Goal: Answer question/provide support

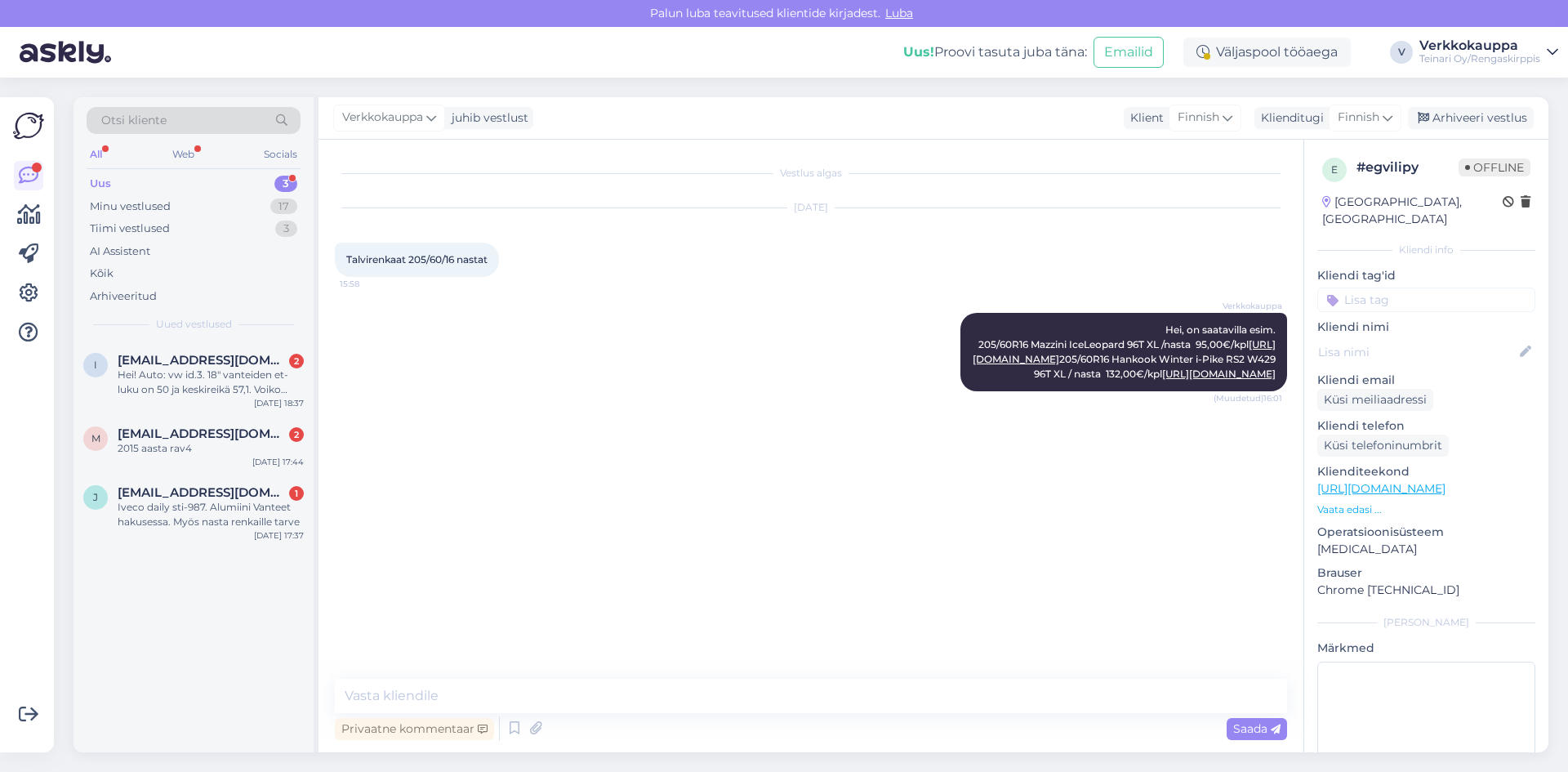
click at [205, 550] on div "i [EMAIL_ADDRESS][DOMAIN_NAME] [DATE]! Auto: vw id.3. 18" vanteiden et-luku on …" at bounding box center [194, 547] width 240 height 411
click at [213, 505] on div "Iveco daily sti-987. Alumiini Vanteet hakusessa. Myös nasta renkaille tarve" at bounding box center [210, 514] width 186 height 30
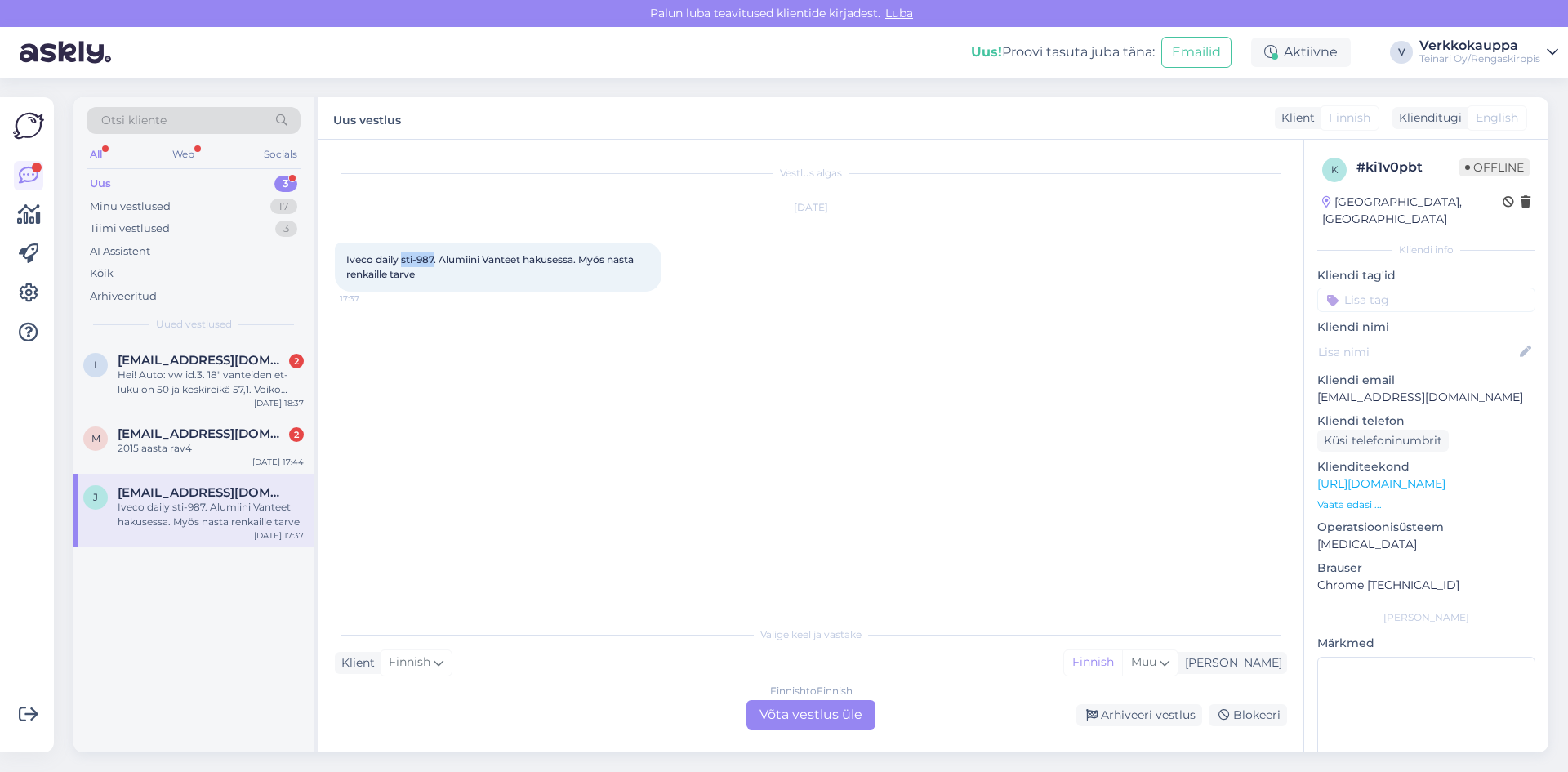
drag, startPoint x: 403, startPoint y: 259, endPoint x: 433, endPoint y: 257, distance: 30.1
click at [433, 257] on span "Iveco daily sti-987. Alumiini Vanteet hakusessa. Myös nasta renkaille tarve" at bounding box center [491, 267] width 290 height 27
copy span "sti-987"
click at [431, 342] on div "Vestlus algas [DATE] Iveco daily sti-987. Alumiini Vanteet hakusessa. Myös nast…" at bounding box center [819, 380] width 967 height 446
drag, startPoint x: 349, startPoint y: 261, endPoint x: 444, endPoint y: 277, distance: 96.3
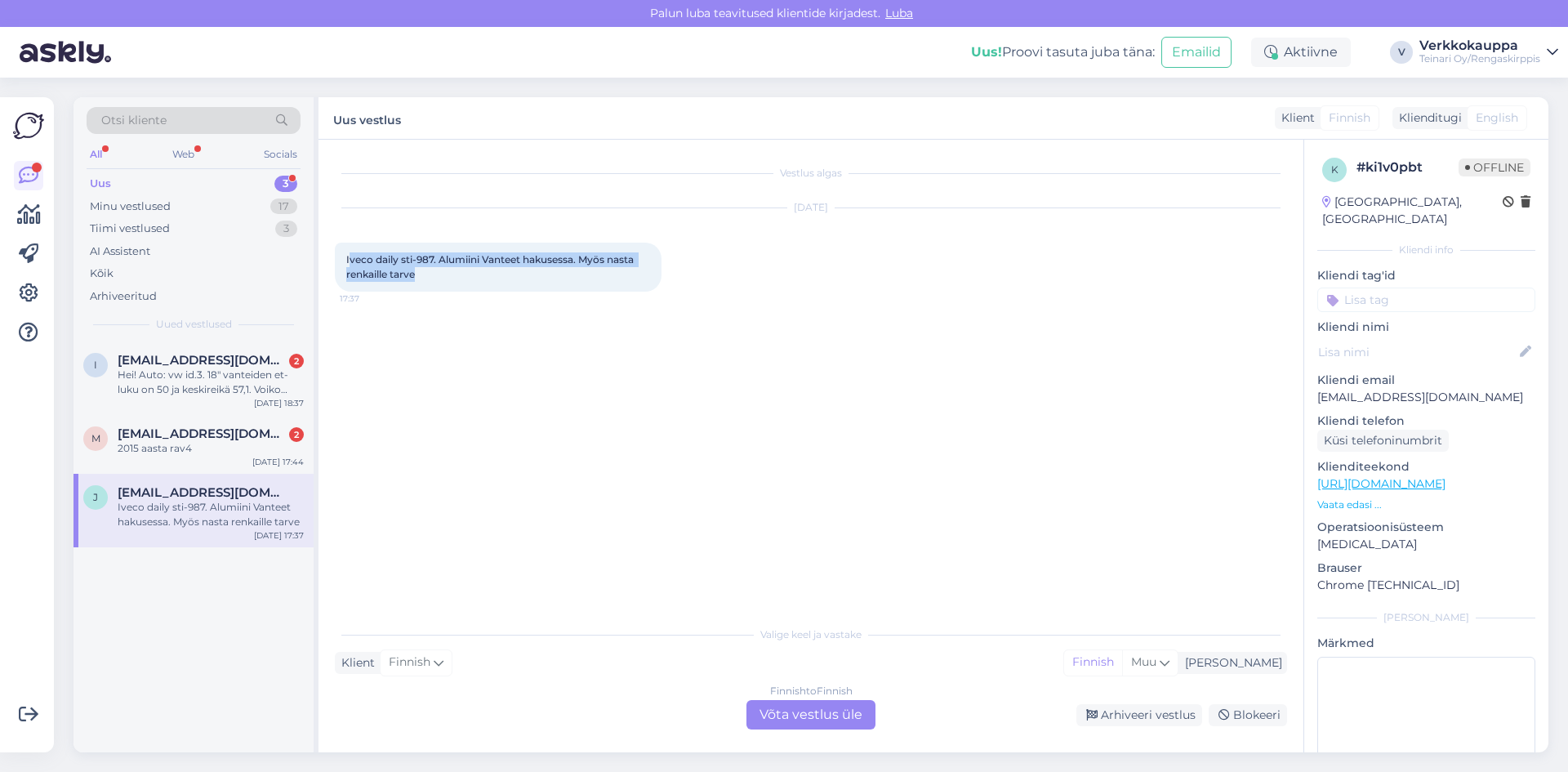
click at [444, 277] on div "Iveco daily sti-987. Alumiini Vanteet hakusessa. Myös nasta renkaille tarve 17:…" at bounding box center [498, 267] width 326 height 49
click at [456, 370] on div "Vestlus algas [DATE] Iveco daily sti-987. Alumiini Vanteet hakusessa. Myös nast…" at bounding box center [819, 380] width 967 height 446
drag, startPoint x: 345, startPoint y: 258, endPoint x: 397, endPoint y: 258, distance: 52.0
click at [397, 258] on div "Iveco daily sti-987. Alumiini Vanteet hakusessa. Myös nasta renkaille tarve 17:…" at bounding box center [498, 267] width 326 height 49
copy span "Iveco daily"
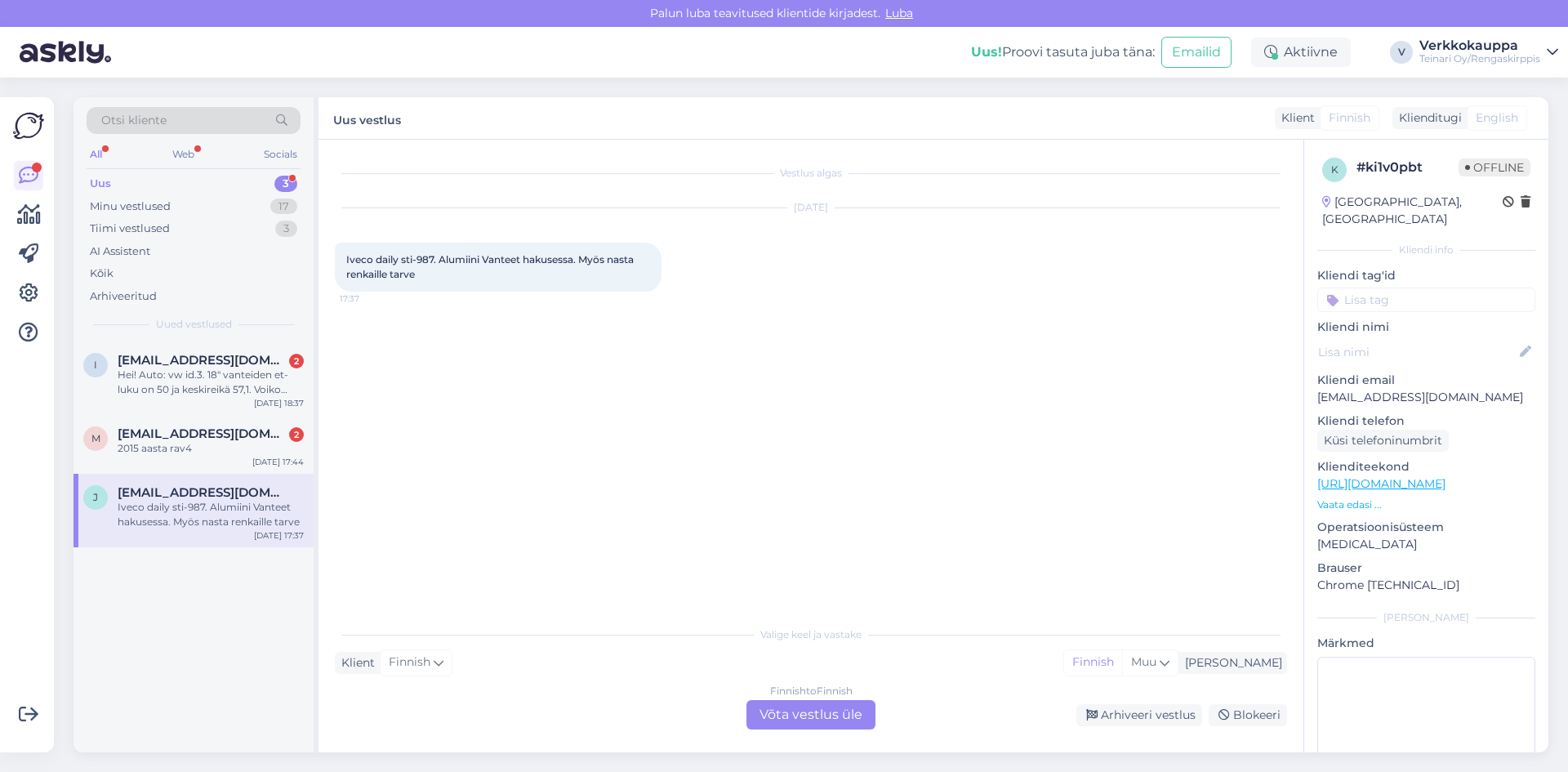
drag, startPoint x: 375, startPoint y: 382, endPoint x: 354, endPoint y: 343, distance: 44.3
click at [374, 374] on div "Vestlus algas [DATE] Iveco daily sti-987. Alumiini Vanteet hakusessa. Myös nast…" at bounding box center [819, 380] width 967 height 446
drag, startPoint x: 346, startPoint y: 257, endPoint x: 413, endPoint y: 276, distance: 69.6
click at [413, 275] on span "Iveco daily sti-987. Alumiini Vanteet hakusessa. Myös nasta renkaille tarve" at bounding box center [491, 267] width 290 height 27
click at [418, 335] on div "Vestlus algas [DATE] Iveco daily sti-987. Alumiini Vanteet hakusessa. Myös nast…" at bounding box center [819, 380] width 967 height 446
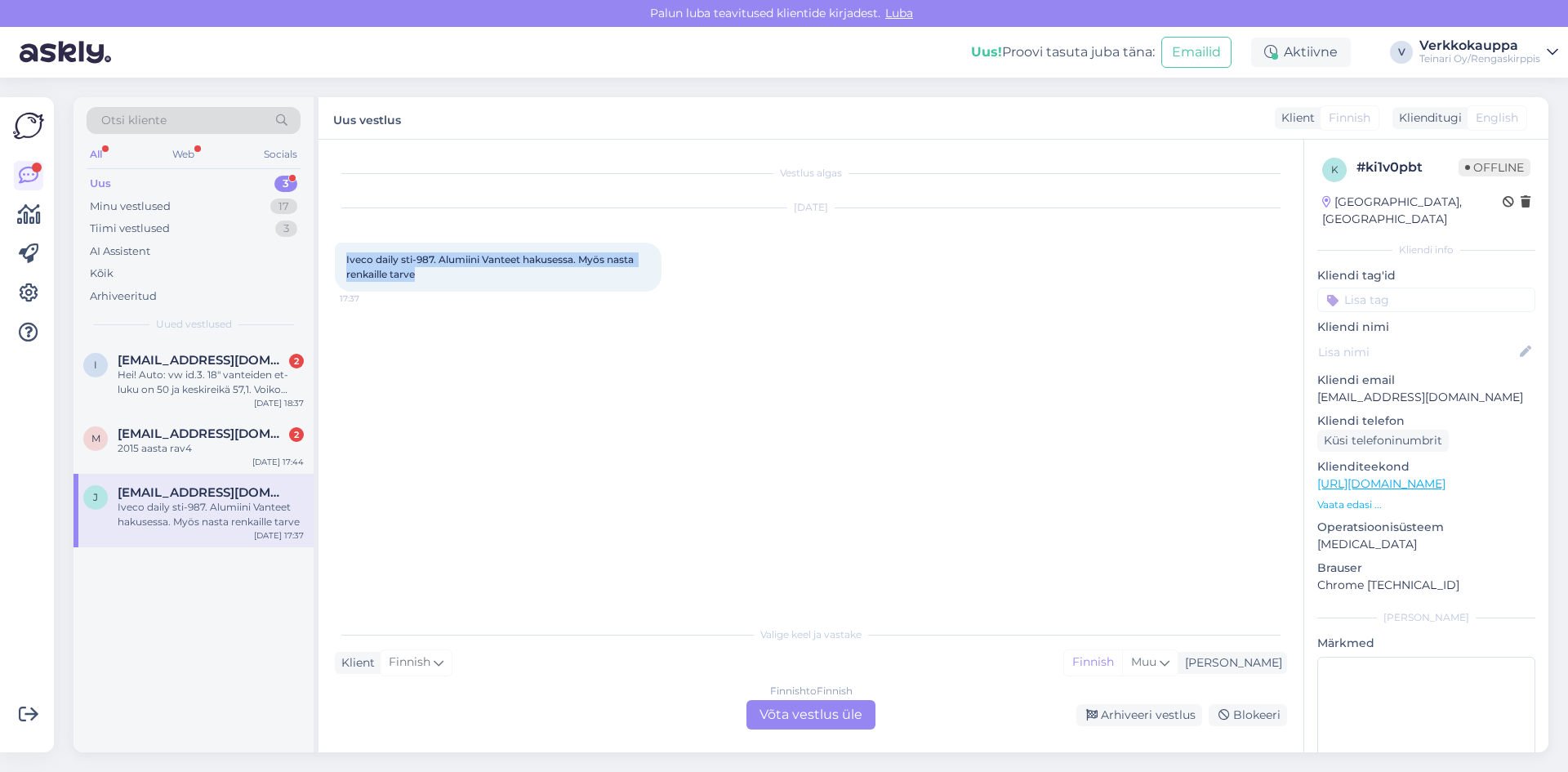
drag, startPoint x: 345, startPoint y: 254, endPoint x: 421, endPoint y: 279, distance: 80.0
click at [421, 279] on div "Iveco daily sti-987. Alumiini Vanteet hakusessa. Myös nasta renkaille tarve 17:…" at bounding box center [498, 267] width 326 height 49
copy span "Iveco daily sti-987. Alumiini Vanteet hakusessa. Myös nasta renkaille tarve"
click at [785, 709] on div "Finnish to Finnish Võta vestlus üle" at bounding box center [810, 715] width 129 height 30
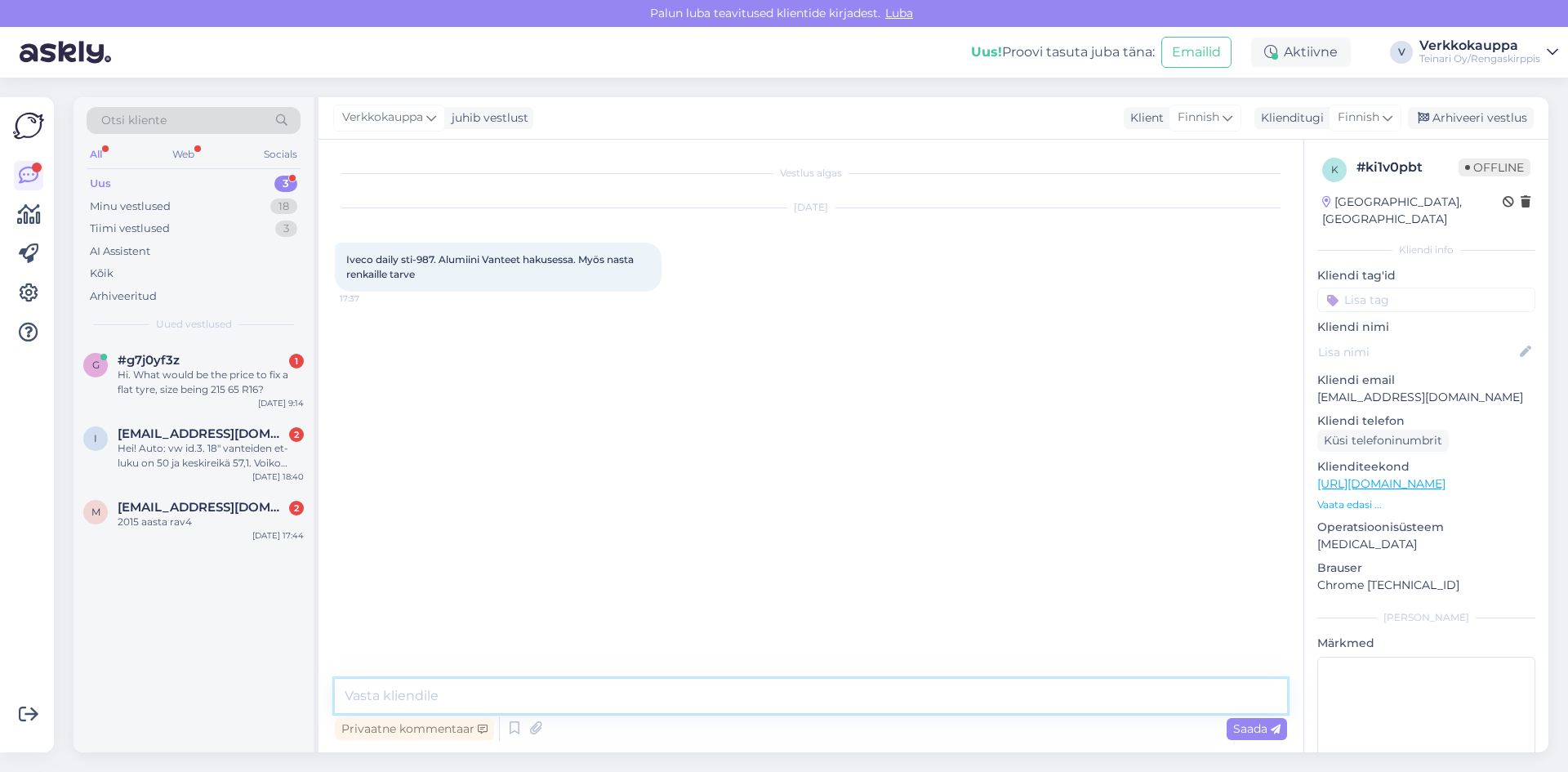
click at [544, 694] on textarea at bounding box center [811, 695] width 953 height 34
paste textarea "Hei! Kiitos viestistäsi. Rekisterinumerolla STI-987 ei valitettavasti löytynyt …"
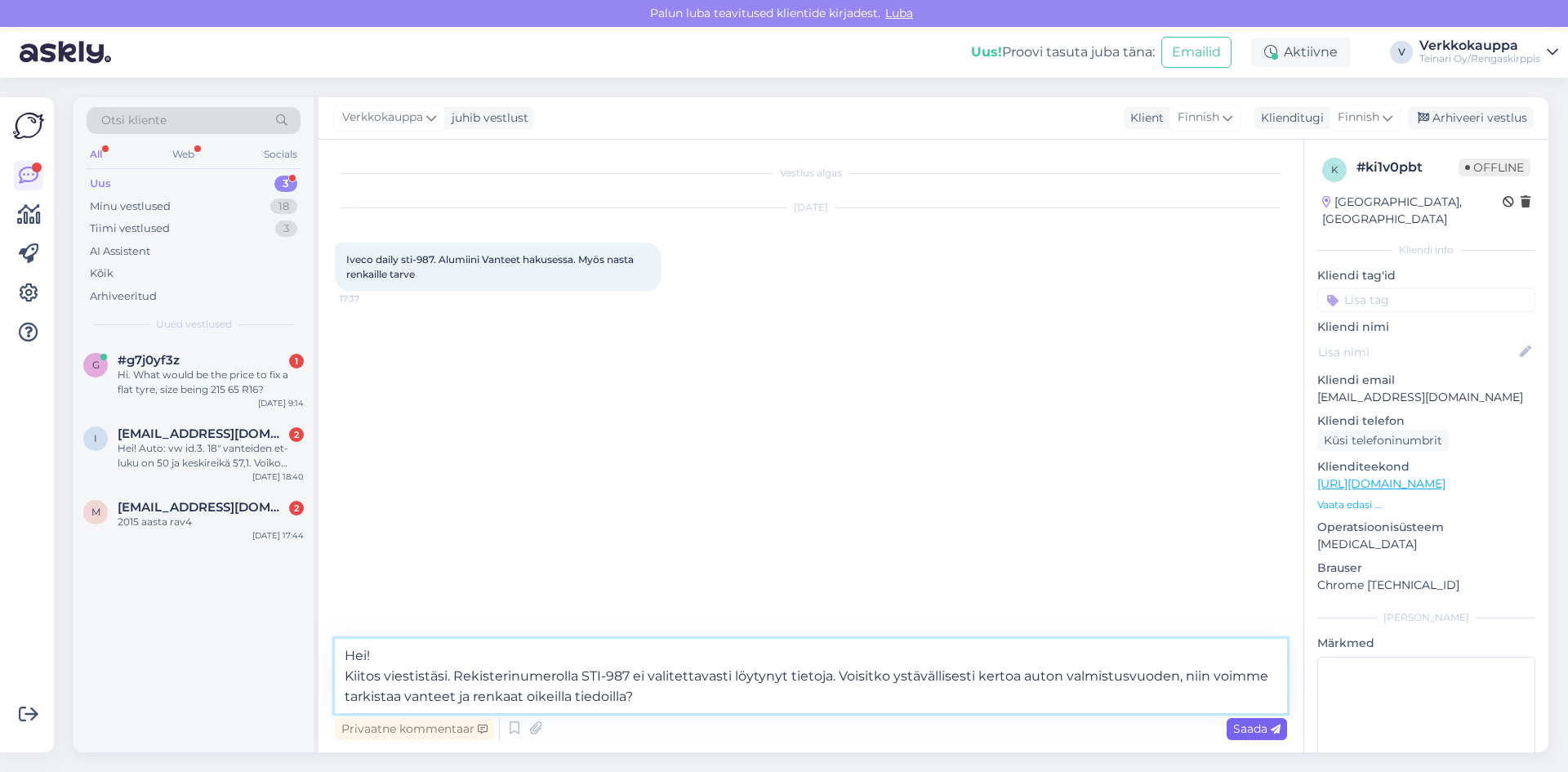
type textarea "Hei! Kiitos viestistäsi. Rekisterinumerolla STI-987 ei valitettavasti löytynyt …"
click at [1242, 732] on span "Saada" at bounding box center [1257, 729] width 47 height 15
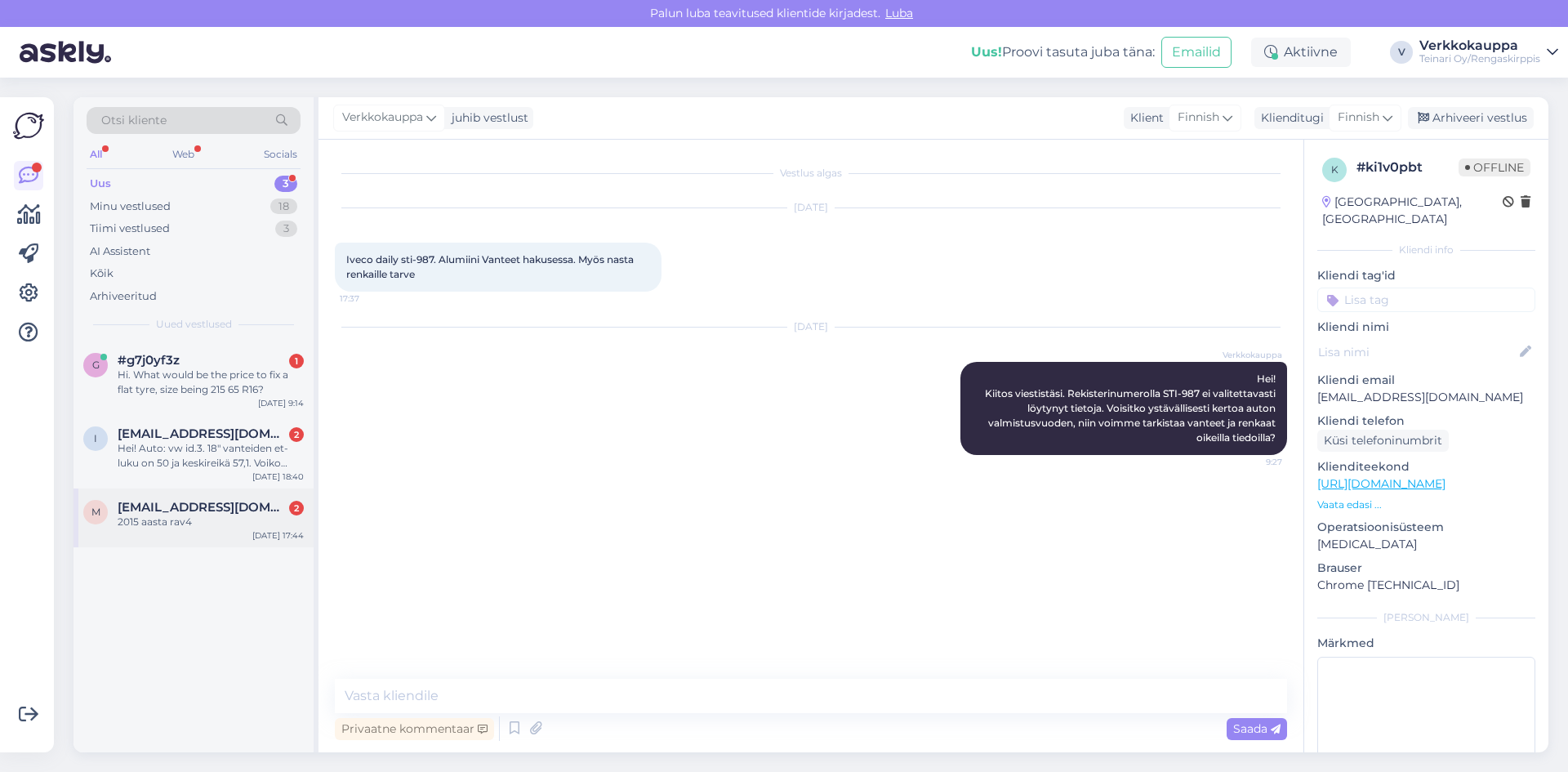
click at [241, 519] on div "2015 aasta rav4" at bounding box center [210, 521] width 186 height 15
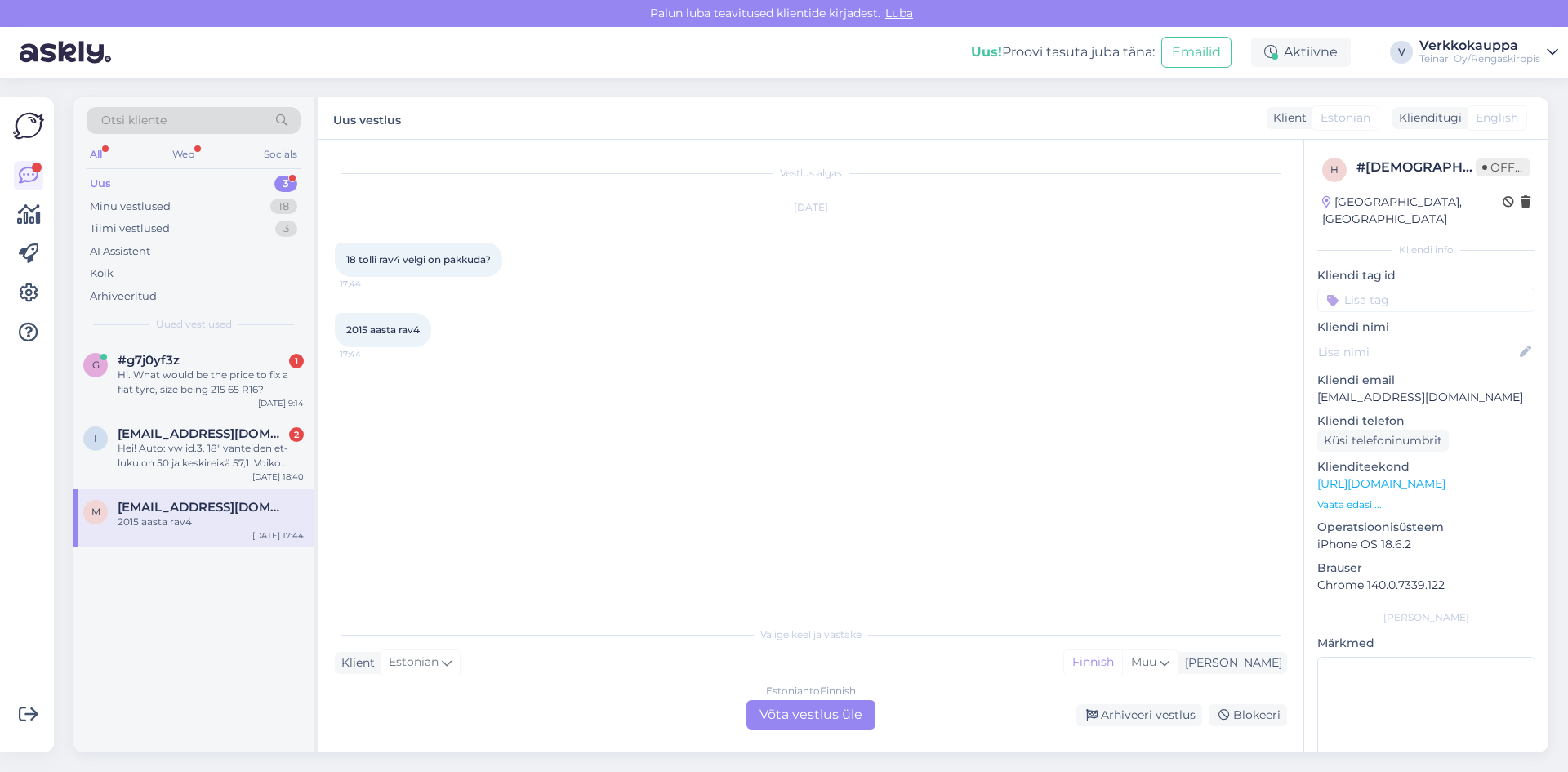
drag, startPoint x: 347, startPoint y: 259, endPoint x: 502, endPoint y: 266, distance: 155.2
click at [502, 266] on div "18 tolli rav4 velgi on pakkuda? 17:44" at bounding box center [419, 260] width 167 height 34
copy span "18 tolli rav4 velgi on pakkuda?"
click at [808, 712] on div "Estonian to Finnish Võta vestlus üle" at bounding box center [810, 715] width 129 height 30
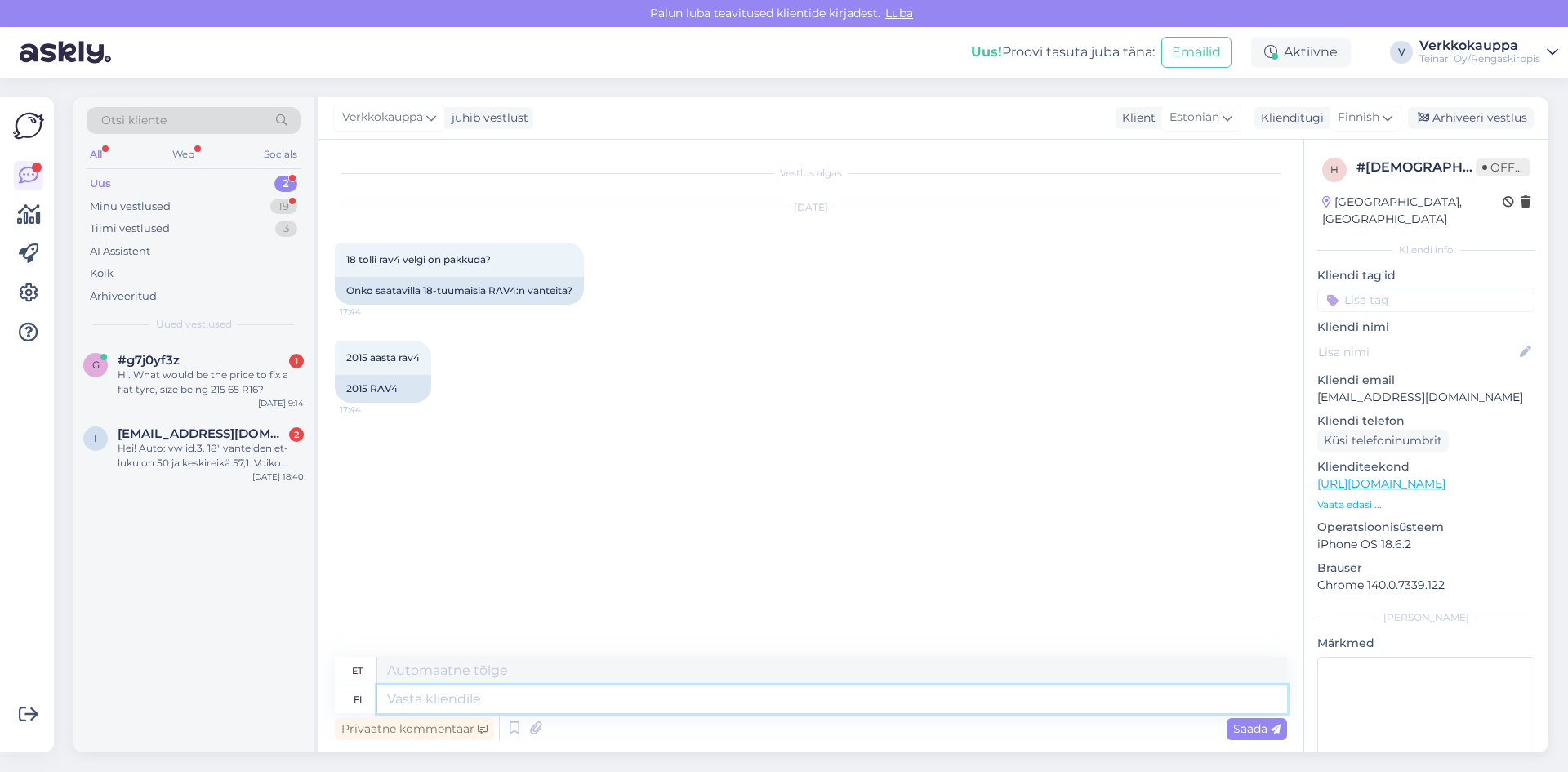
click at [473, 698] on textarea at bounding box center [833, 699] width 910 height 28
type textarea "Tere,"
type textarea "Tere"
type textarea "Tere,"
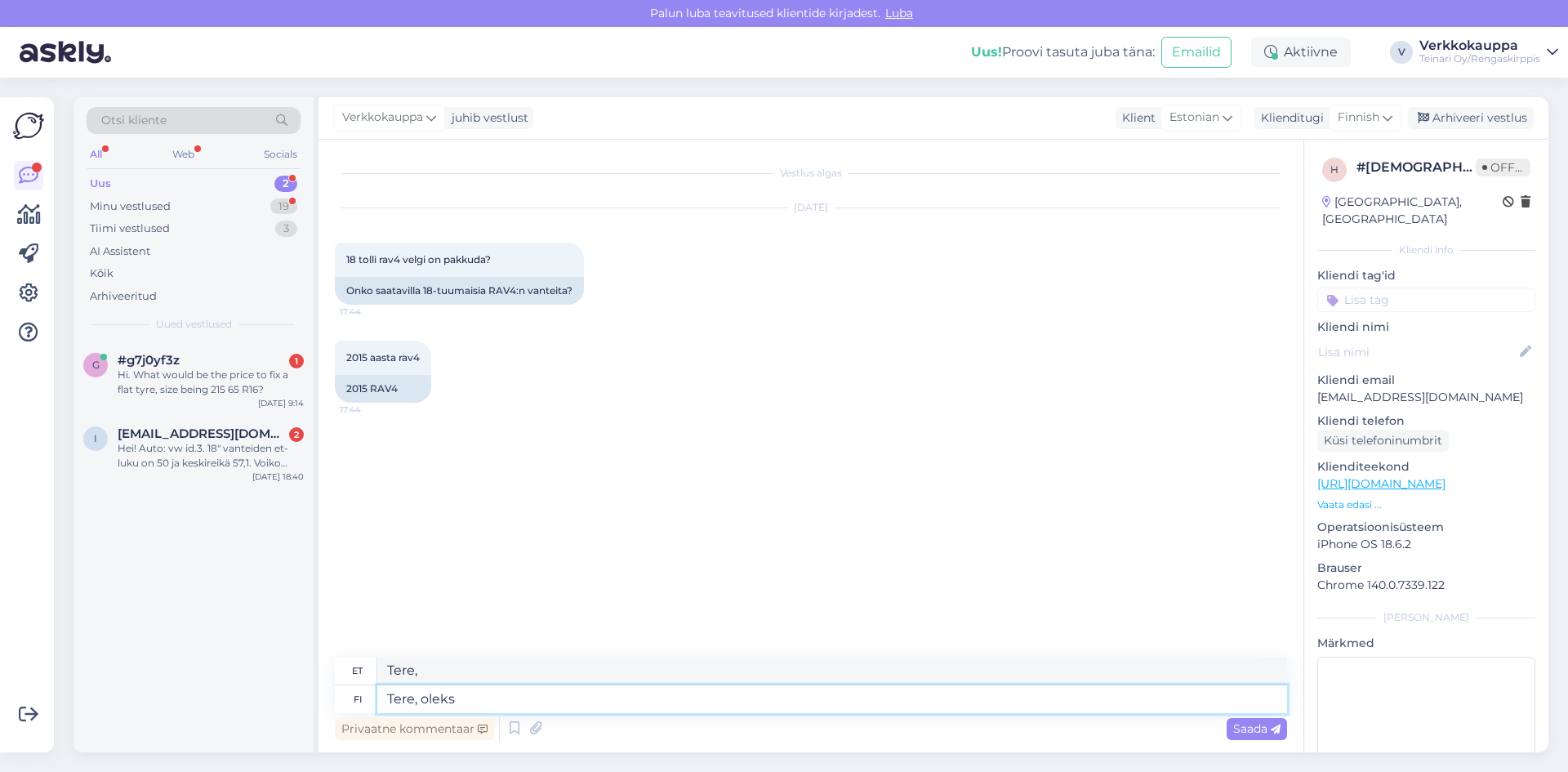
type textarea "Tere, oleks p"
type textarea "Tere, okei."
type textarea "Tere, oleks pakkuda sel"
type textarea "[PERSON_NAME], kas soovite pakkuda?"
type textarea "Tere, oleks pakkuda sellised v"
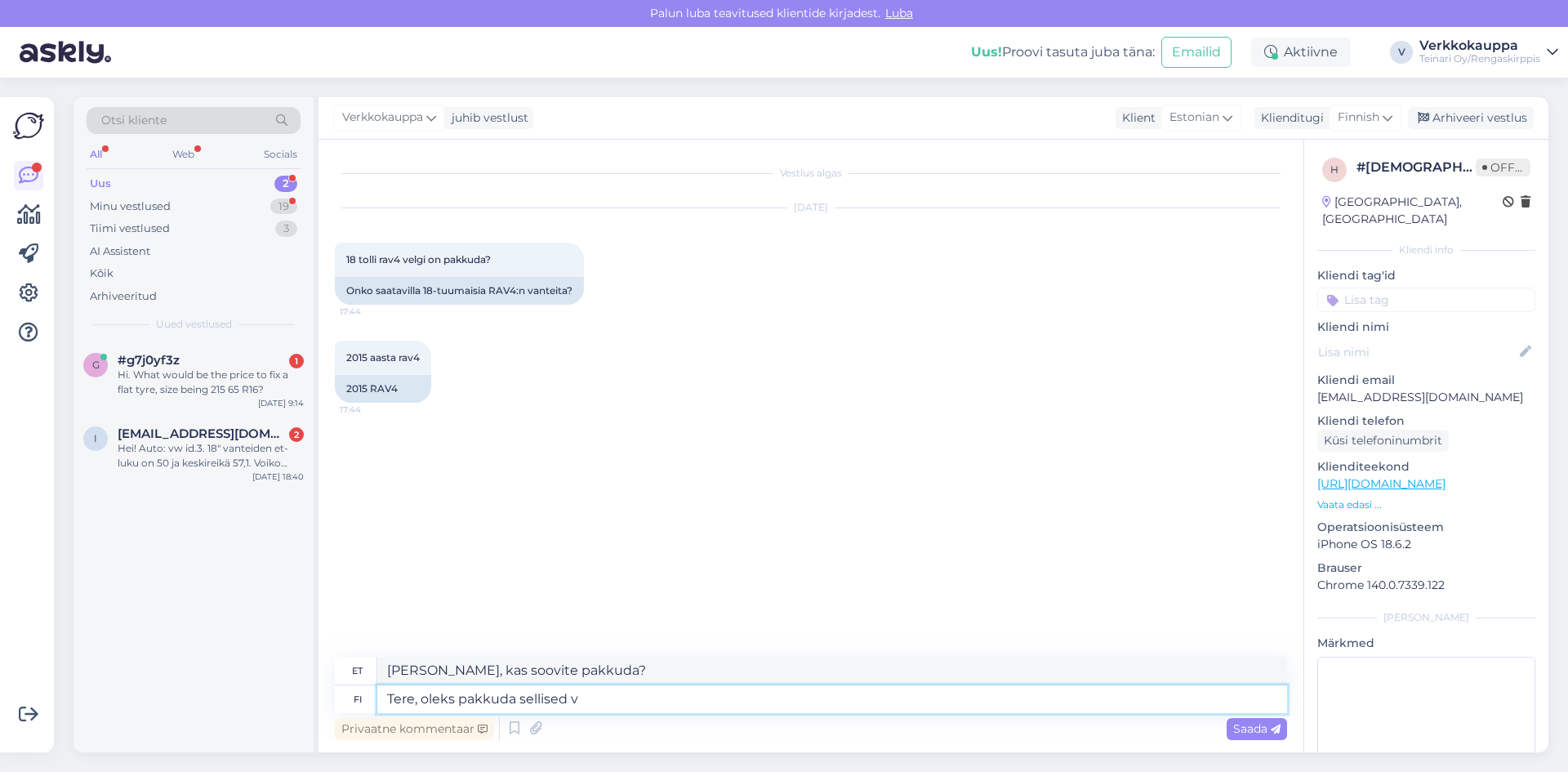
type textarea "Tere, kas soovite selliseid asju pakkuda?"
type textarea "Tere, oleks pakkuda sellised veljed"
type textarea "Tere, oleks pakukan kakei brojed"
drag, startPoint x: 635, startPoint y: 708, endPoint x: 544, endPoint y: 535, distance: 195.5
click at [544, 535] on div "Vestlus algas [DATE] 18 tolli rav4 velgi on pakkuda? 17:44 Onko saatavilla 18-[…" at bounding box center [819, 399] width 967 height 486
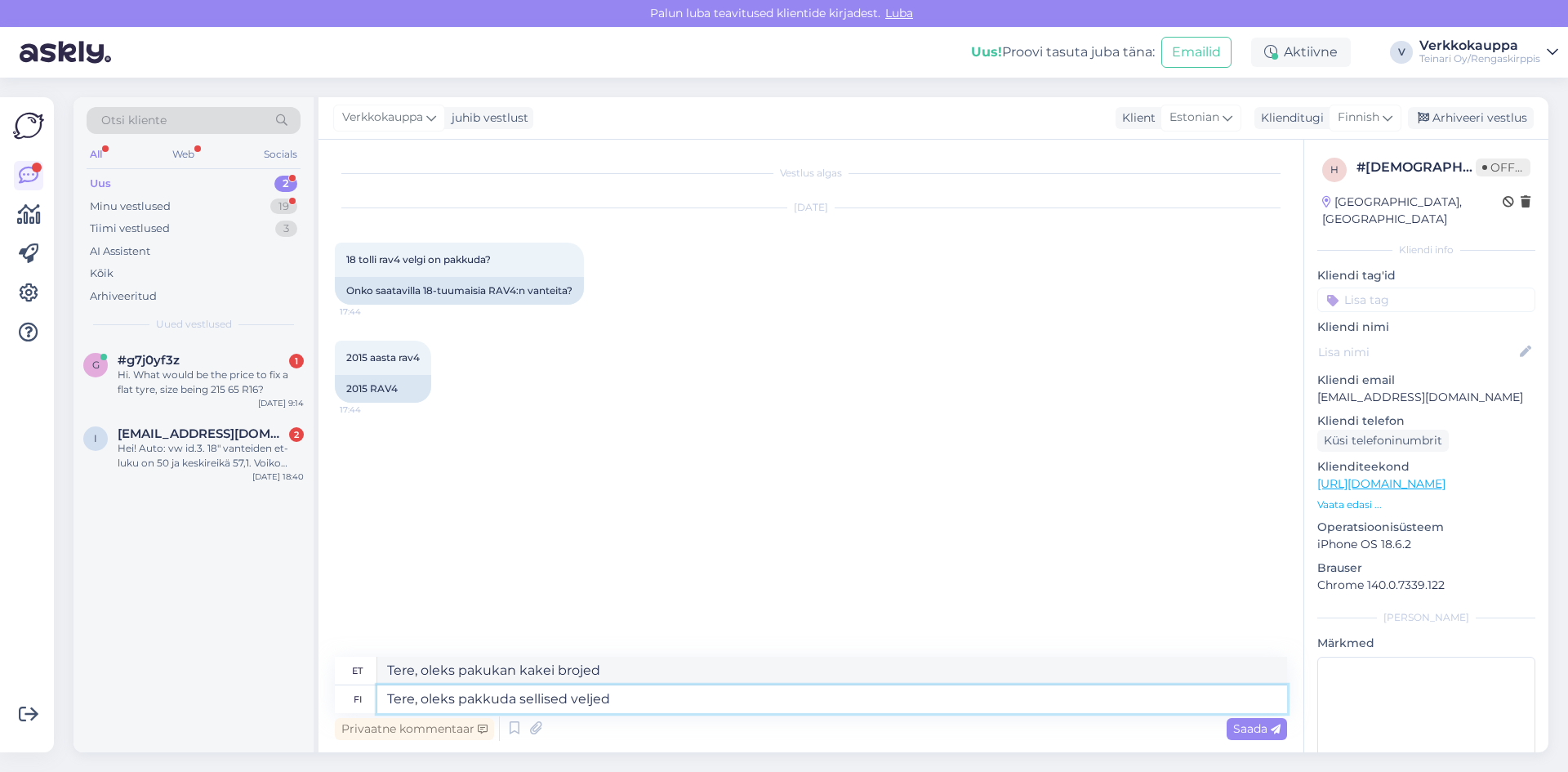
paste textarea "[URL][DOMAIN_NAME]"
type textarea "Tere, oleks pakkuda sellised veljed [URL][DOMAIN_NAME]"
type textarea "Tere, oleks pakutaki teljed [URL][DOMAIN_NAME]"
type textarea "Tere, oleks pakkuda sellised veljed [URL][DOMAIN_NAME]"
click at [1239, 730] on span "Saada" at bounding box center [1257, 729] width 47 height 15
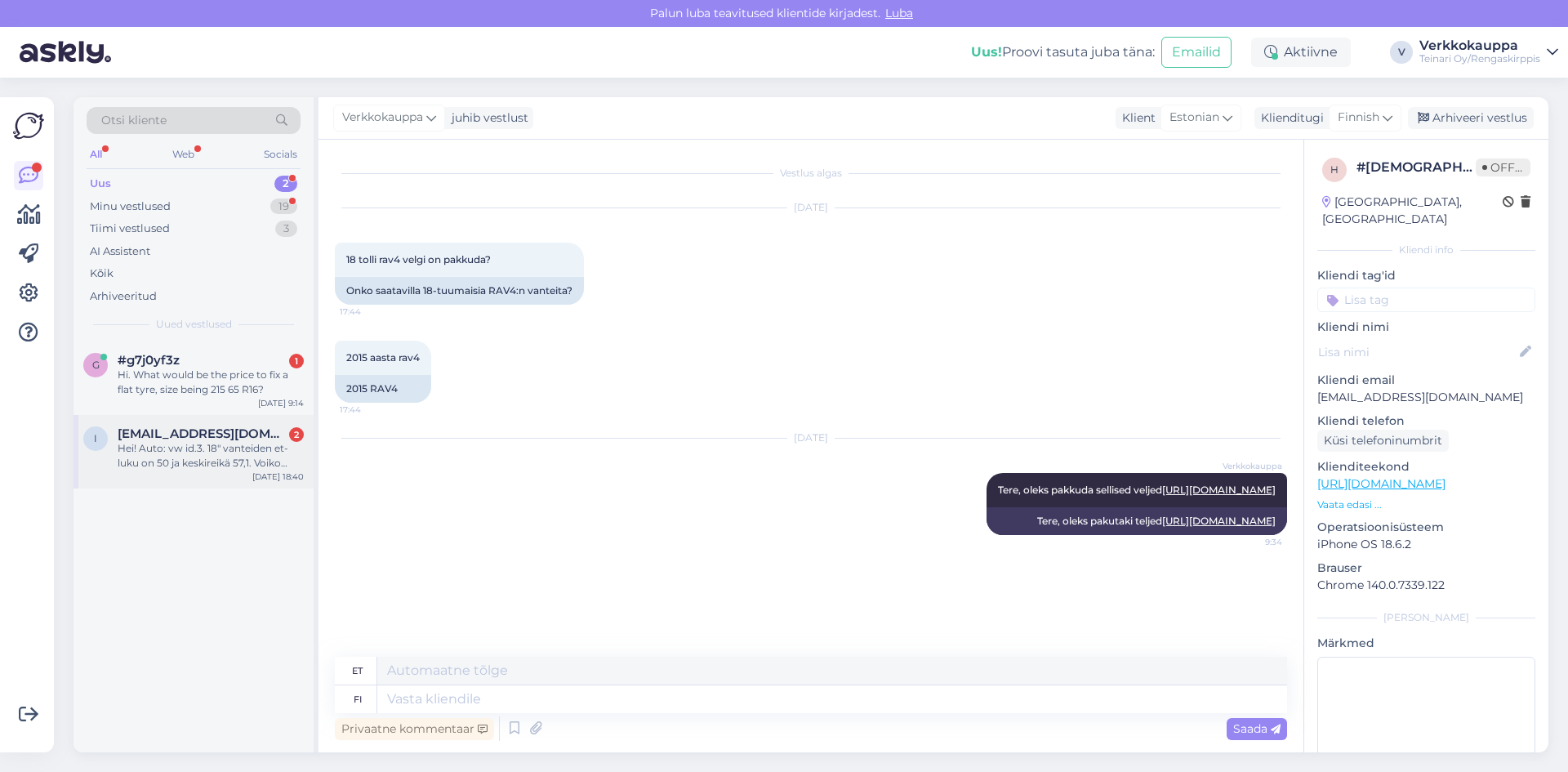
click at [171, 454] on div "Hei! Auto: vw id.3. 18" vanteiden et-luku on 50 ja keskireikä 57,1. Voiko sovit…" at bounding box center [210, 456] width 186 height 30
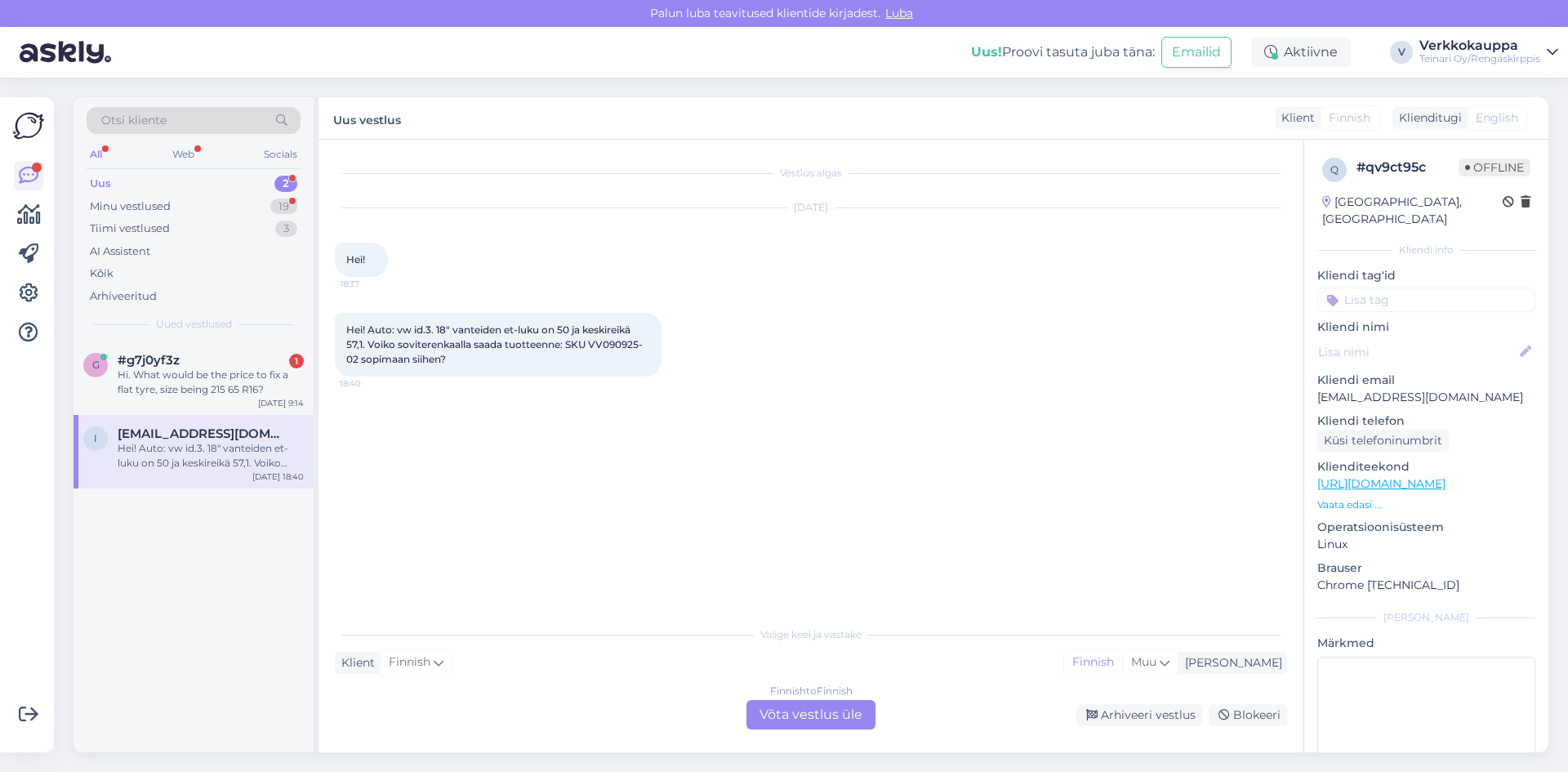
click at [798, 709] on div "Finnish to Finnish Võta vestlus üle" at bounding box center [810, 715] width 129 height 30
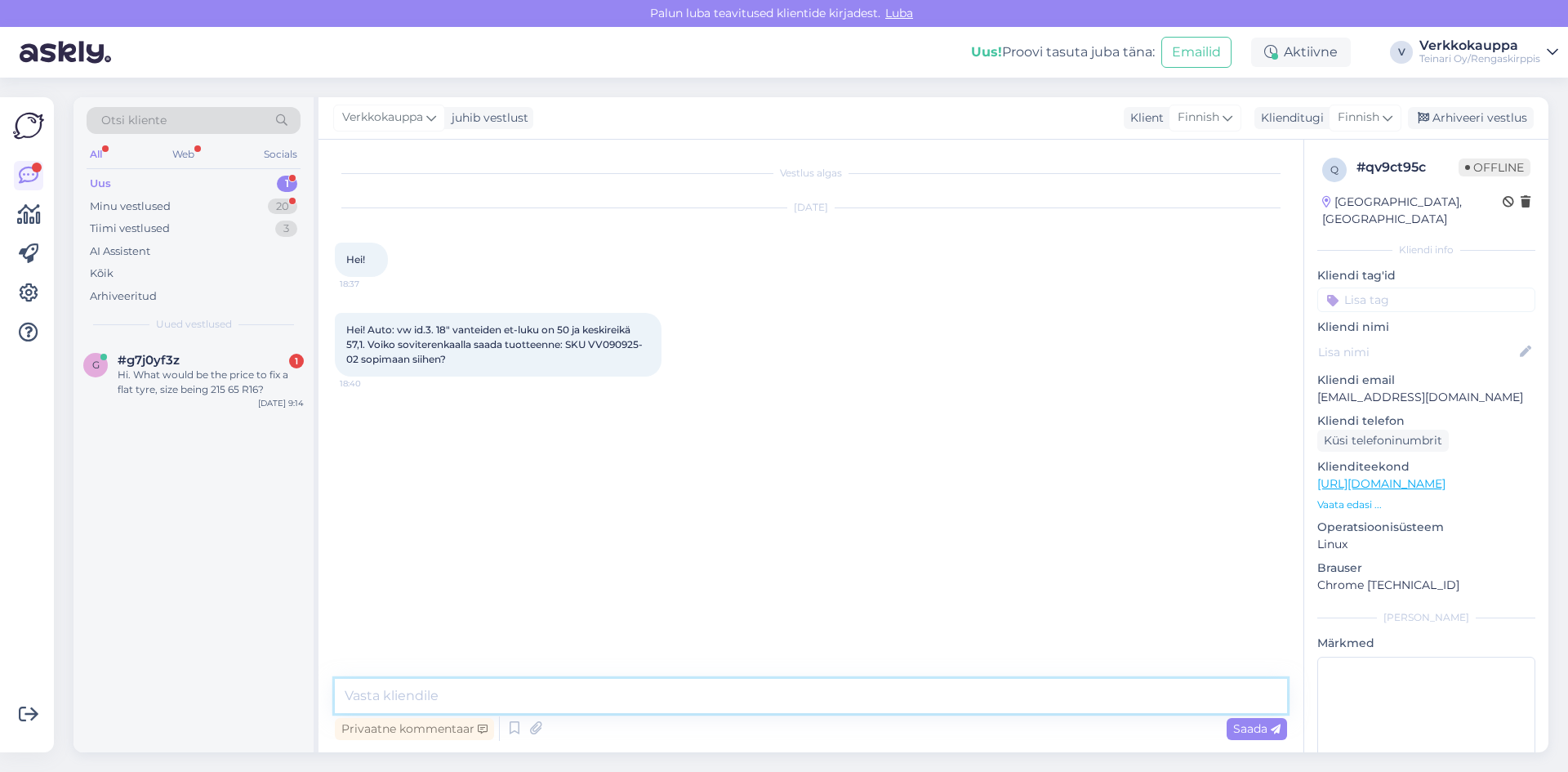
click at [504, 695] on textarea at bounding box center [811, 695] width 953 height 34
type textarea "Hei saisinko vielä auton rek nr, niin varmistan sopivuuden."
click at [1237, 729] on span "Saada" at bounding box center [1257, 729] width 47 height 15
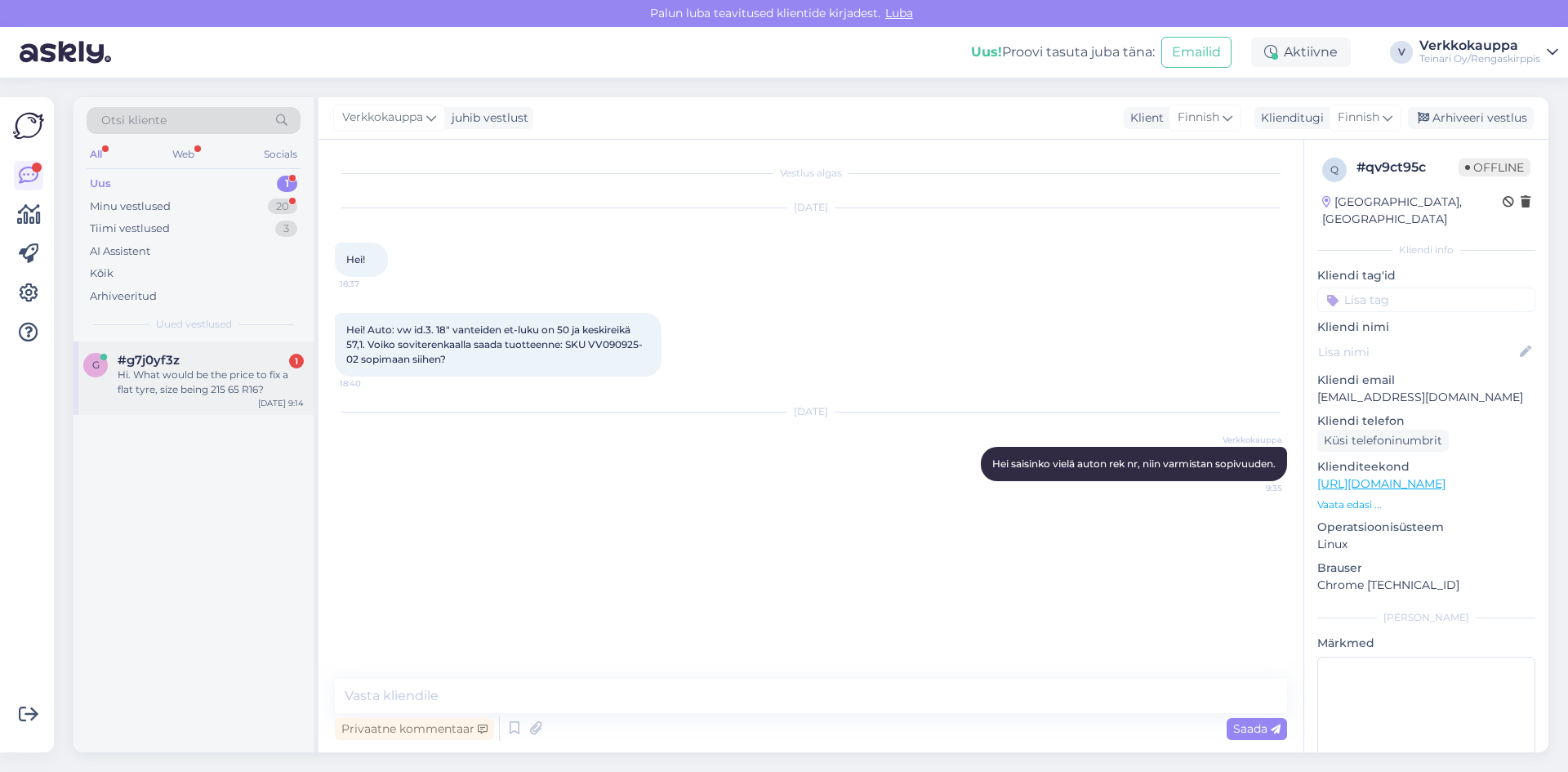
click at [181, 384] on div "Hi. What would be the price to fix a flat tyre, size being 215 65 R16?" at bounding box center [210, 383] width 186 height 30
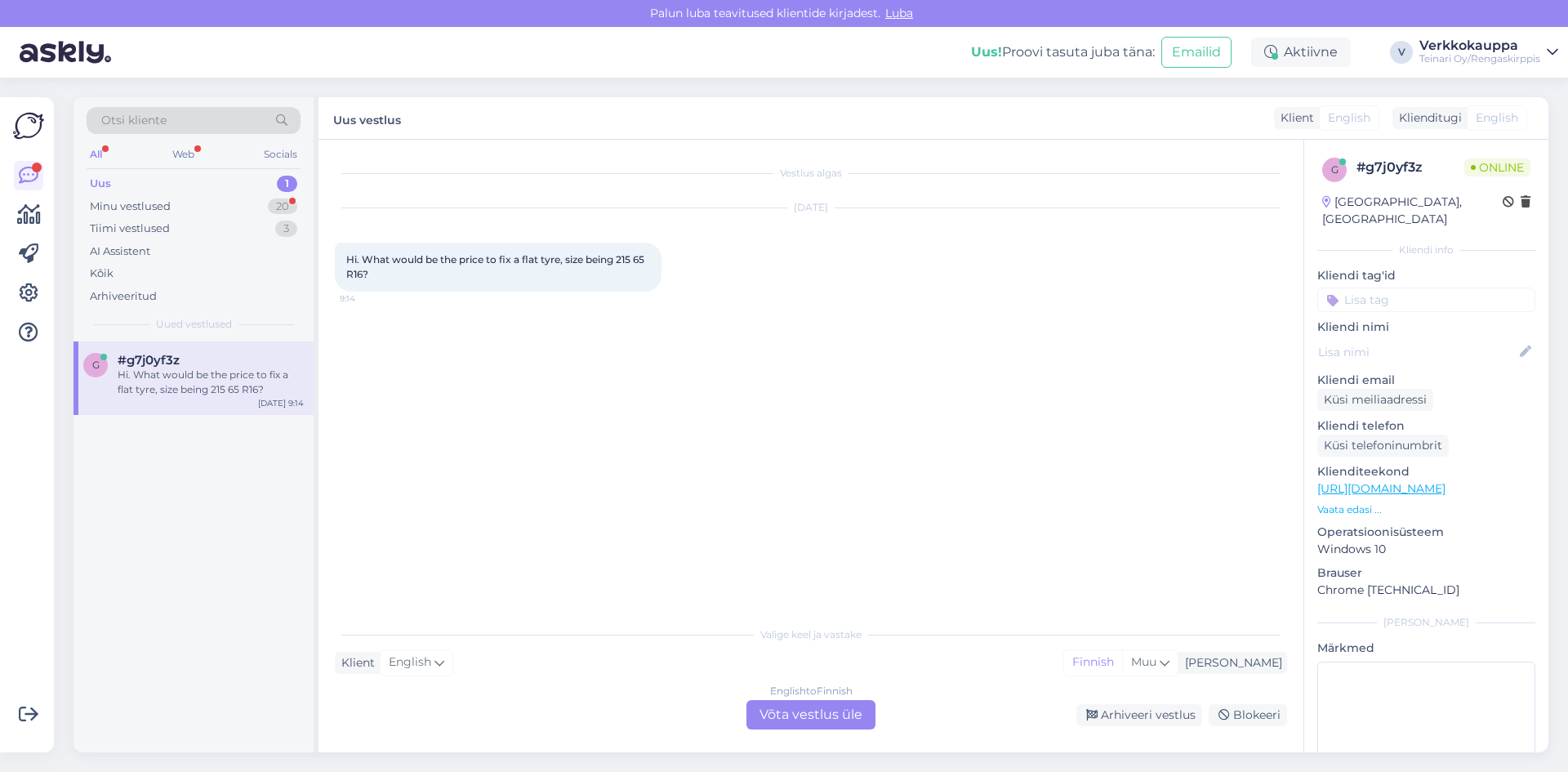
click at [805, 719] on div "English to Finnish Võta vestlus üle" at bounding box center [810, 715] width 129 height 30
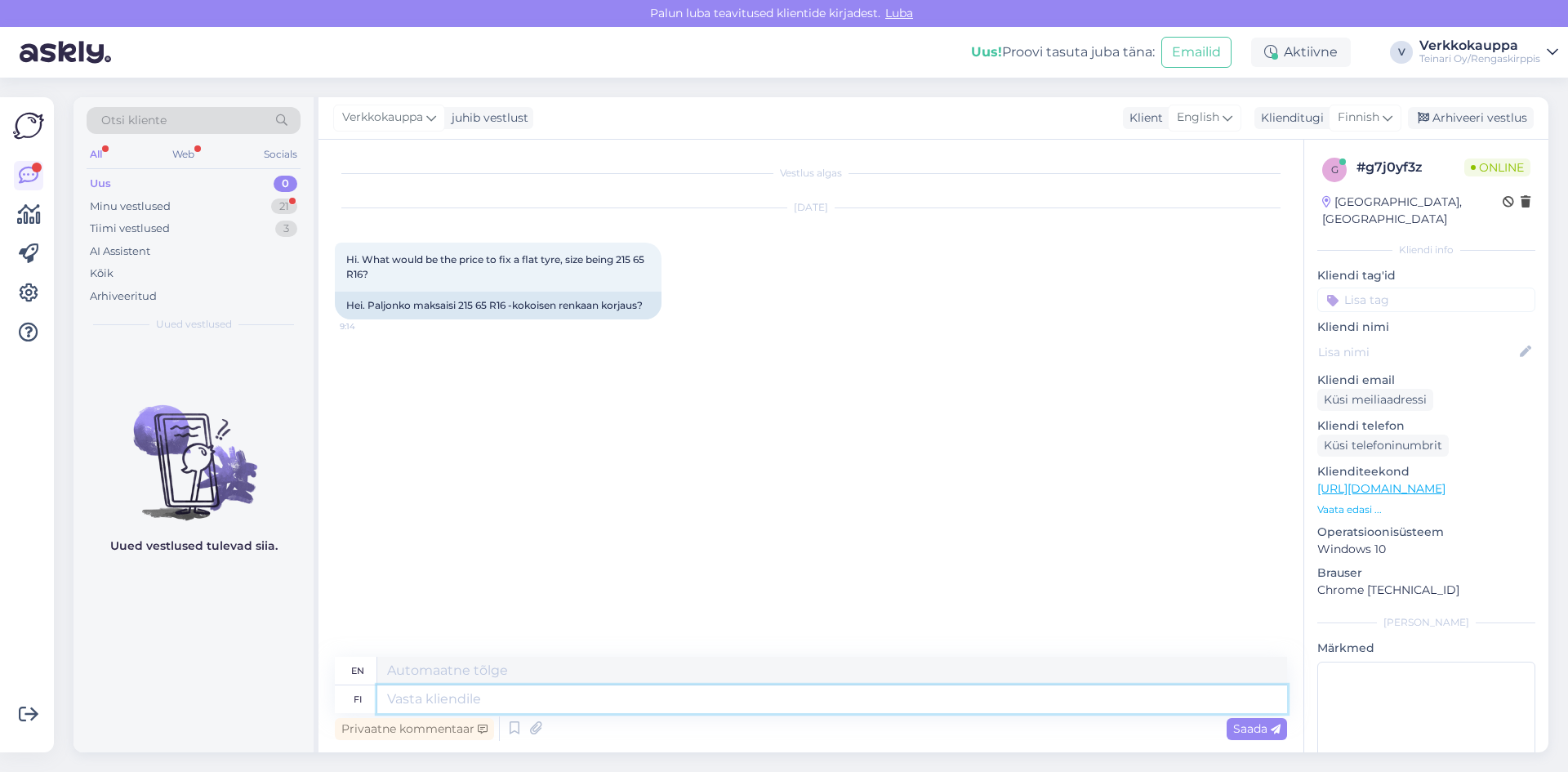
click at [550, 698] on textarea at bounding box center [833, 699] width 910 height 28
type textarea "Hei"
type textarea "Hello"
type textarea "[PERSON_NAME]"
type textarea "Hello if"
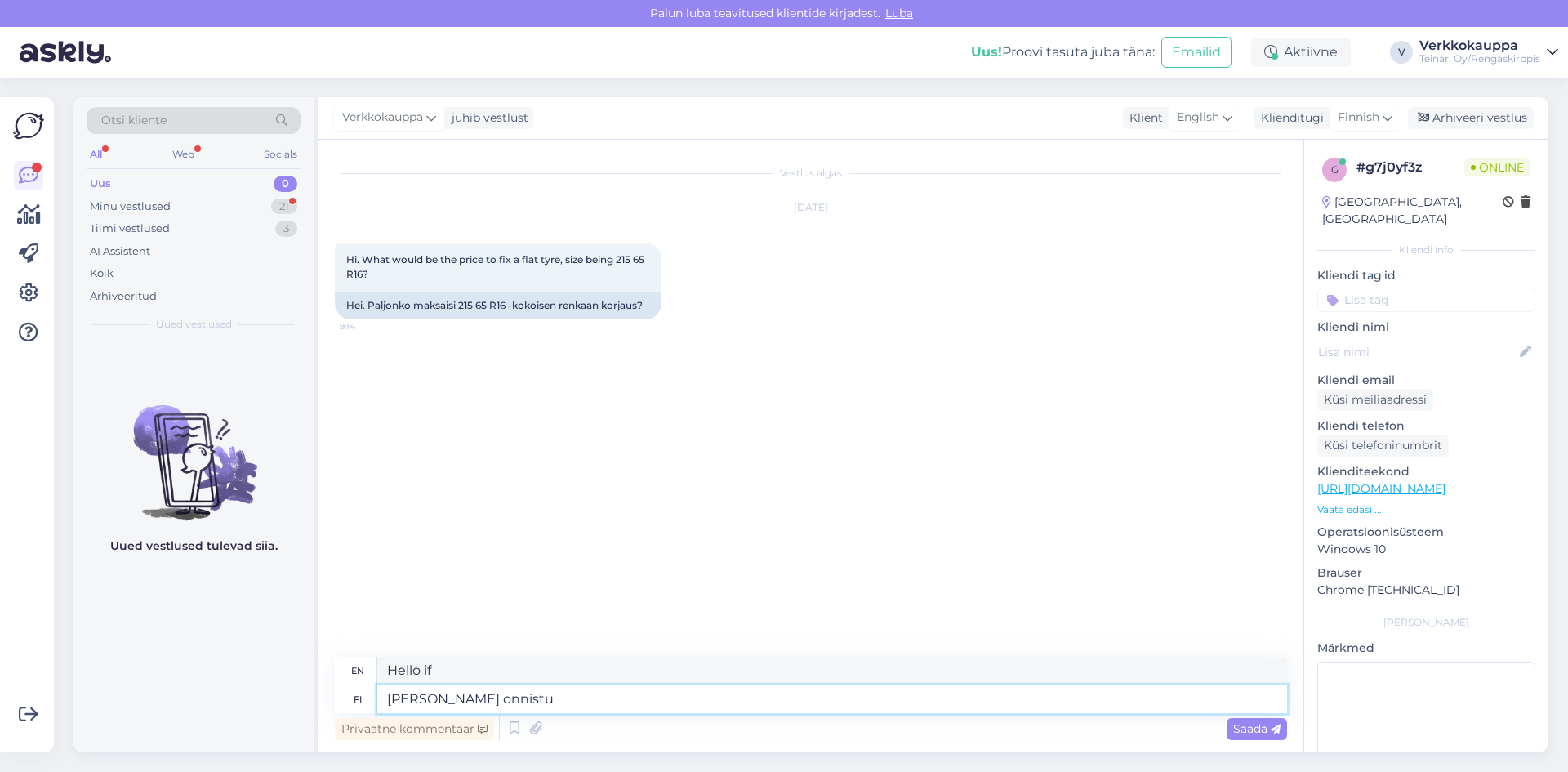
type textarea "Hei jos onnistu k"
type textarea "Hey if you succeed"
type textarea "Hei jos onnistu kojataa"
type textarea "Hey, if you can help me out"
type textarea "[PERSON_NAME] onnistu kojata"
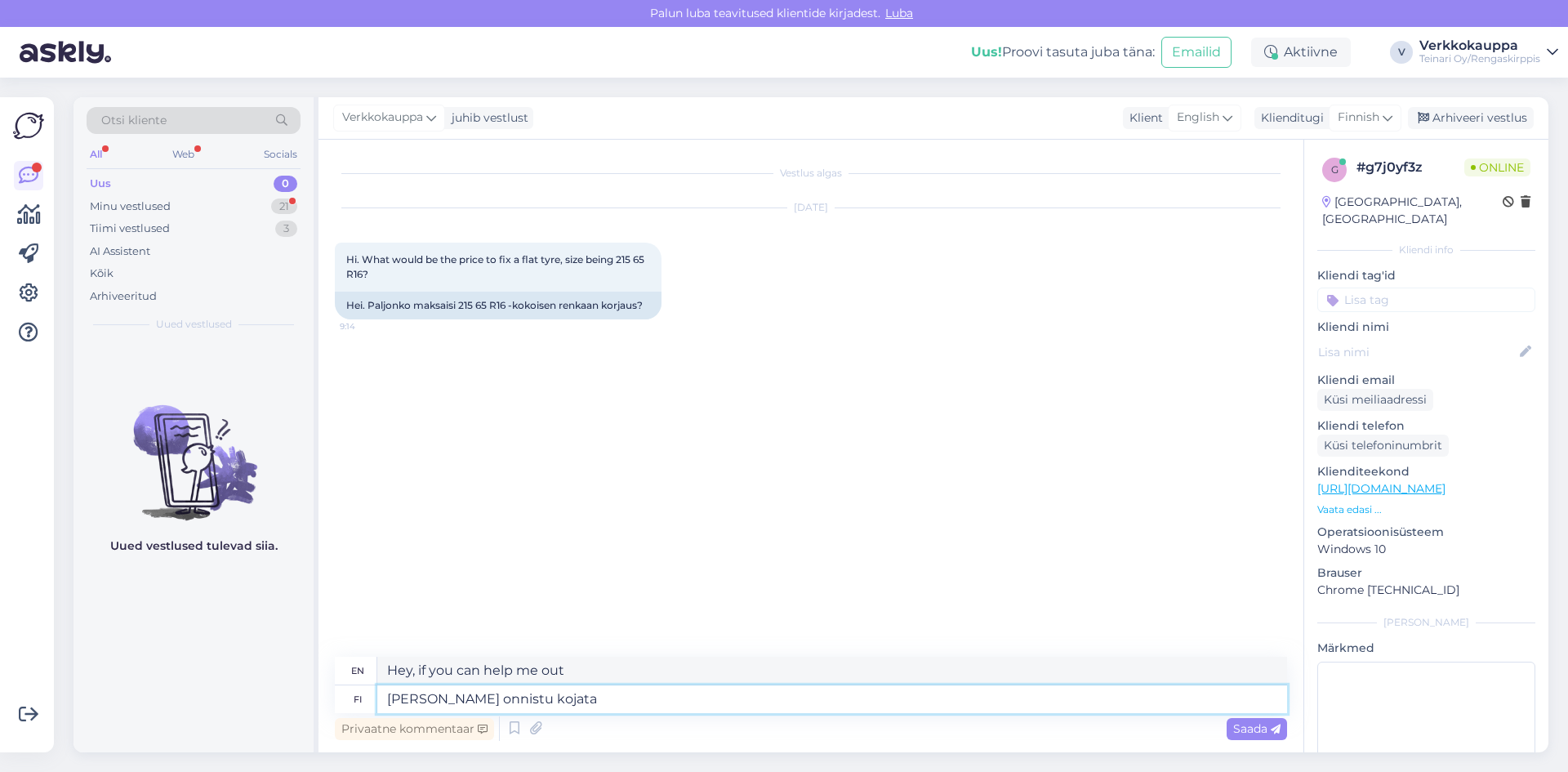
type textarea "Hey, if you can help me"
type textarea "Hei jos onnistu kojada"
type textarea "Hey if you succeed, [PERSON_NAME]"
type textarea "[PERSON_NAME] onnistu"
type textarea "Hey if you succeed"
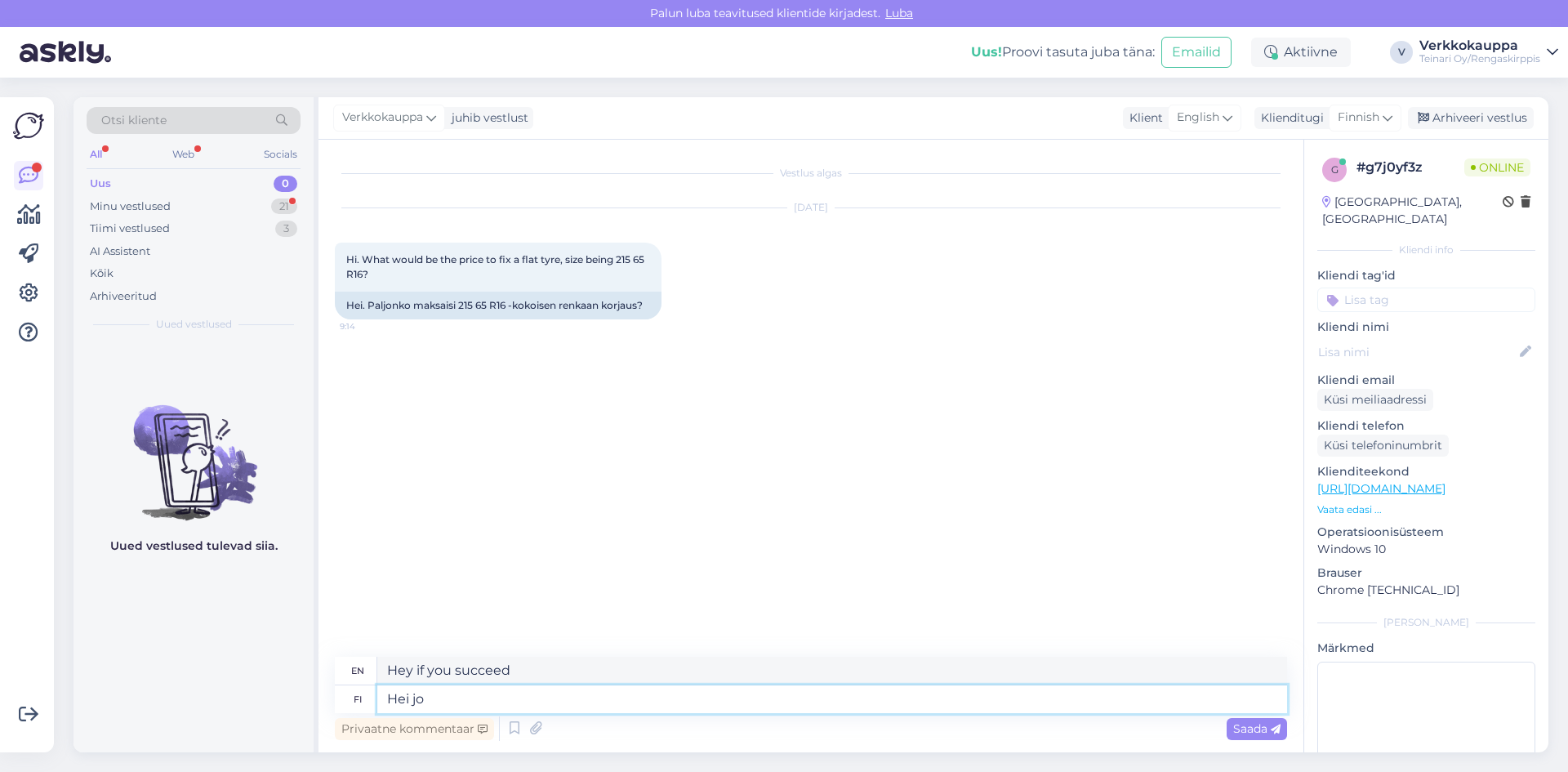
type textarea "Hei j"
type textarea "Hello if"
type textarea "Hei"
type textarea "Hello"
type textarea "Hei ,"
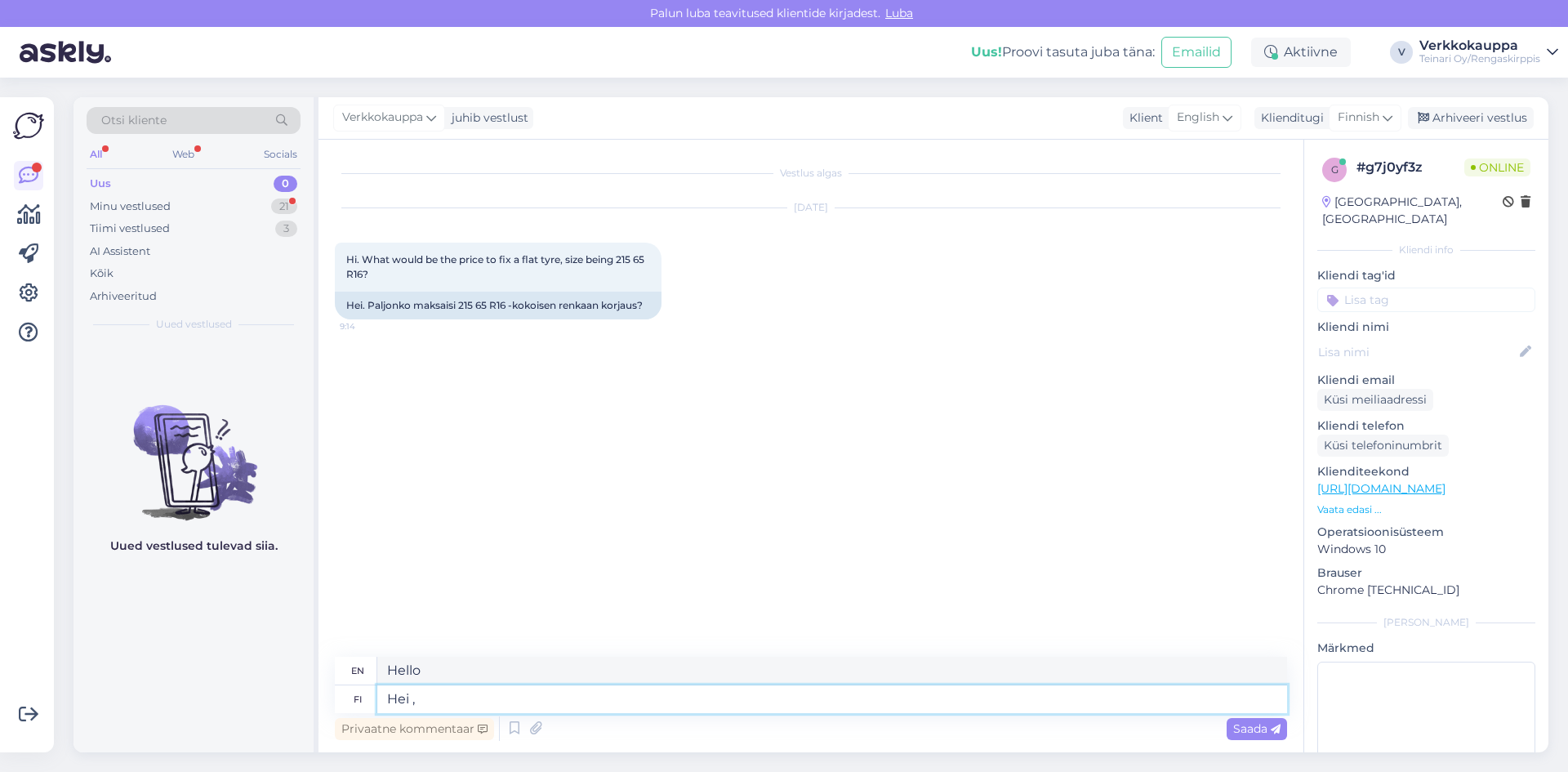
type textarea "Hello,"
type textarea "Hei , 3"
type textarea "Hello, 3"
type textarea "Hei , 35"
type textarea "Hi, 35"
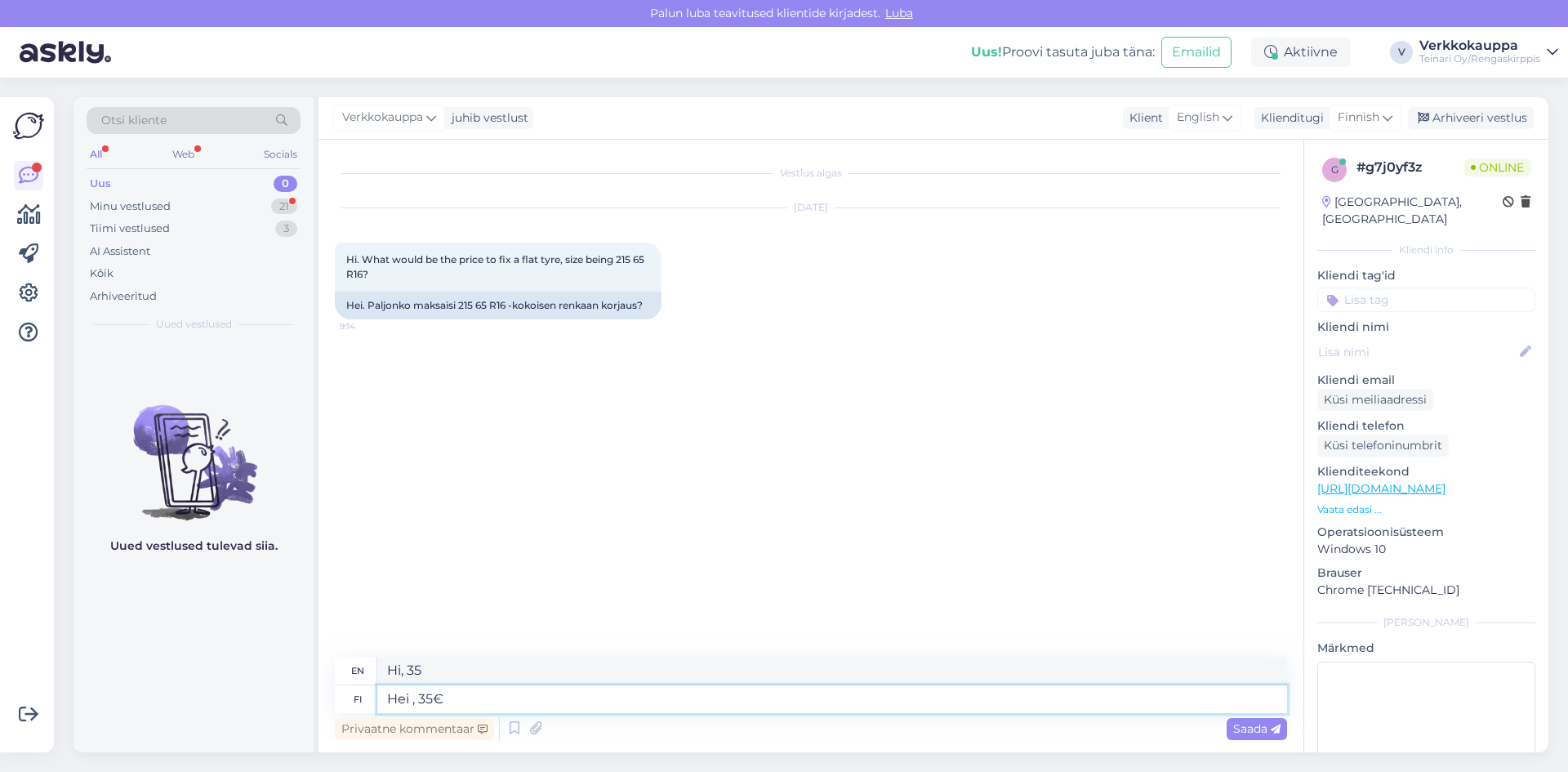
type textarea "Hei , 35€ s"
type textarea "Hi, 35€"
type textarea "Hei , 35€ sisäpaikkaus"
type textarea "Hi, 35€ for indoor fitting"
type textarea "Hei , 35€ sisäpaikkaus +"
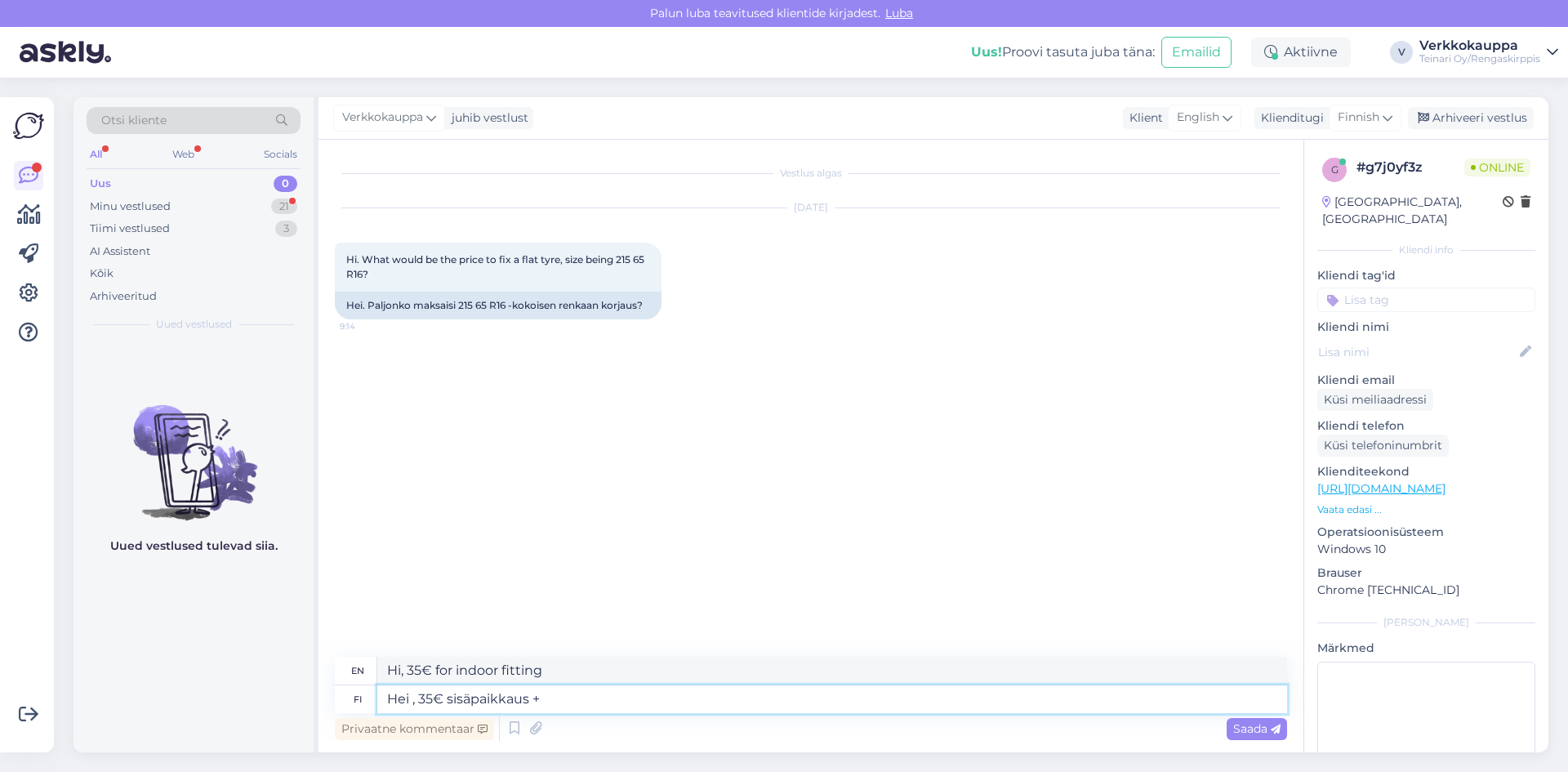
type textarea "Hi, 35€ interior fitting +"
type textarea "Hei , 35€ sisäpaikkaus + 16"
type textarea "Hi, 35€ interior patch + 16"
type textarea "Hei , 35€ sisäpaikkaus + 16""
type textarea "Hi, 35€ inner tube + 16""
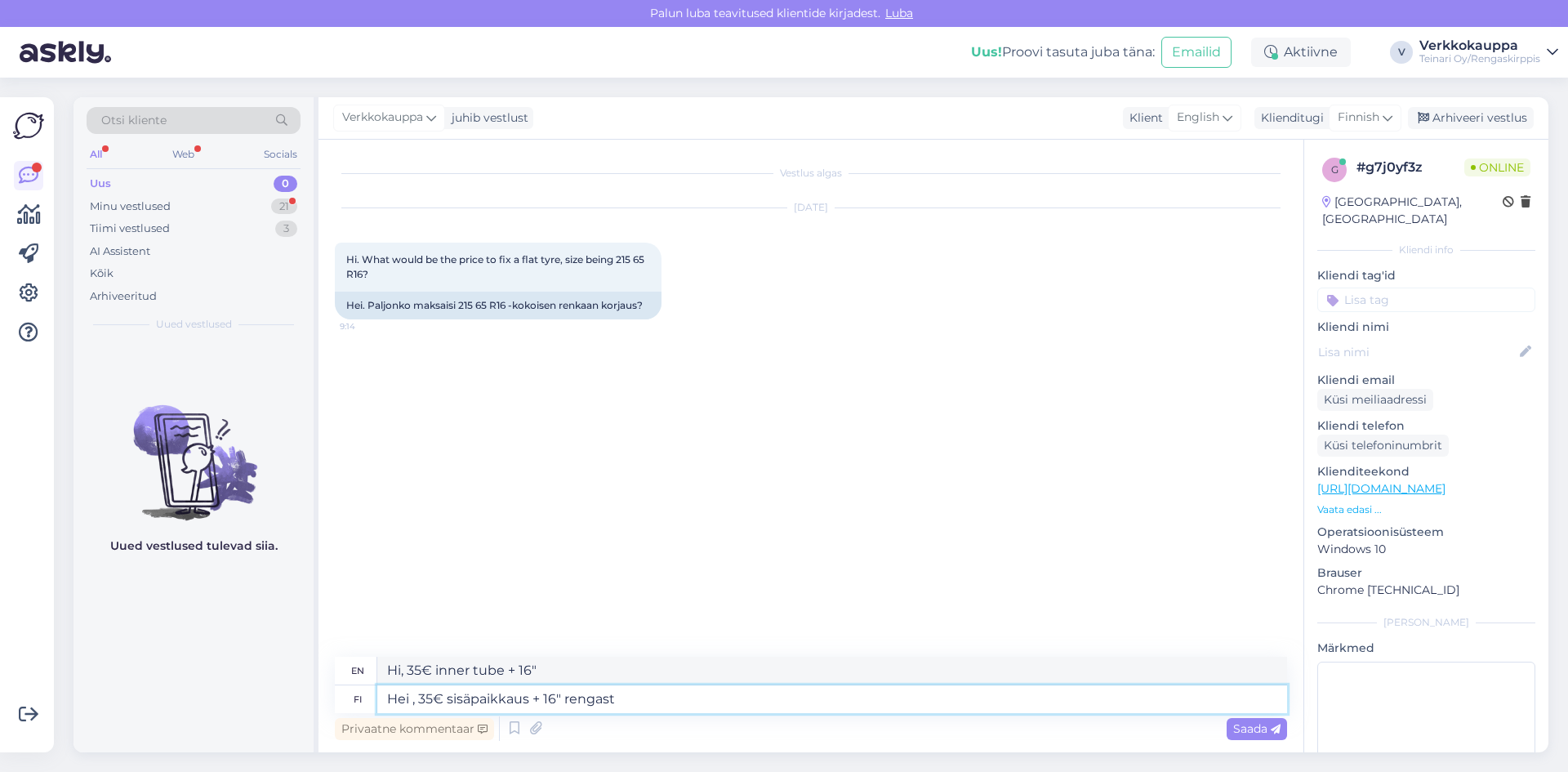
type textarea "Hei , 35€ sisäpaikkaus + 16" rengasty"
type textarea "Hi, 35€ inner tube + 16" tires"
type textarea "Hei , 35€ sisäpaikkaus + 16" rengastyöt"
type textarea "Hi, 35€ inner tube repair + 16" tire work"
type textarea "Hei , 35€ sisäpaikkaus + 16" rengastyöt 22.50"
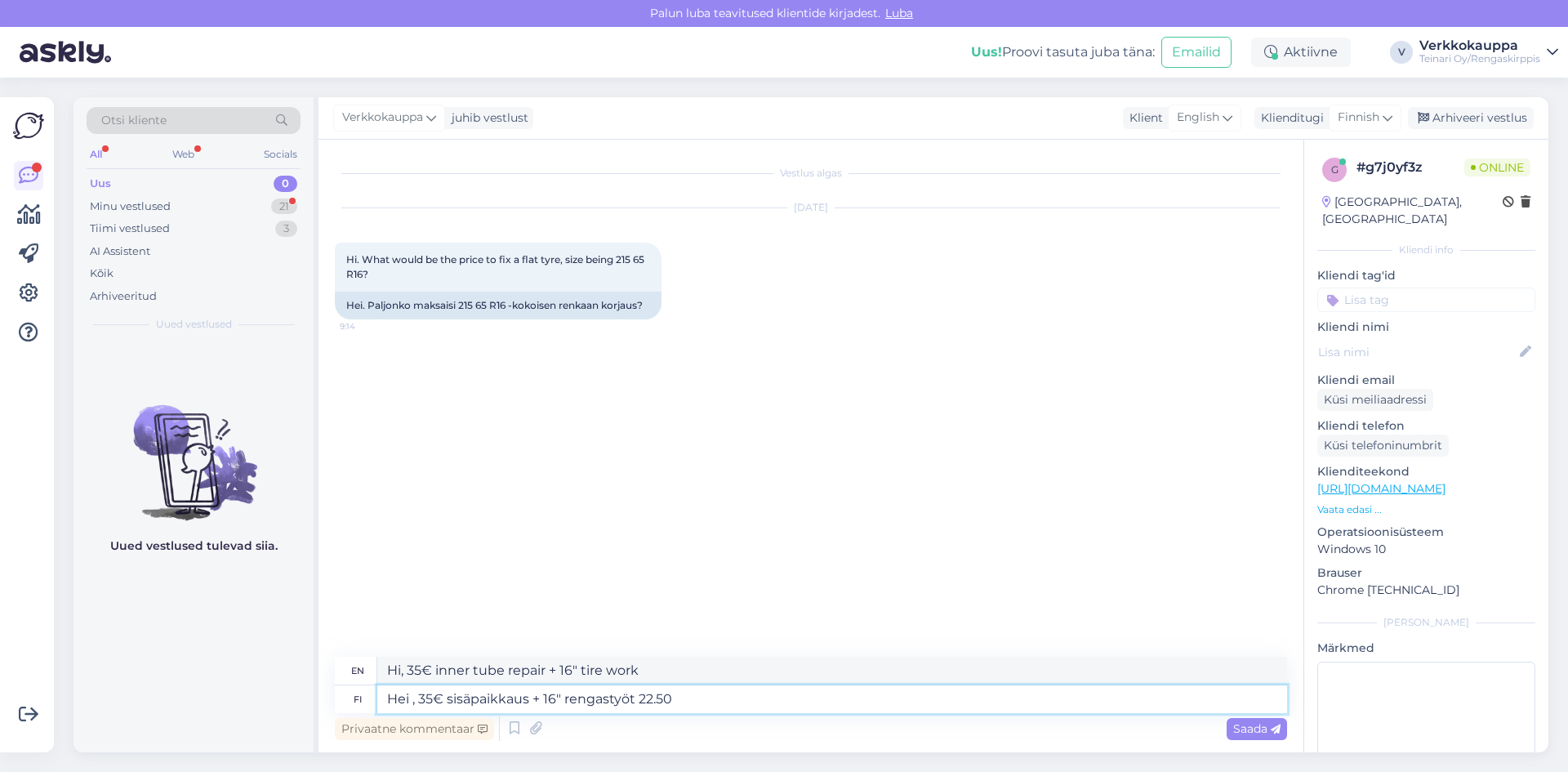
type textarea "Hi, 35€ inner tube repair + 16" tire work 22.50"
type textarea "Hei , 35€ sisäpaikkaus + 16" rengastyöt 22.50€"
type textarea "Hi, 35€ inner tube repair + 16" tire work 22.50 €"
type textarea "Hei , 35€ sisäpaikkaus + 16" rengastyöt 22.50€"
click at [1251, 728] on span "Saada" at bounding box center [1257, 729] width 47 height 15
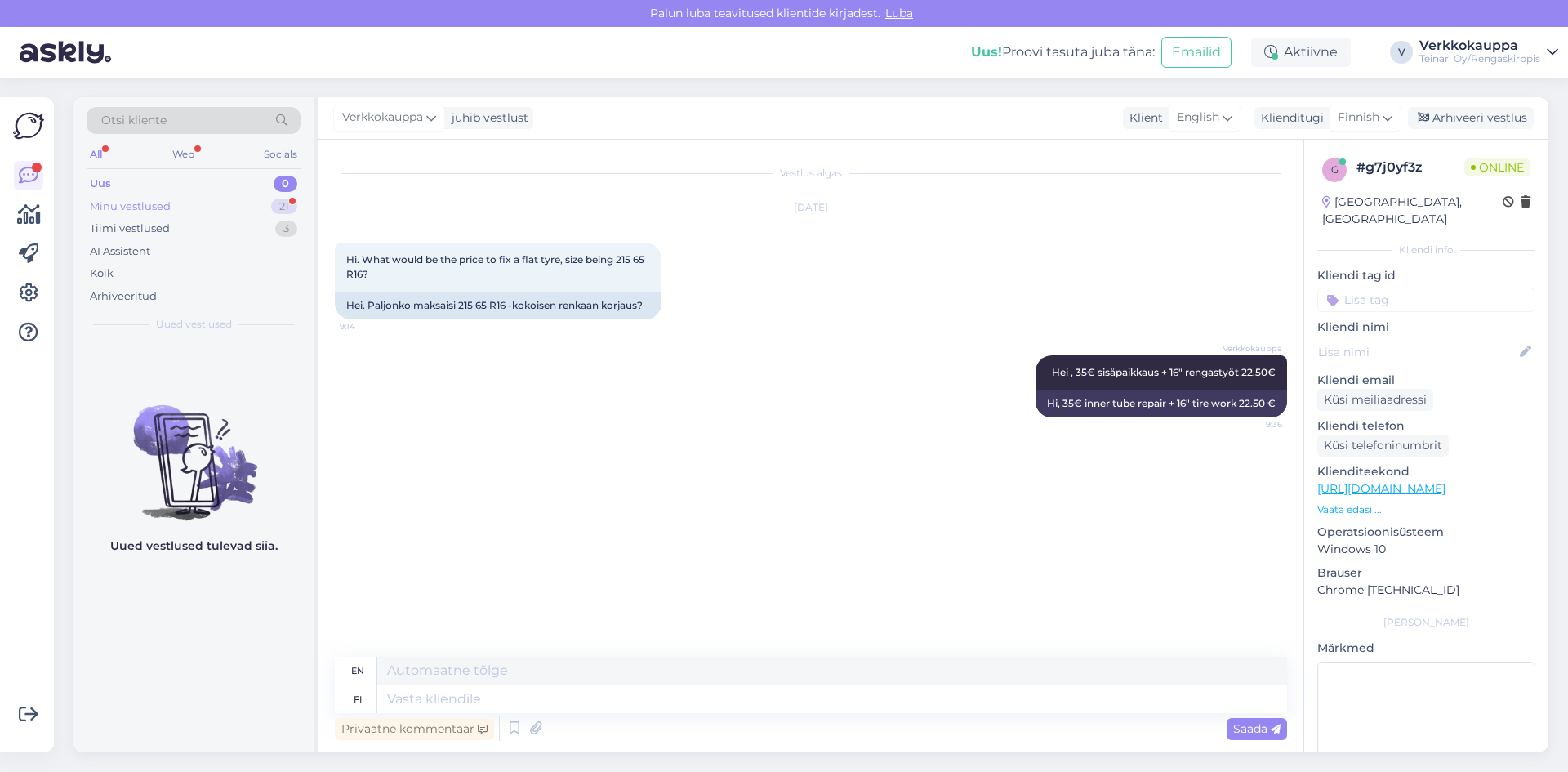
click at [136, 206] on div "Minu vestlused" at bounding box center [130, 207] width 81 height 17
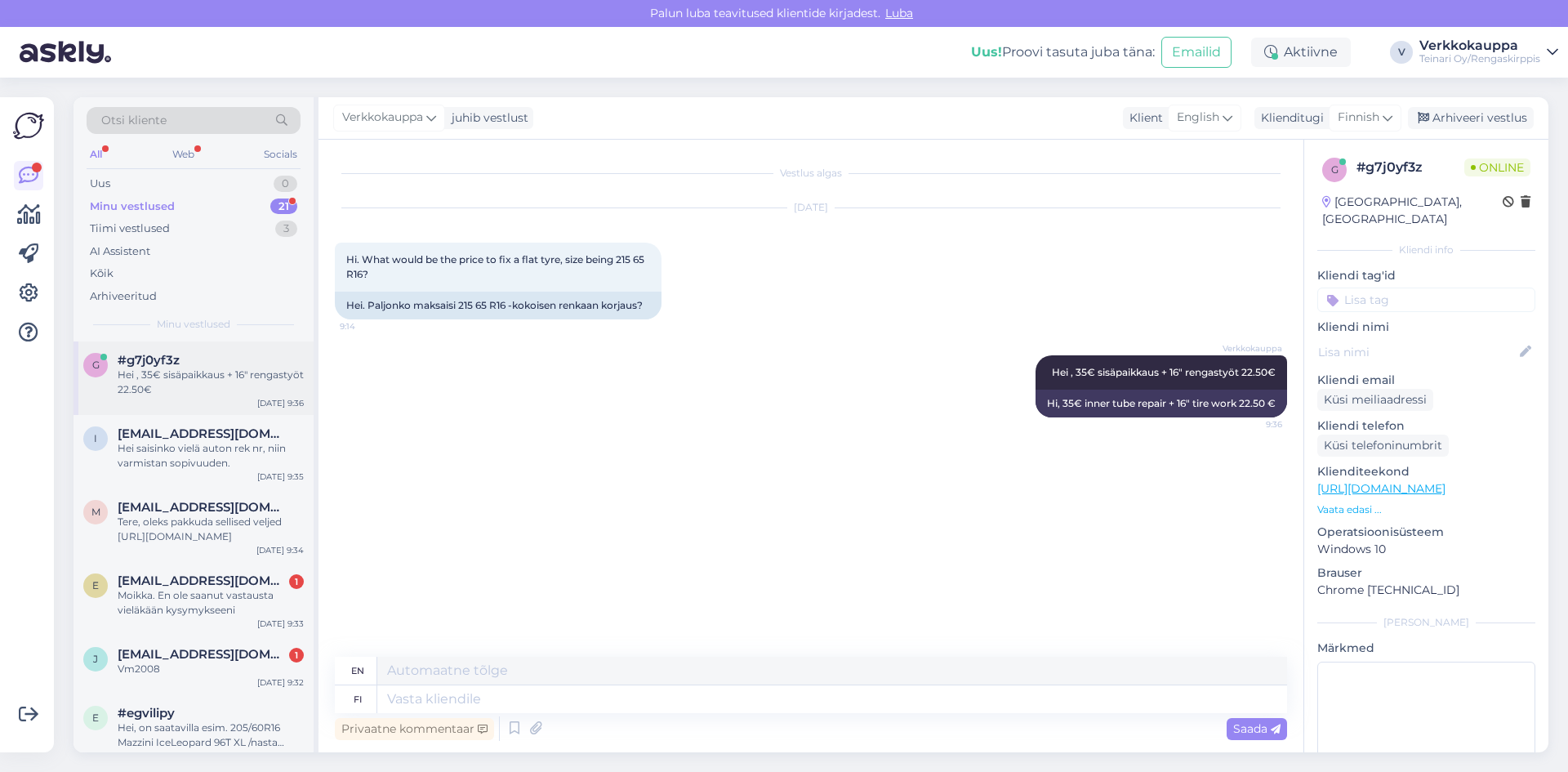
click at [175, 361] on span "#g7j0yf3z" at bounding box center [148, 360] width 62 height 15
click at [192, 610] on div "Moikka. En ole saanut vastausta vieläkään kysymykseeni" at bounding box center [210, 603] width 186 height 30
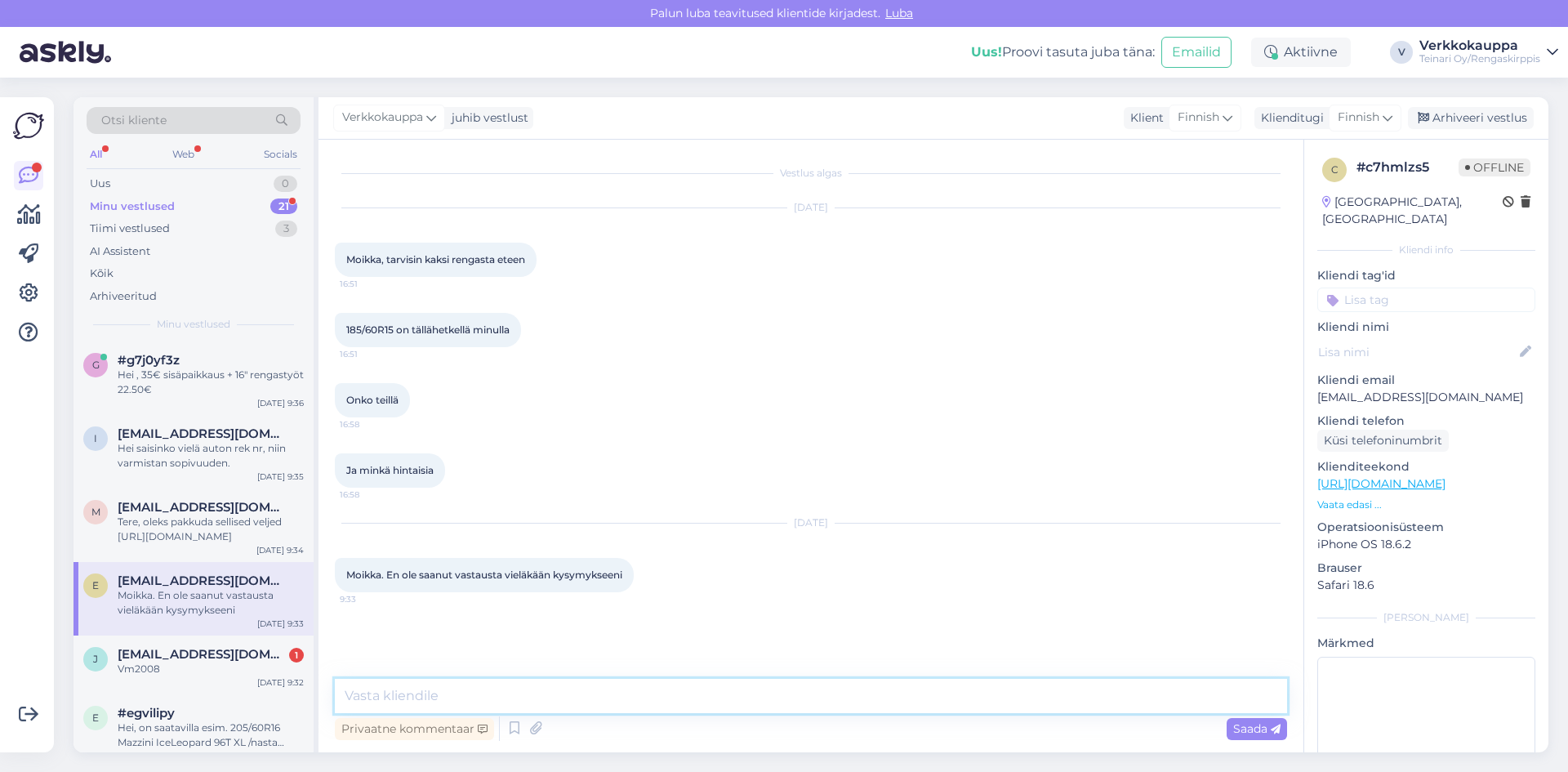
click at [456, 698] on textarea at bounding box center [811, 695] width 953 height 34
paste textarea "185/60R15 Trazano ZuperEco Z-107 84H D, B 70dB/ kesä"
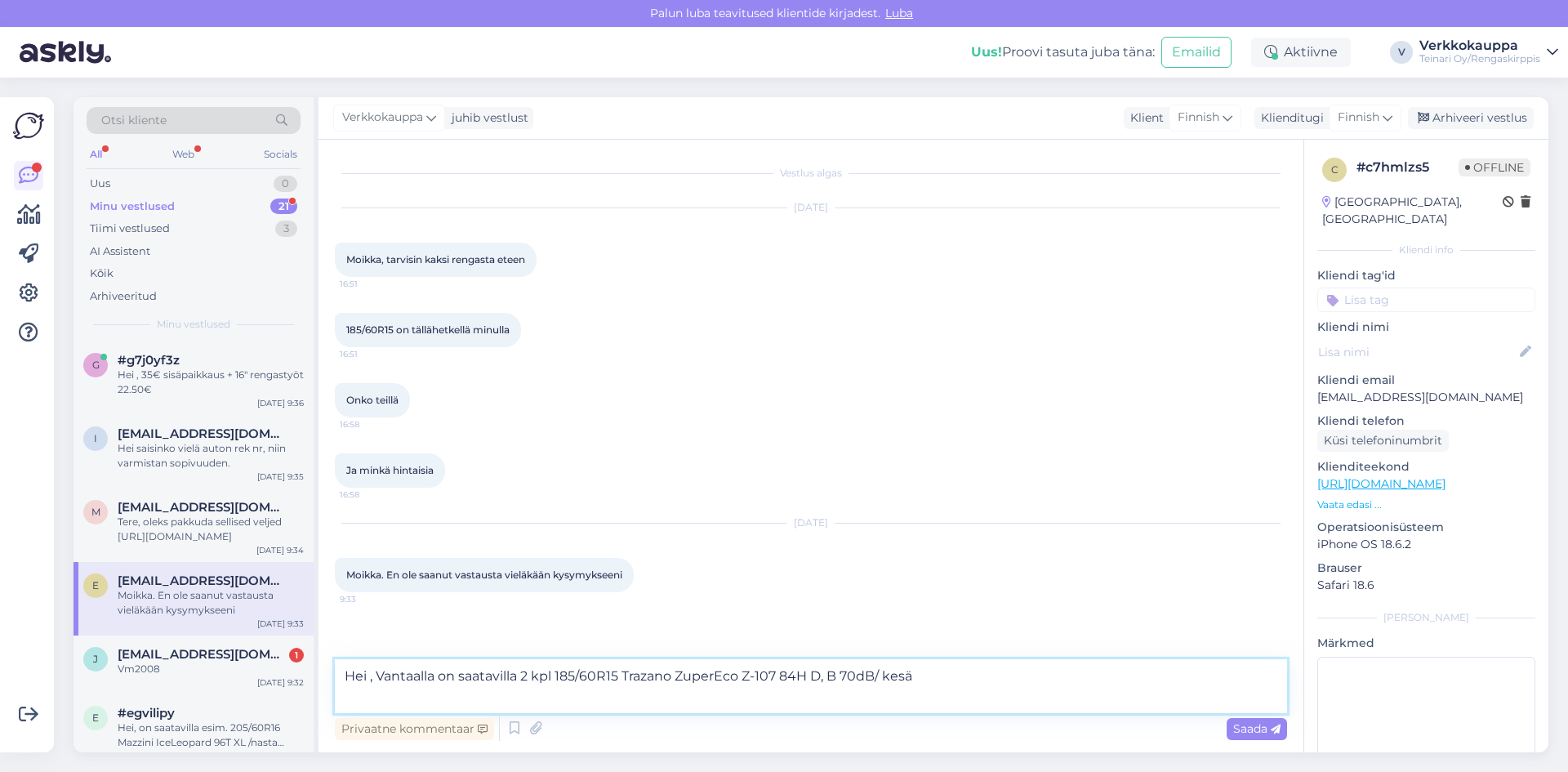
paste textarea "[URL][DOMAIN_NAME]"
type textarea "Hei , Vantaalla on saatavilla 2 kpl 185/60R15 Trazano ZuperEco Z-107 84H D, B 7…"
click at [1231, 727] on div "Saada" at bounding box center [1256, 729] width 60 height 22
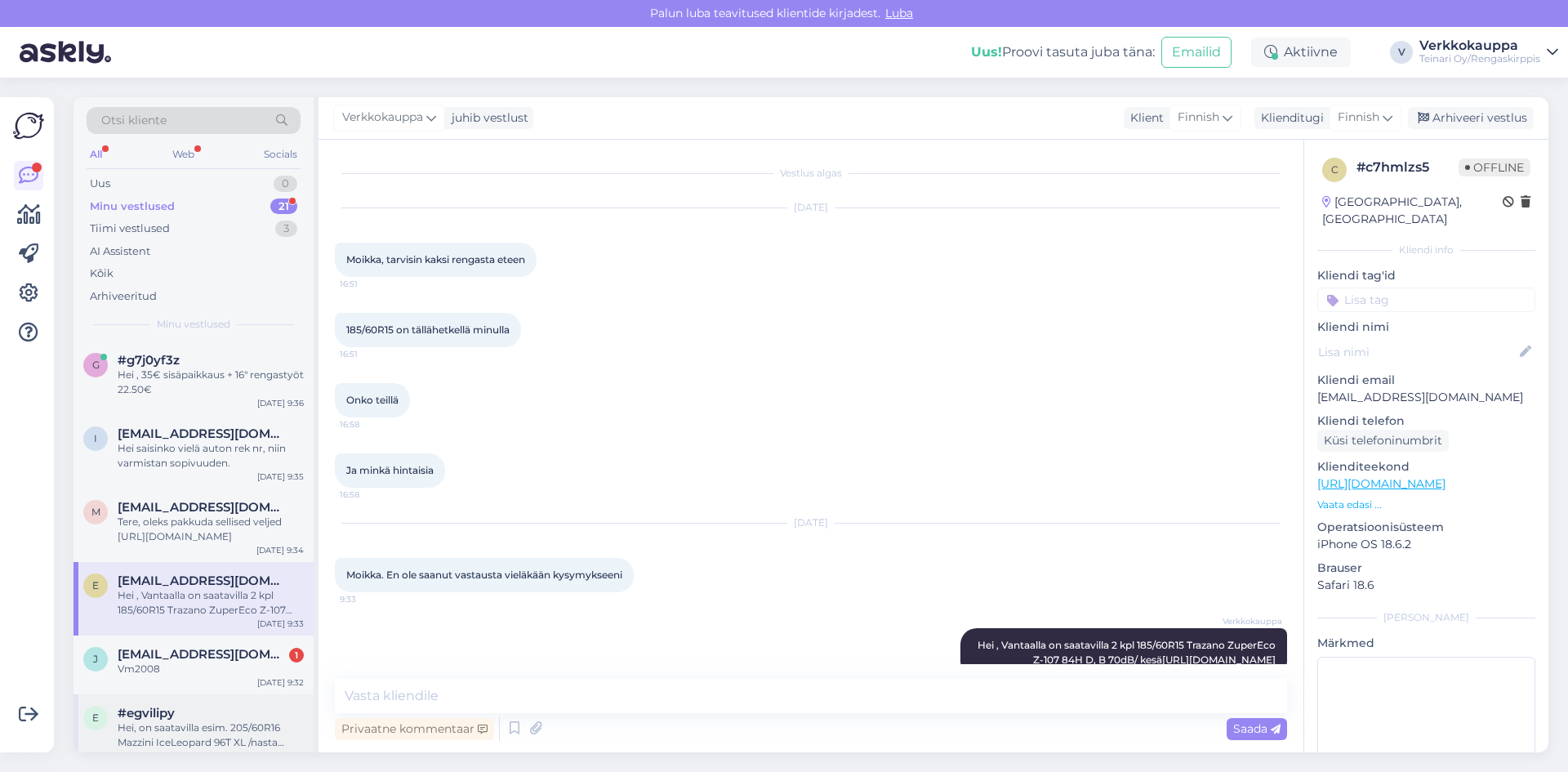
scroll to position [60, 0]
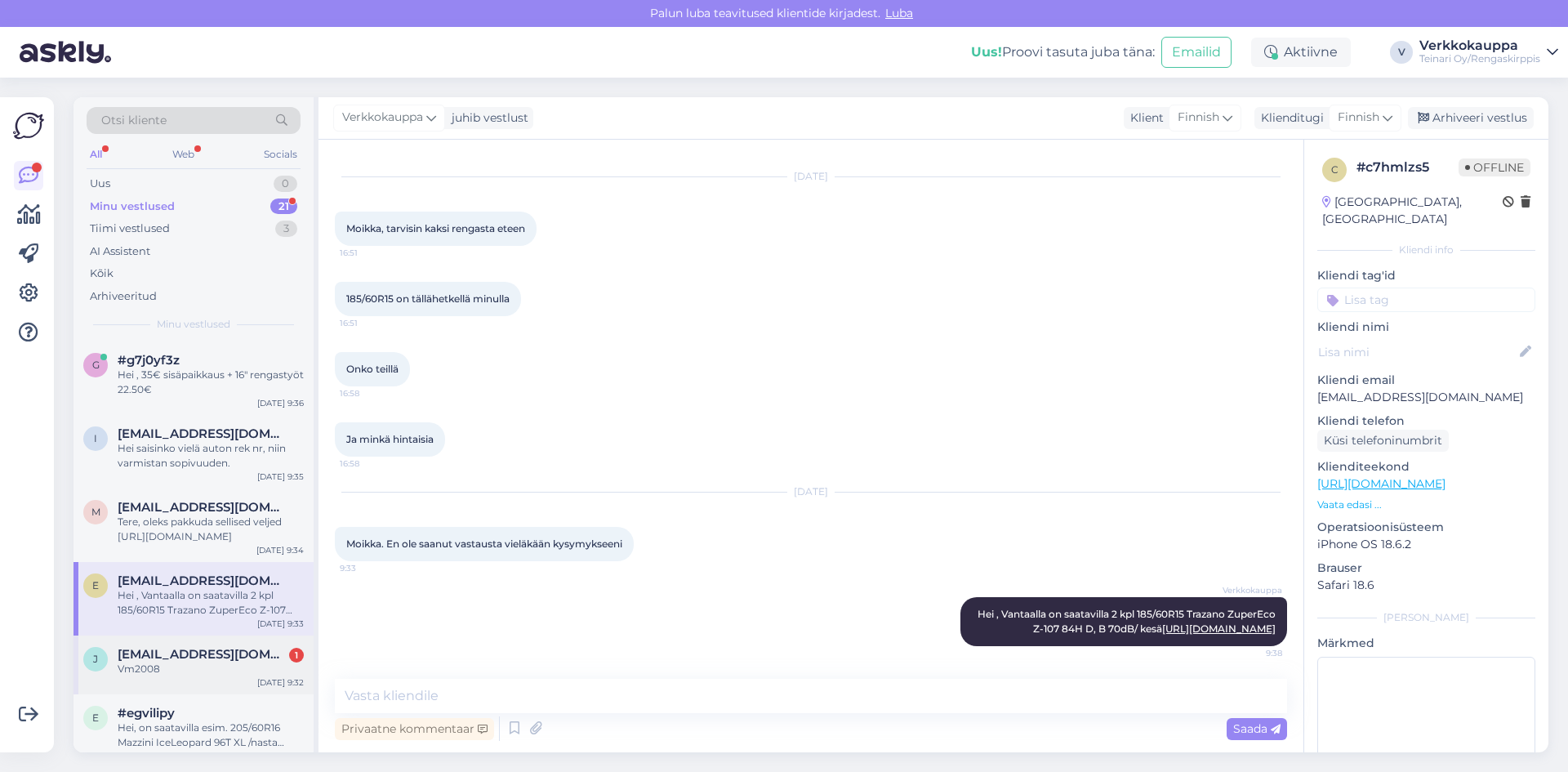
click at [172, 673] on div "Vm2008" at bounding box center [210, 669] width 186 height 15
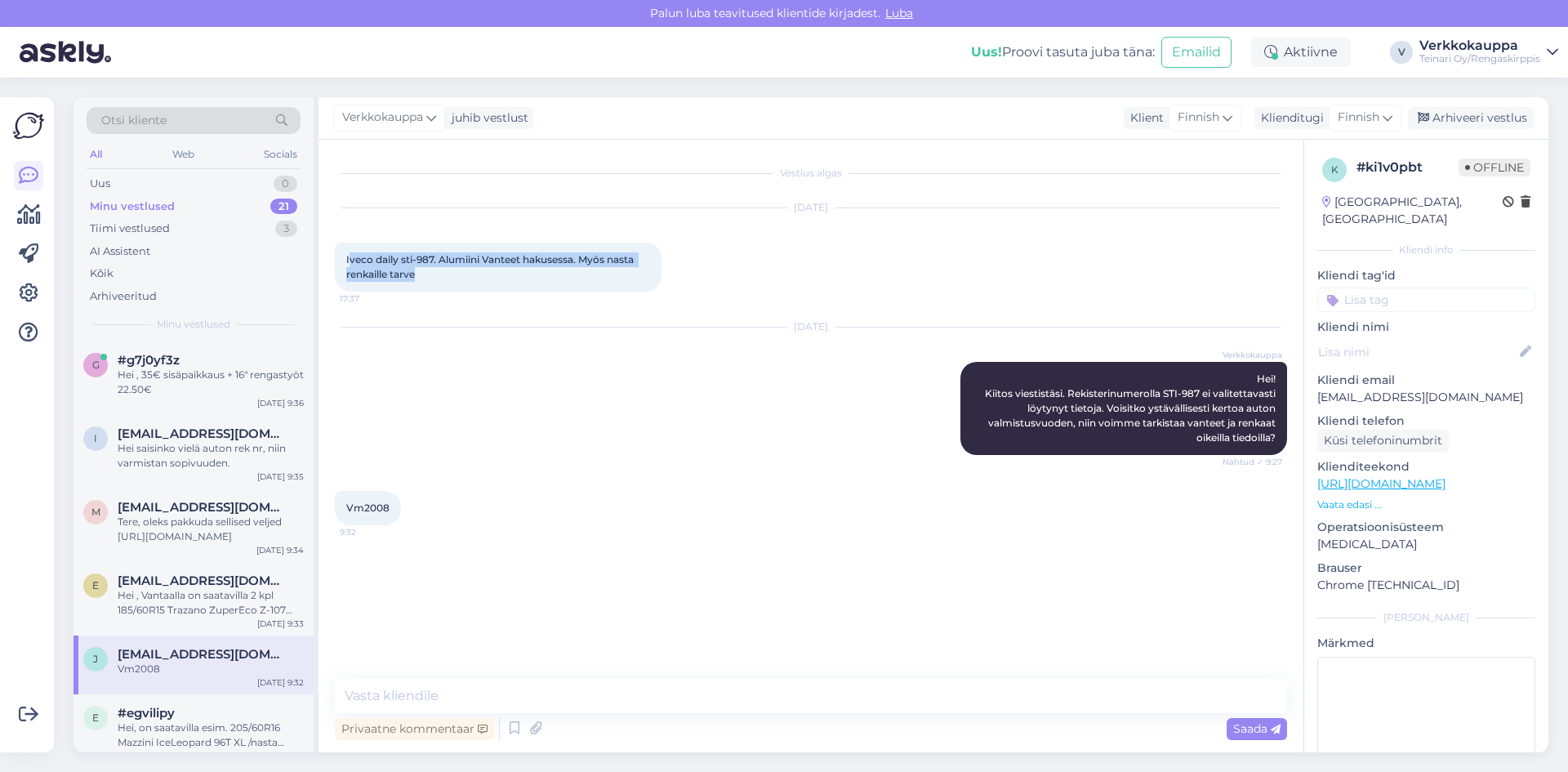
drag, startPoint x: 349, startPoint y: 257, endPoint x: 435, endPoint y: 274, distance: 87.7
click at [435, 274] on div "Iveco daily sti-987. Alumiini Vanteet hakusessa. Myös nasta renkaille tarve 17:…" at bounding box center [498, 267] width 326 height 49
copy span "veco daily sti-987. Alumiini Vanteet hakusessa. Myös nasta renkaille tarve"
click at [451, 685] on textarea at bounding box center [811, 695] width 953 height 34
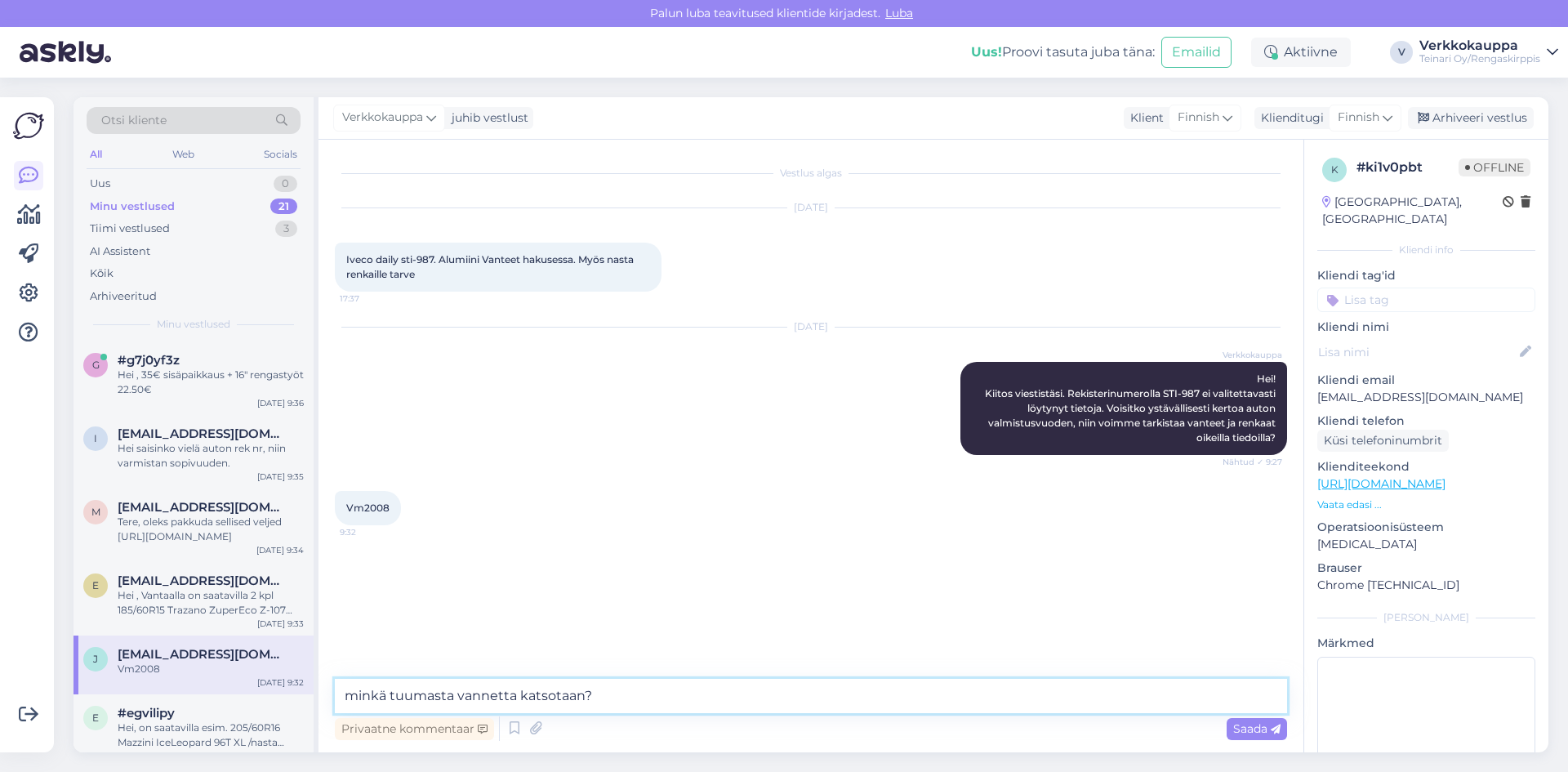
click at [360, 698] on textarea "minkä tuumasta vannetta katsotaan?" at bounding box center [811, 695] width 953 height 34
type textarea "Minkä tuumasta vannetta katsotaan?"
click at [1263, 728] on span "Saada" at bounding box center [1257, 729] width 47 height 15
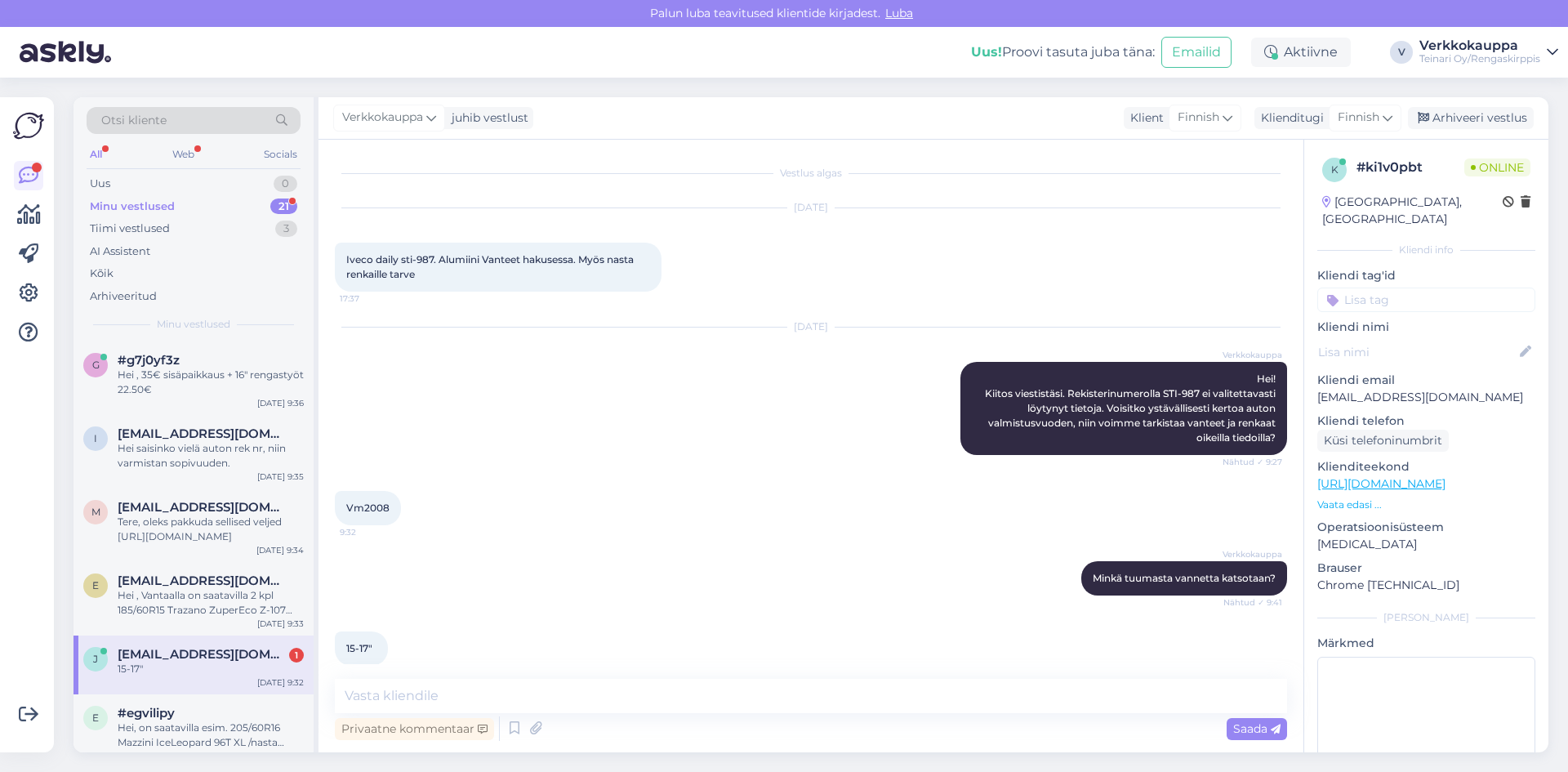
scroll to position [20, 0]
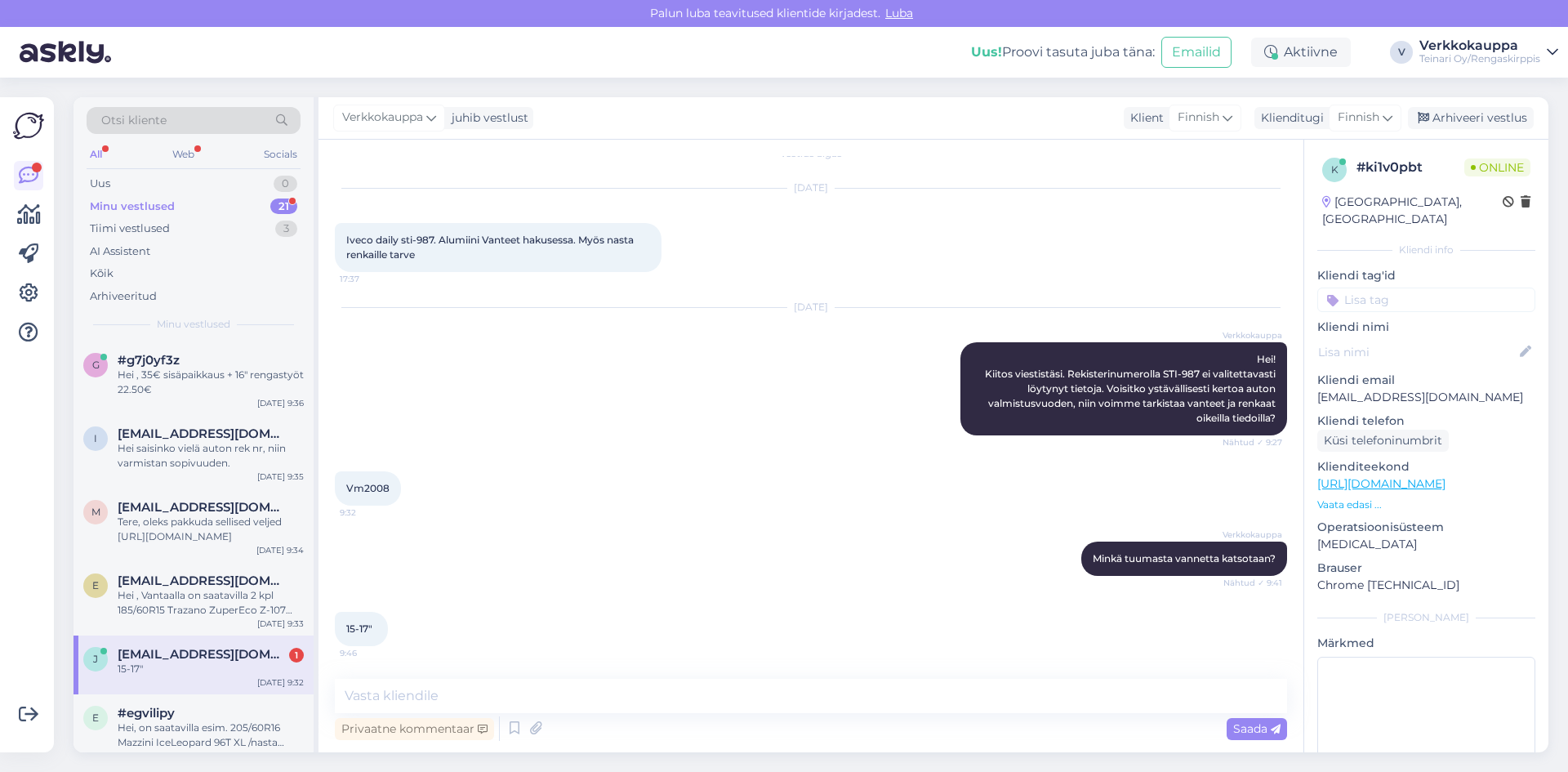
click at [258, 676] on div "15-17"" at bounding box center [210, 669] width 186 height 15
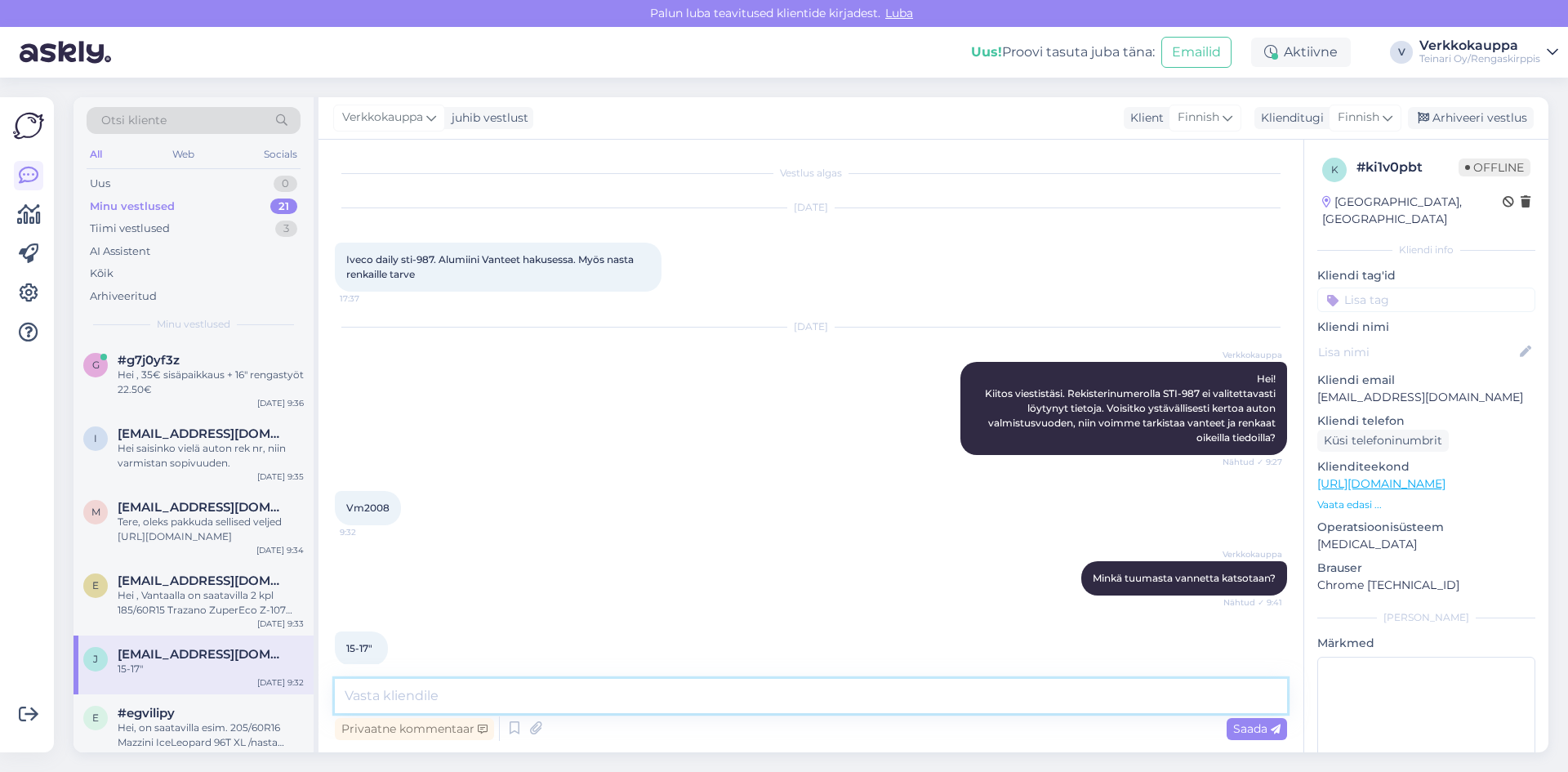
click at [448, 690] on textarea at bounding box center [811, 695] width 953 height 34
click at [370, 698] on textarea "Hei löytyy valitettavasti vanteita täällä hetkellä." at bounding box center [811, 695] width 953 height 34
click at [428, 697] on textarea "Hei ei löytyy valitettavasti vanteita täällä hetkellä." at bounding box center [811, 695] width 953 height 34
drag, startPoint x: 470, startPoint y: 693, endPoint x: 428, endPoint y: 693, distance: 42.0
click at [428, 693] on textarea "Hei ei löytyy sopivia valitettavasti vanteita täällä hetkellä." at bounding box center [811, 695] width 953 height 34
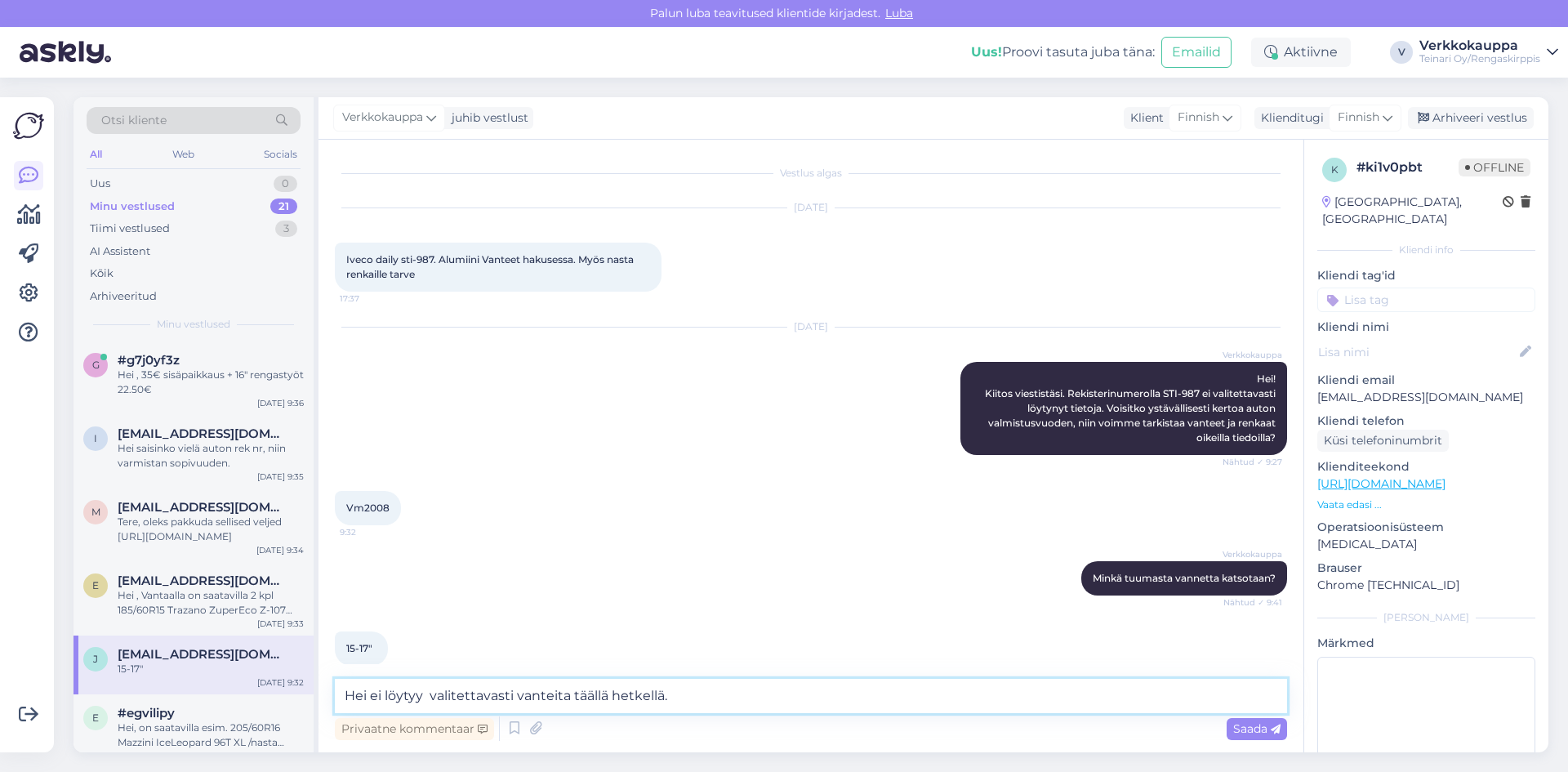
click at [514, 698] on textarea "Hei ei löytyy valitettavasti vanteita täällä hetkellä." at bounding box center [811, 695] width 953 height 34
type textarea "Hei ei löytyy valitettavasti sopivia vanteita täällä hetkellä."
click at [1249, 737] on div "Saada" at bounding box center [1256, 729] width 60 height 22
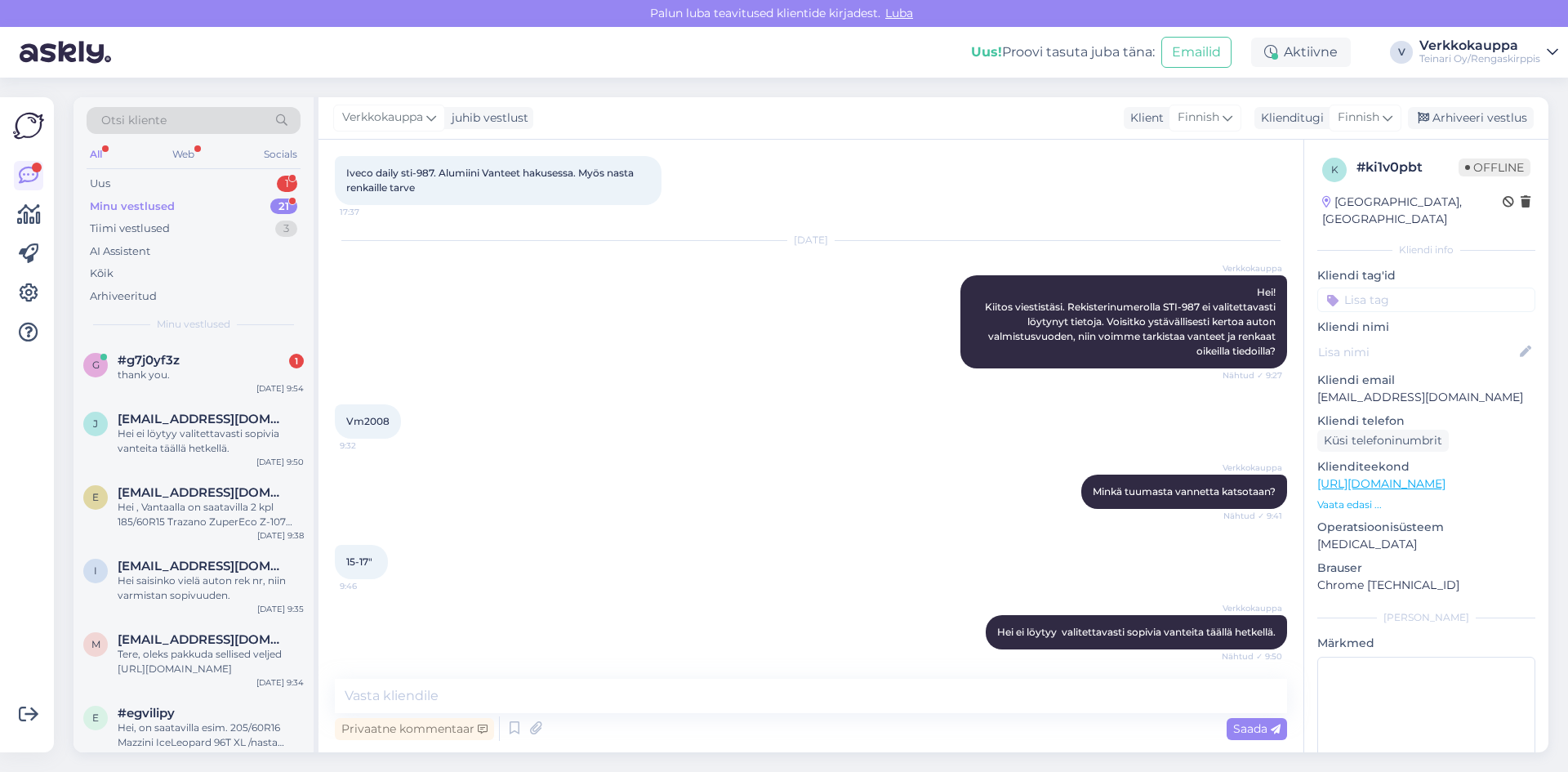
scroll to position [89, 0]
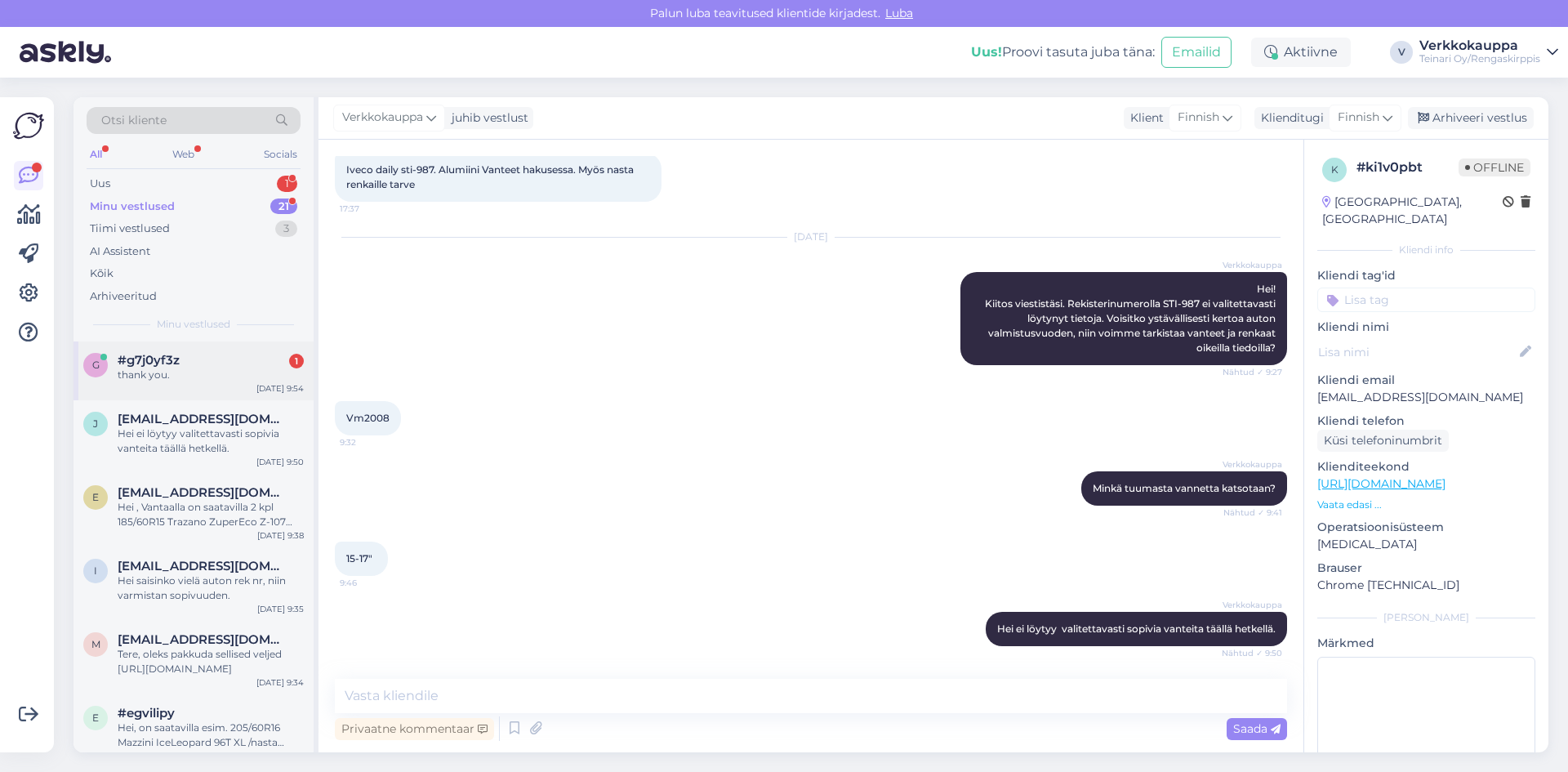
click at [171, 386] on div "g #g7j0yf3z 1 thank you. [DATE] 9:54" at bounding box center [194, 371] width 240 height 59
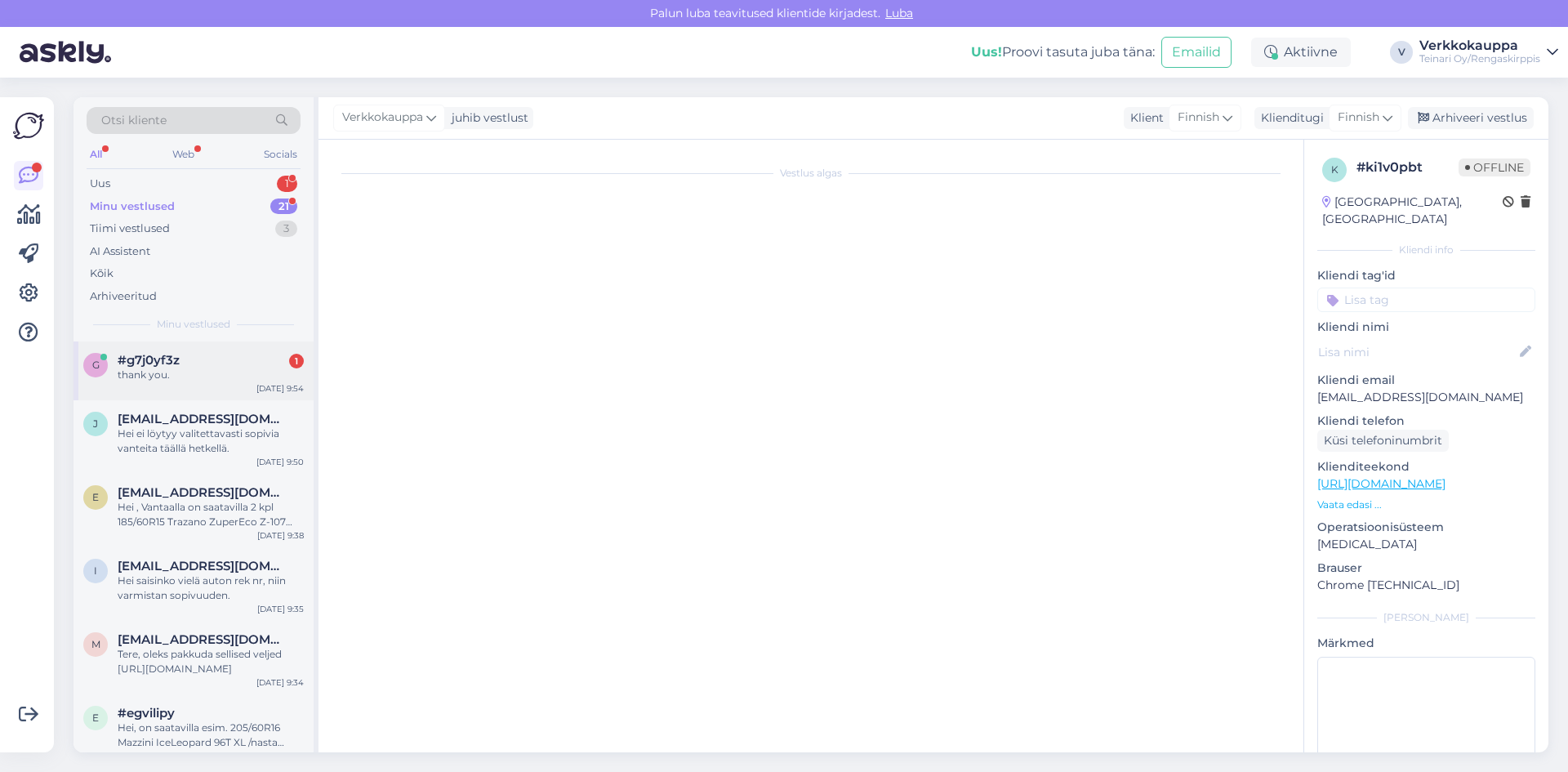
scroll to position [0, 0]
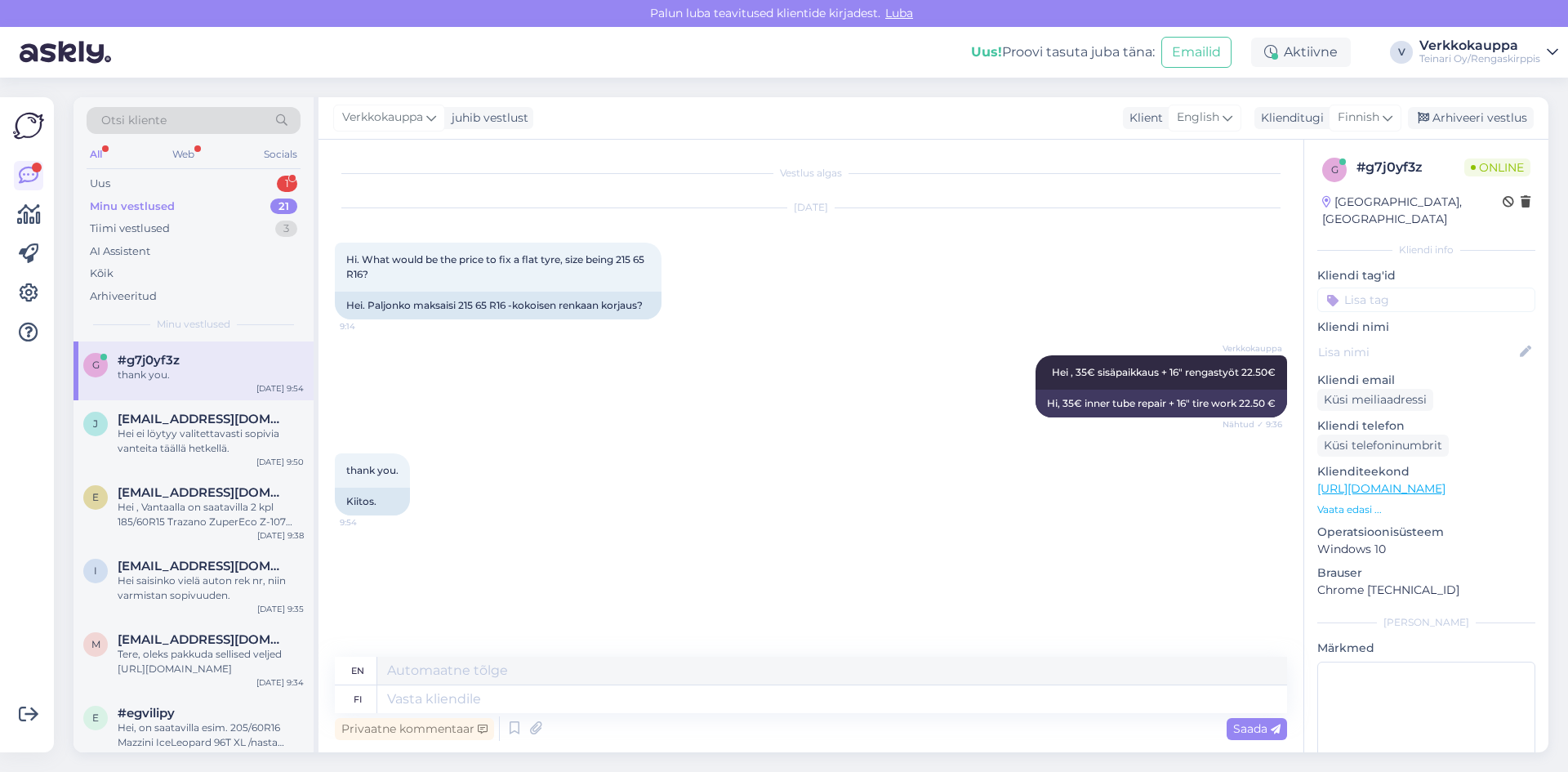
click at [179, 365] on span "#g7j0yf3z" at bounding box center [148, 360] width 62 height 15
click at [234, 437] on div "Hei ei löytyy valitettavasti sopivia vanteita täällä hetkellä." at bounding box center [210, 442] width 186 height 30
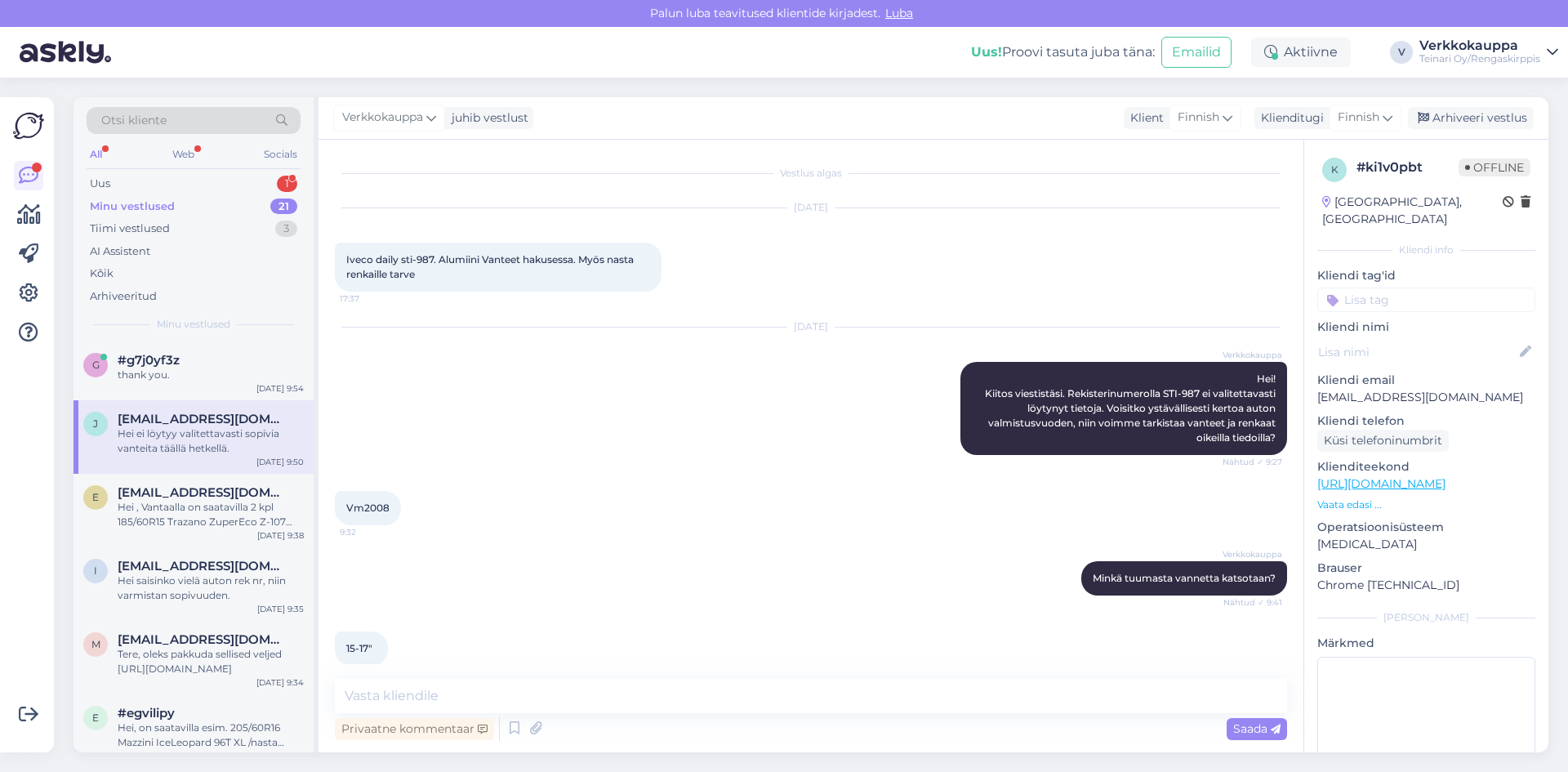
scroll to position [89, 0]
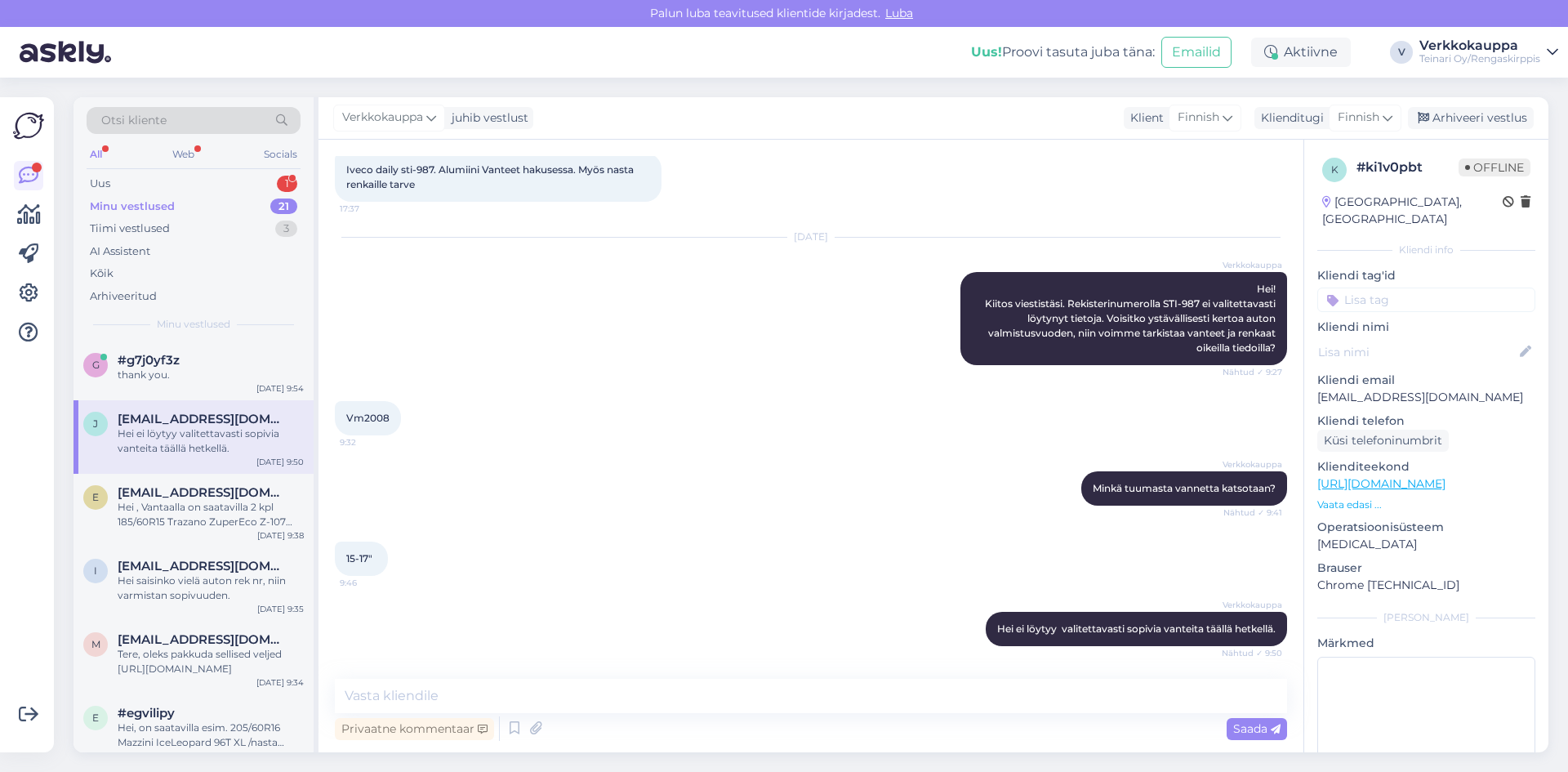
click at [129, 208] on div "Minu vestlused" at bounding box center [132, 207] width 85 height 17
click at [168, 360] on span "#g7j0yf3z" at bounding box center [148, 360] width 62 height 15
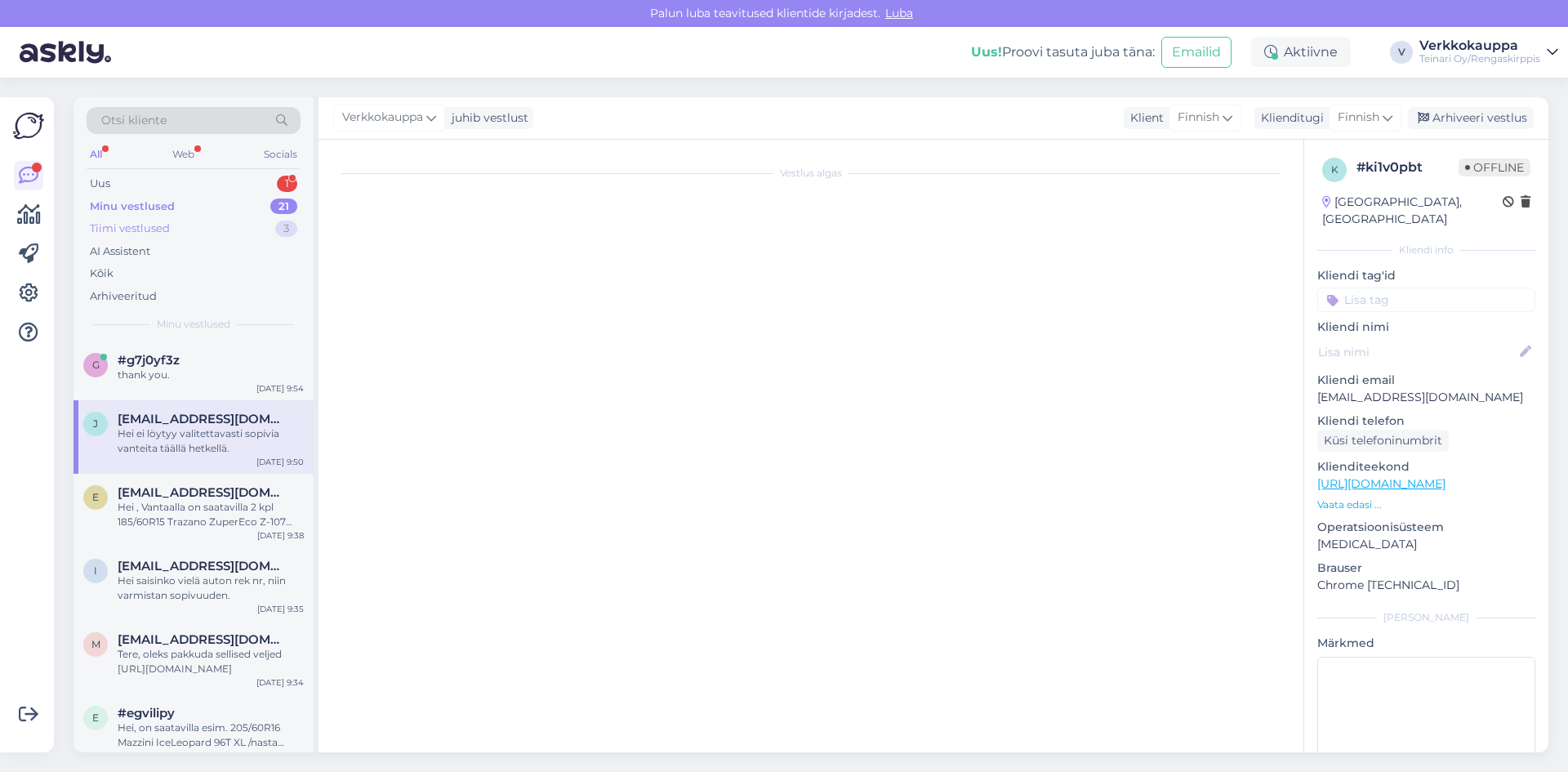
scroll to position [0, 0]
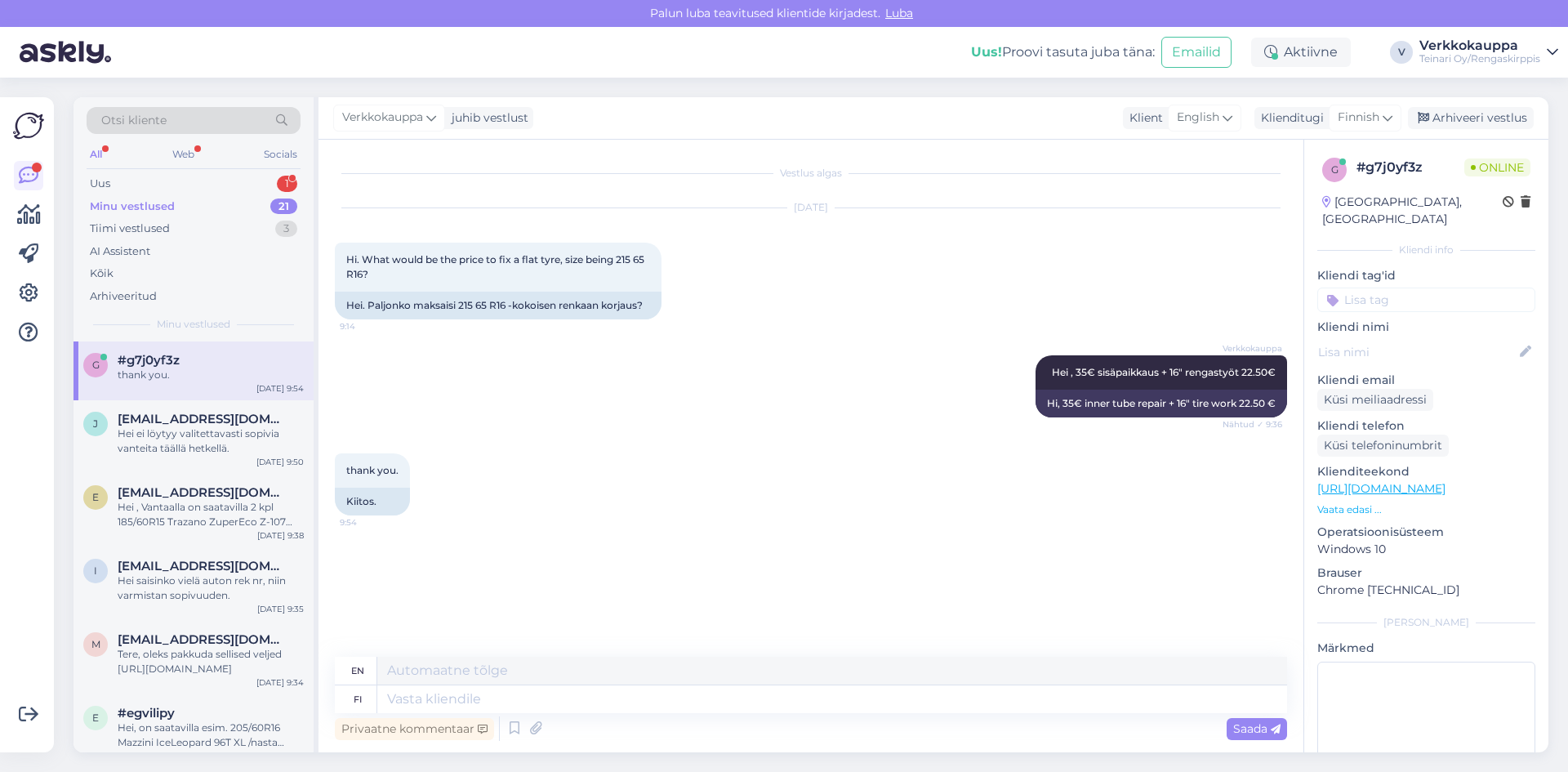
click at [151, 171] on div "Otsi kliente All Web Socials Uus 1 Minu vestlused 21 Tiimi vestlused 3 AI Assis…" at bounding box center [194, 219] width 240 height 244
click at [155, 182] on div "Uus 1" at bounding box center [194, 183] width 214 height 23
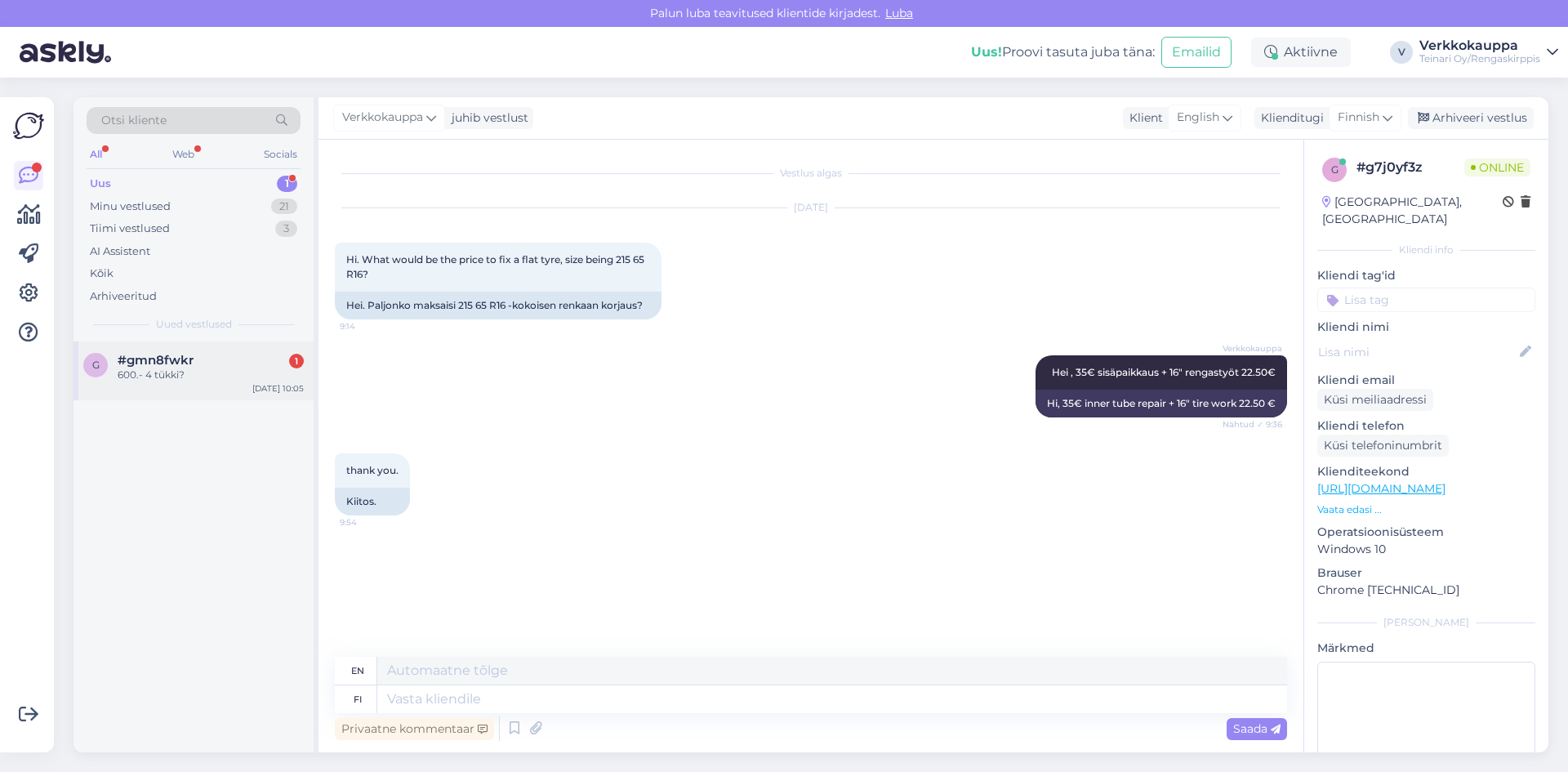
click at [206, 355] on div "#gmn8fwkr 1" at bounding box center [210, 360] width 186 height 15
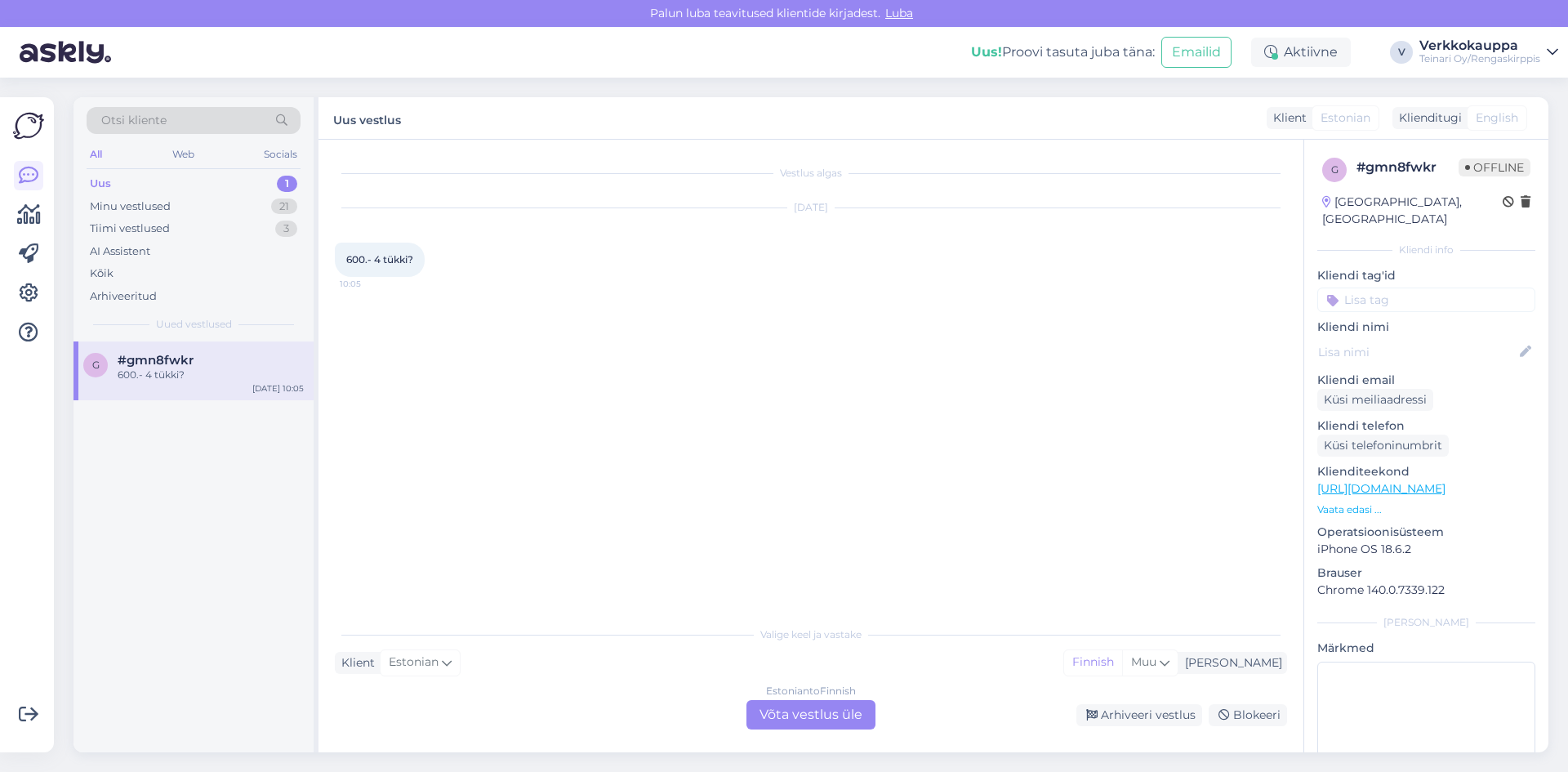
click at [819, 718] on div "Estonian to Finnish Võta vestlus üle" at bounding box center [810, 715] width 129 height 30
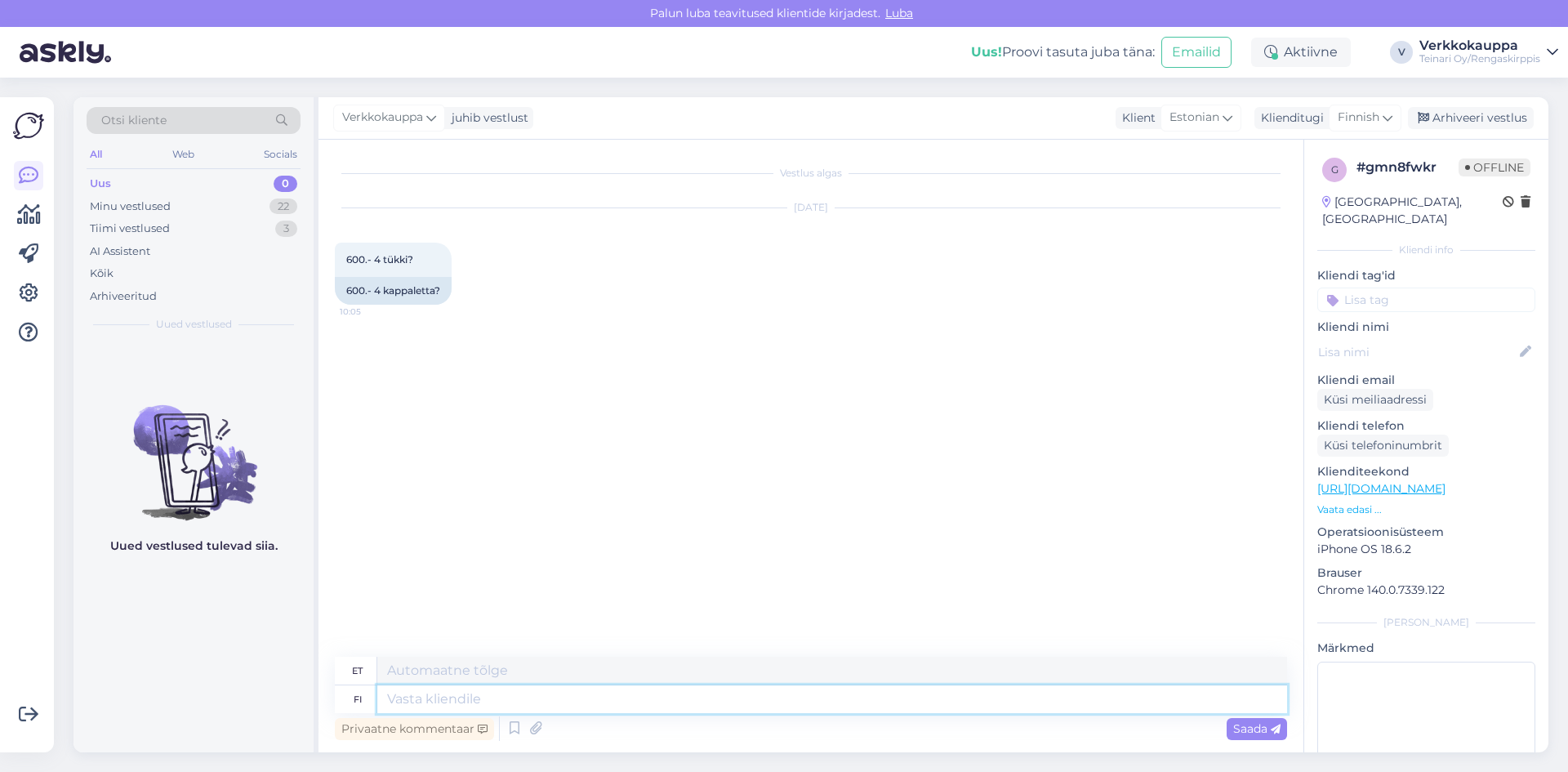
click at [518, 699] on textarea at bounding box center [833, 699] width 910 height 28
type textarea "Tere"
type textarea "Tere,"
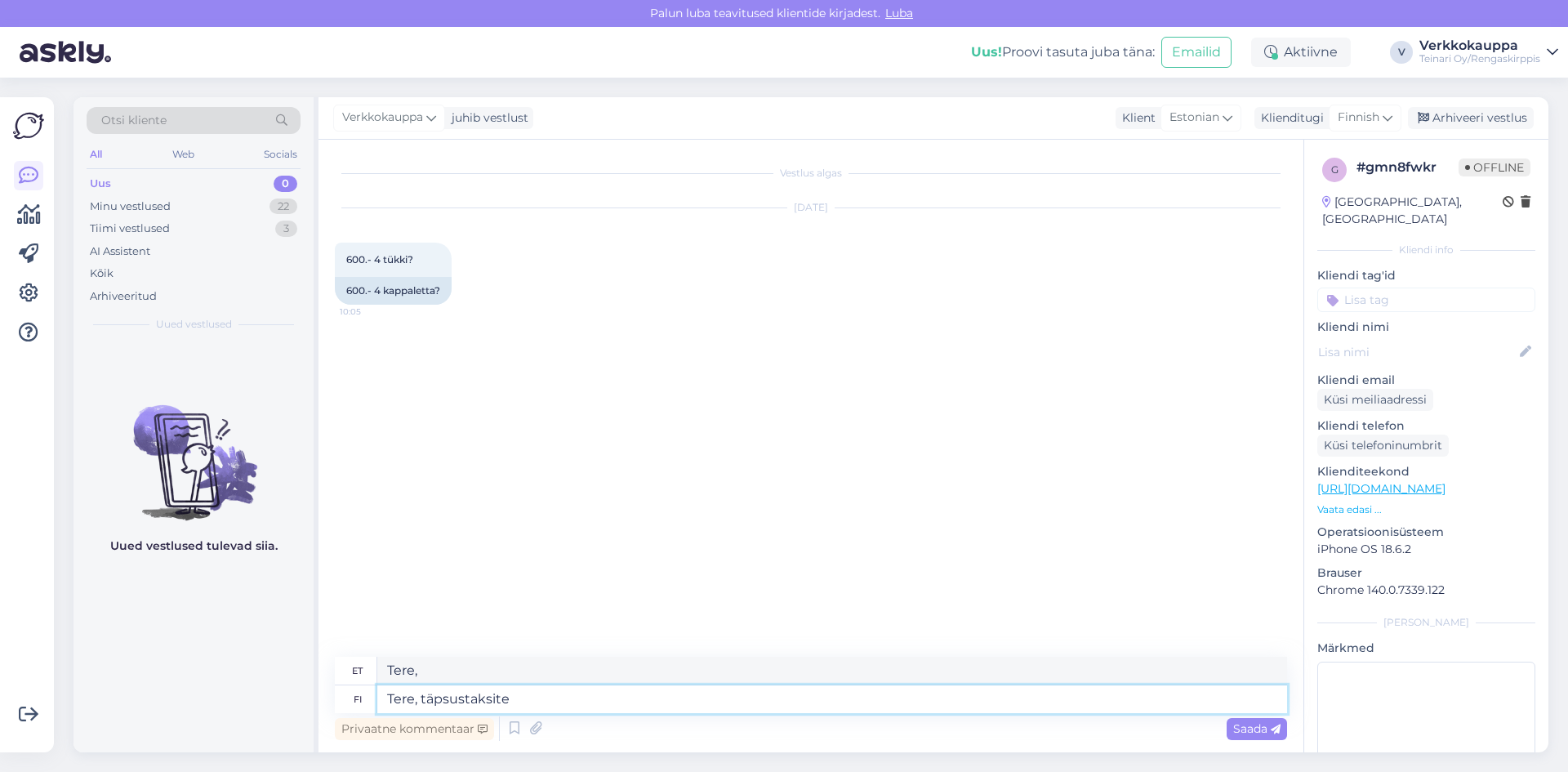
type textarea "Tere, täpsustaksite m"
type textarea "Tere, kas saaksite palun täpsustada?"
type textarea "Tere, täpsustaksite mis"
type textarea "Tere, kas saaksite palun täpsustada, mida"
type textarea "Tere, täpsustaksite mis maksab 6"
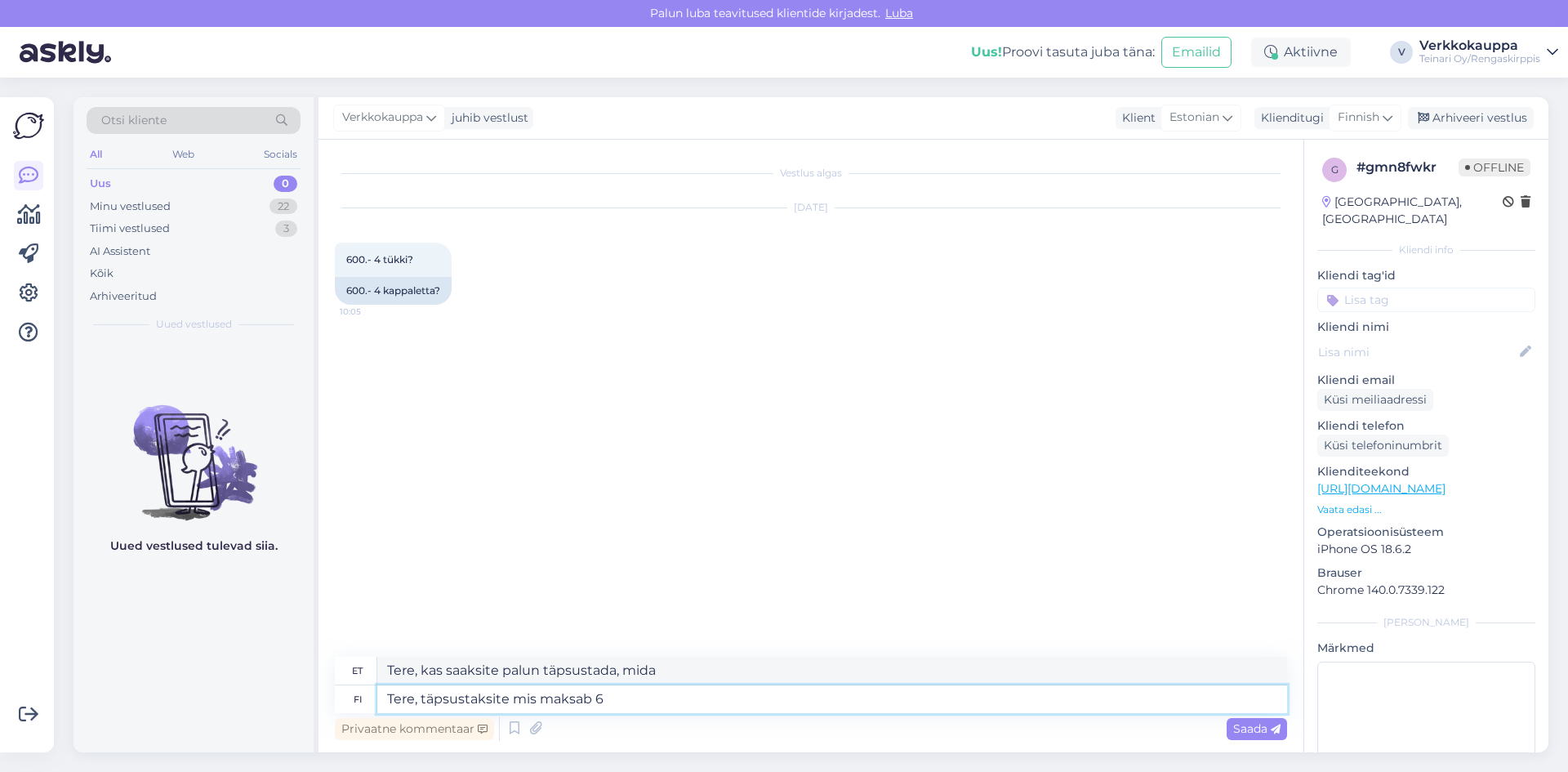
type textarea "Tere, kas saaksite palun täpsustada, mis see maksab?"
type textarea "Tere, täpsustaksite mis maksab 600"
type textarea "Tere, kas saaksite palun täpsustada, kui palju see 600 maksab?"
type textarea "Tere, täpsustaksite mis maksab 600E"
type textarea "Tere, kas saaksite palun täpsustada, kui palju 600 eurot maksab?"
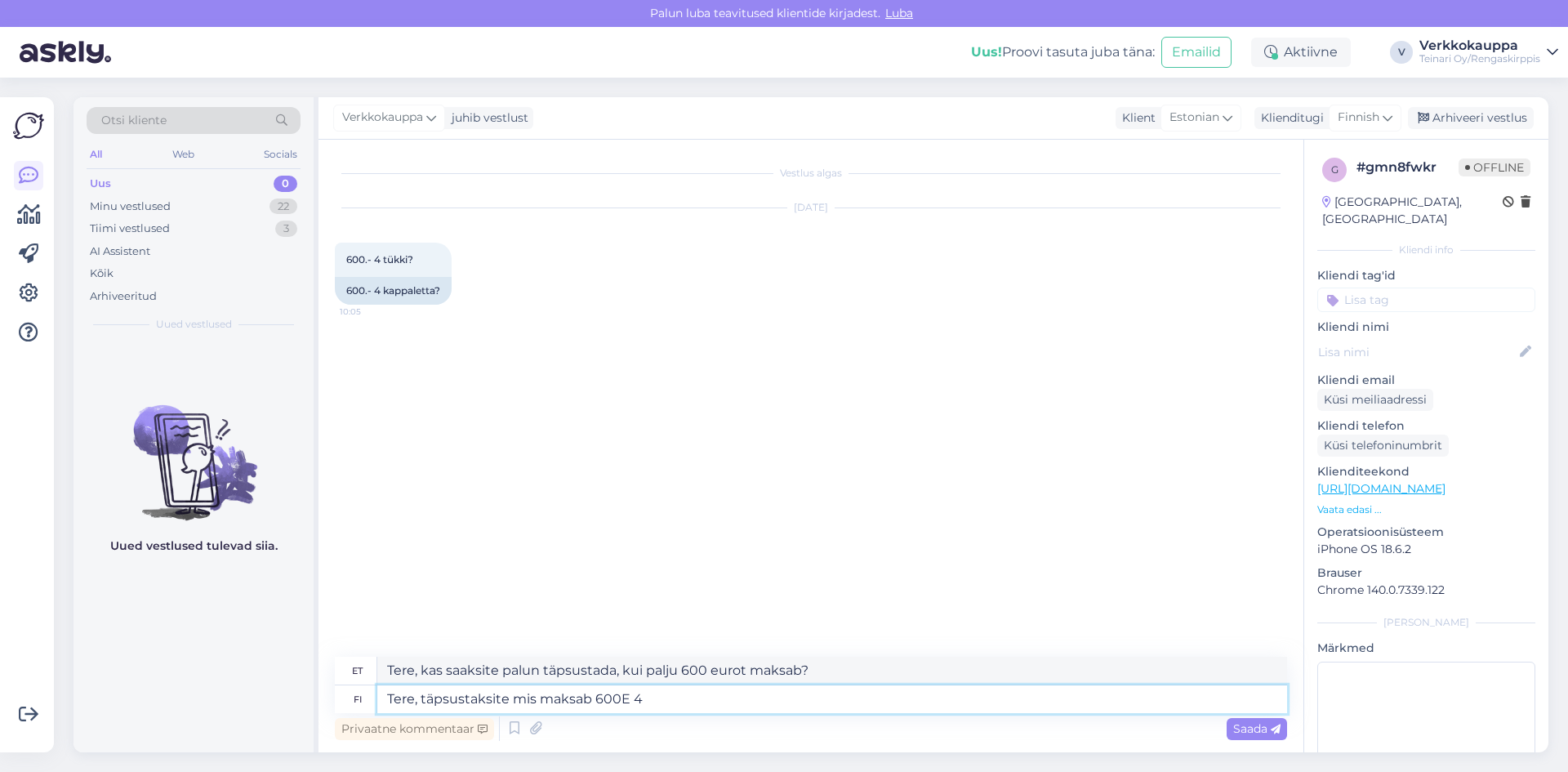
type textarea "Tere, täpsustaksite mis maksab 600E 4 t"
type textarea "Tere, kas saaksite palun täpsustada, kui palju 600E 4 maksab?"
type textarea "Tere, täpsustaksite mis maksab 600E 4 tk"
type textarea "Tere, kas saaksite palun täpsustada, mis maksab 600E 4 tk?"
type textarea "Tere, täpsustaksite mis maksab 600E 4 tk?"
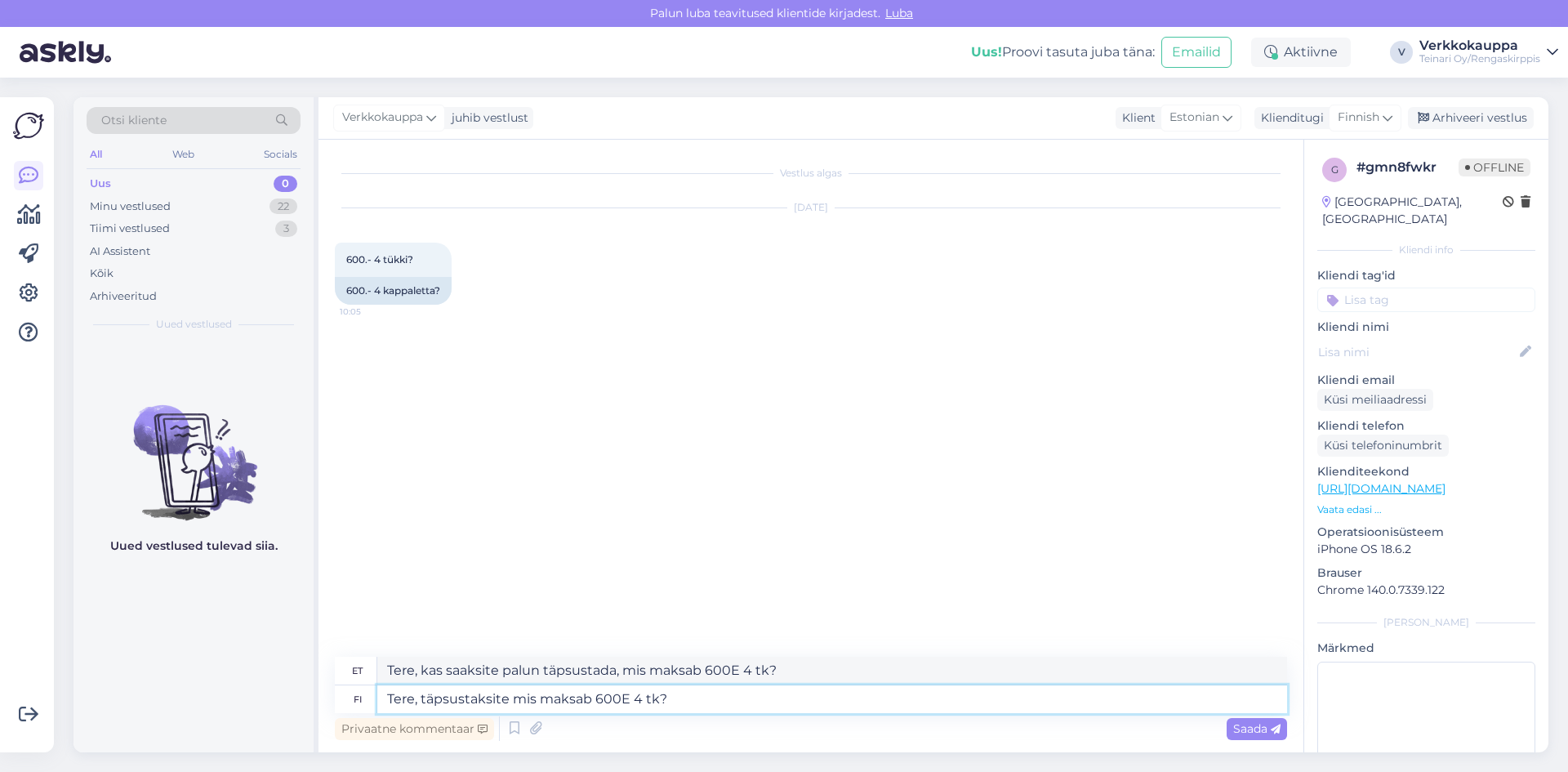
type textarea "Tere, kas saaksite palun täpsustada, kui palju 600E 4 tk maksab?"
click at [621, 700] on textarea "Tere, täpsustaksite mis maksab 600E 4 tk?" at bounding box center [833, 699] width 910 height 28
type textarea "Tere, täpsustaksite mis maksab 600 4 tk?"
type textarea "Tere, kas saaksite palun täpsustada, kui palju maksab 600 4 tk?"
type textarea "Tere, täpsustaksite mis maksab 600€ 4 tk?"
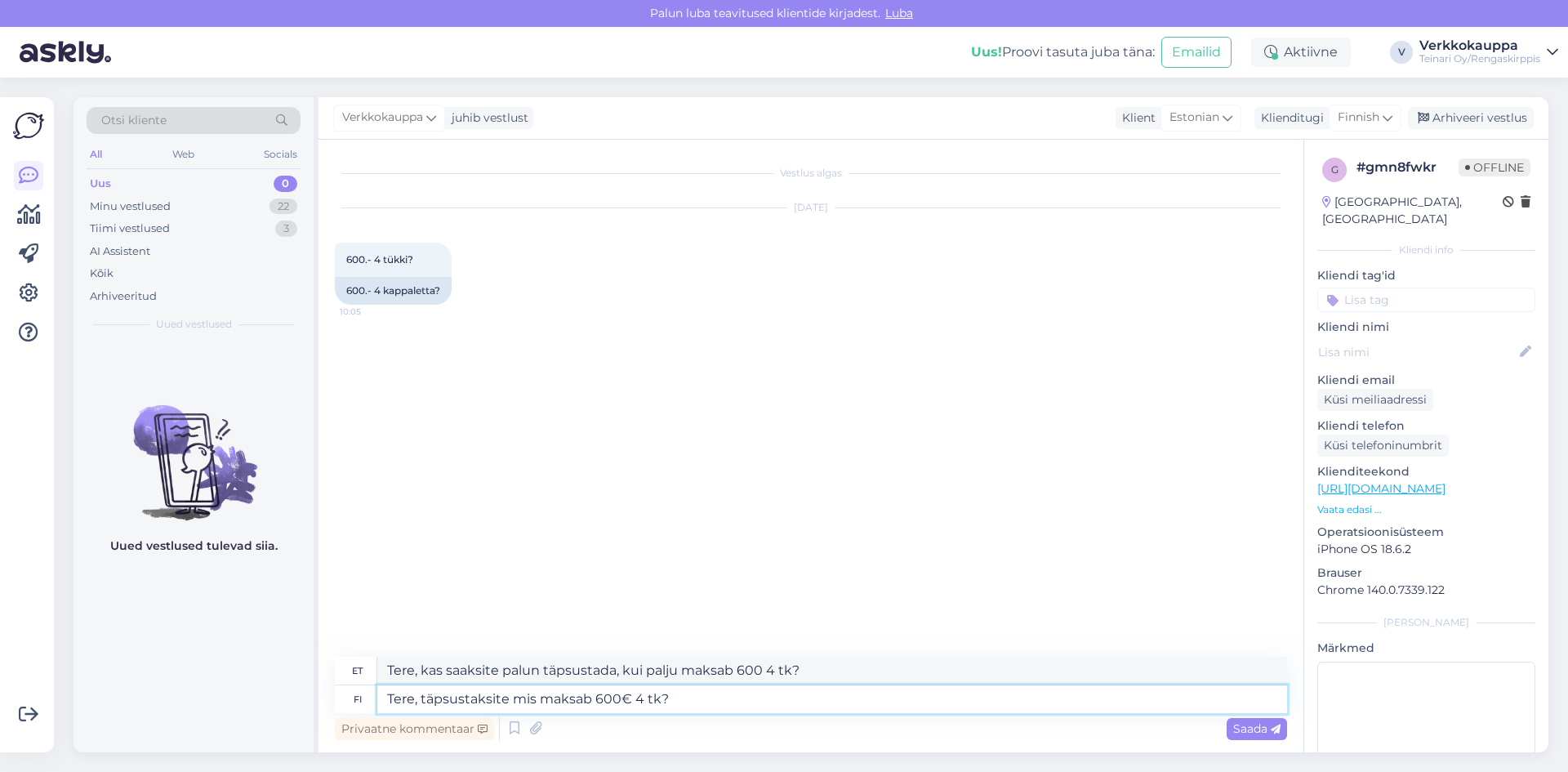
type textarea "Tere, kas saaksite palun täpsustada, mis maksab 4 tk 600 eurot?"
type textarea "Tere, täpsustaksite mis maksab 600€ 4 tk?"
click at [1261, 730] on span "Saada" at bounding box center [1257, 729] width 47 height 15
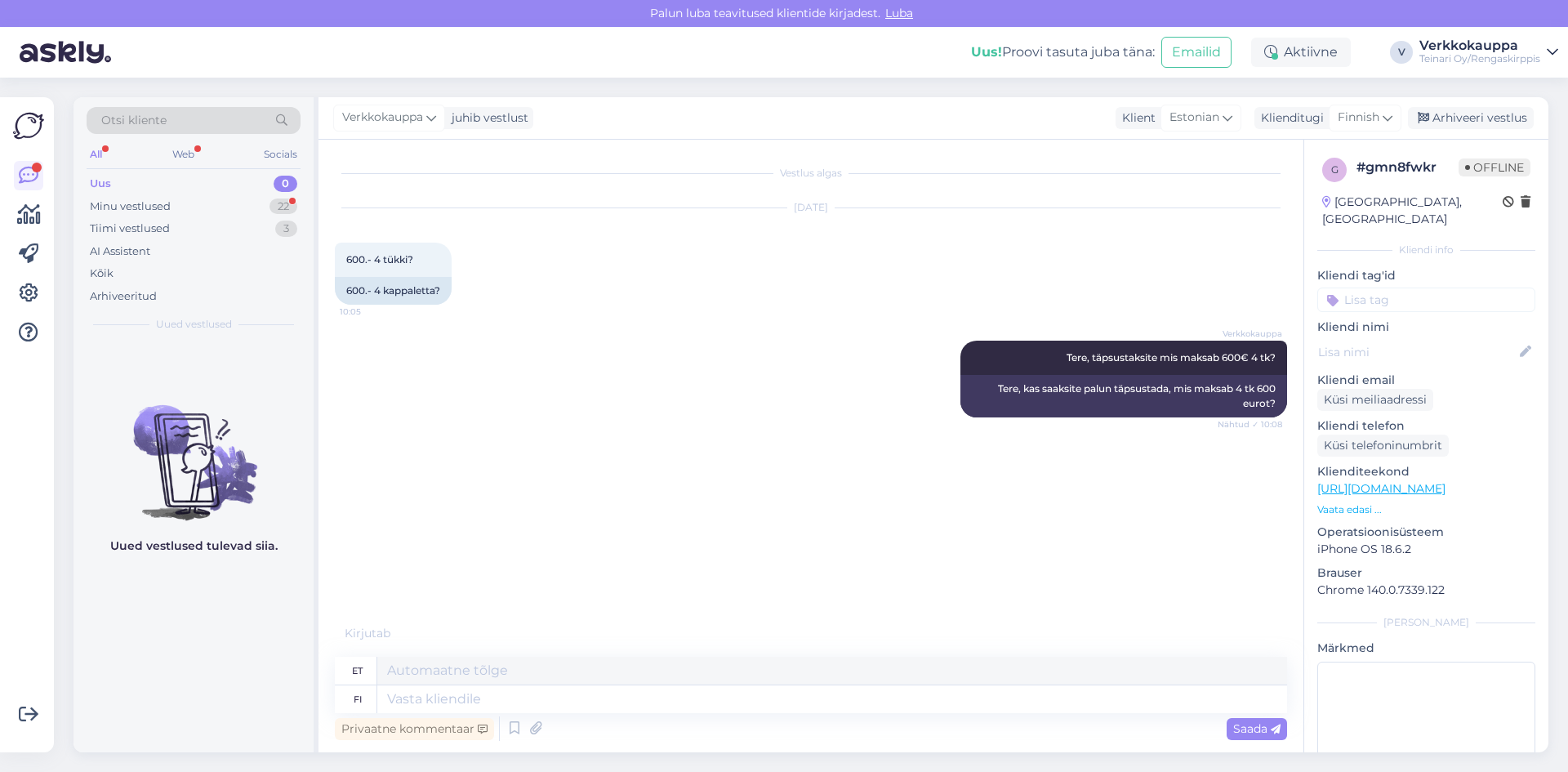
click at [1368, 481] on link "[URL][DOMAIN_NAME]" at bounding box center [1381, 488] width 128 height 15
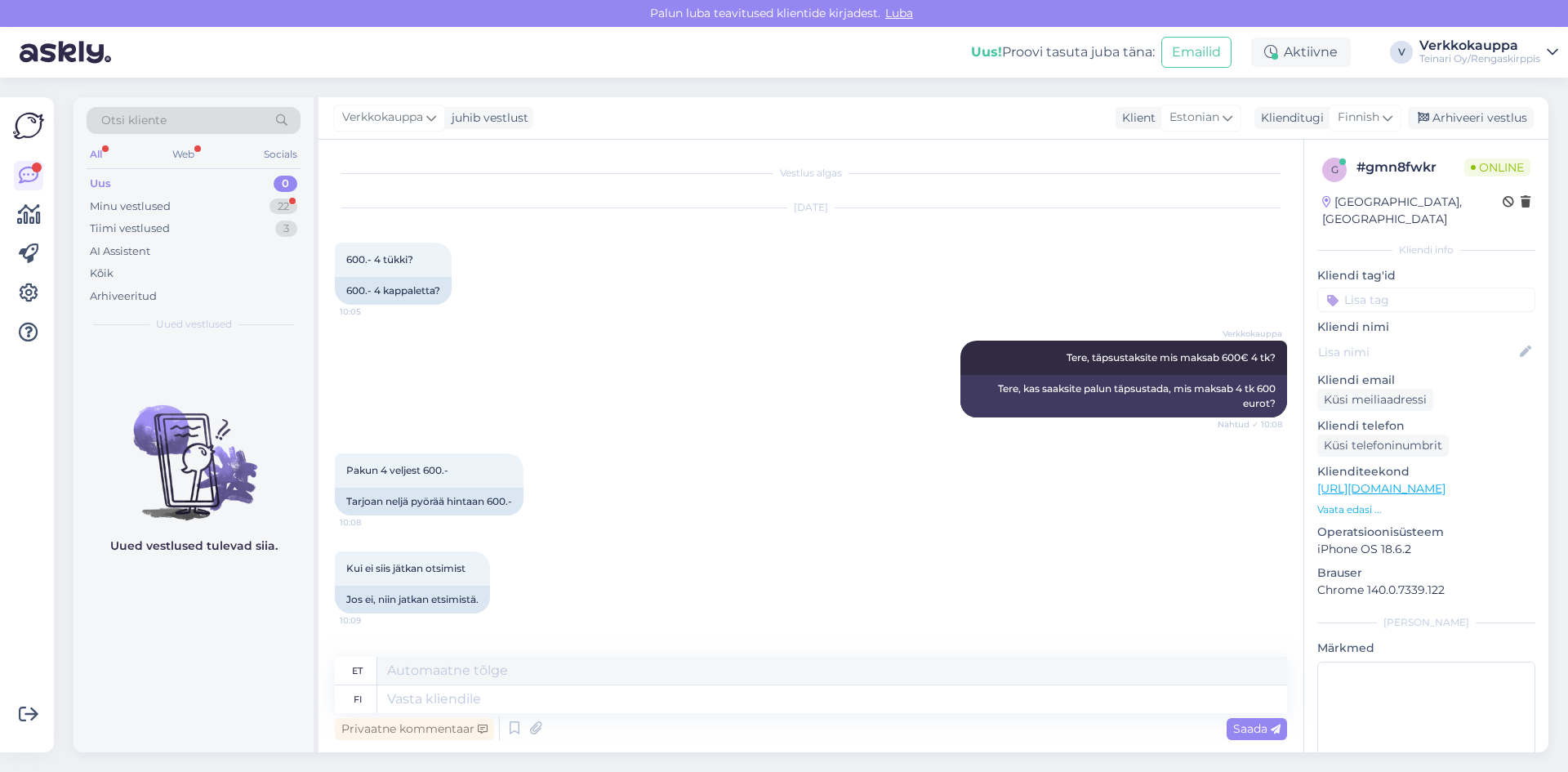
scroll to position [186, 0]
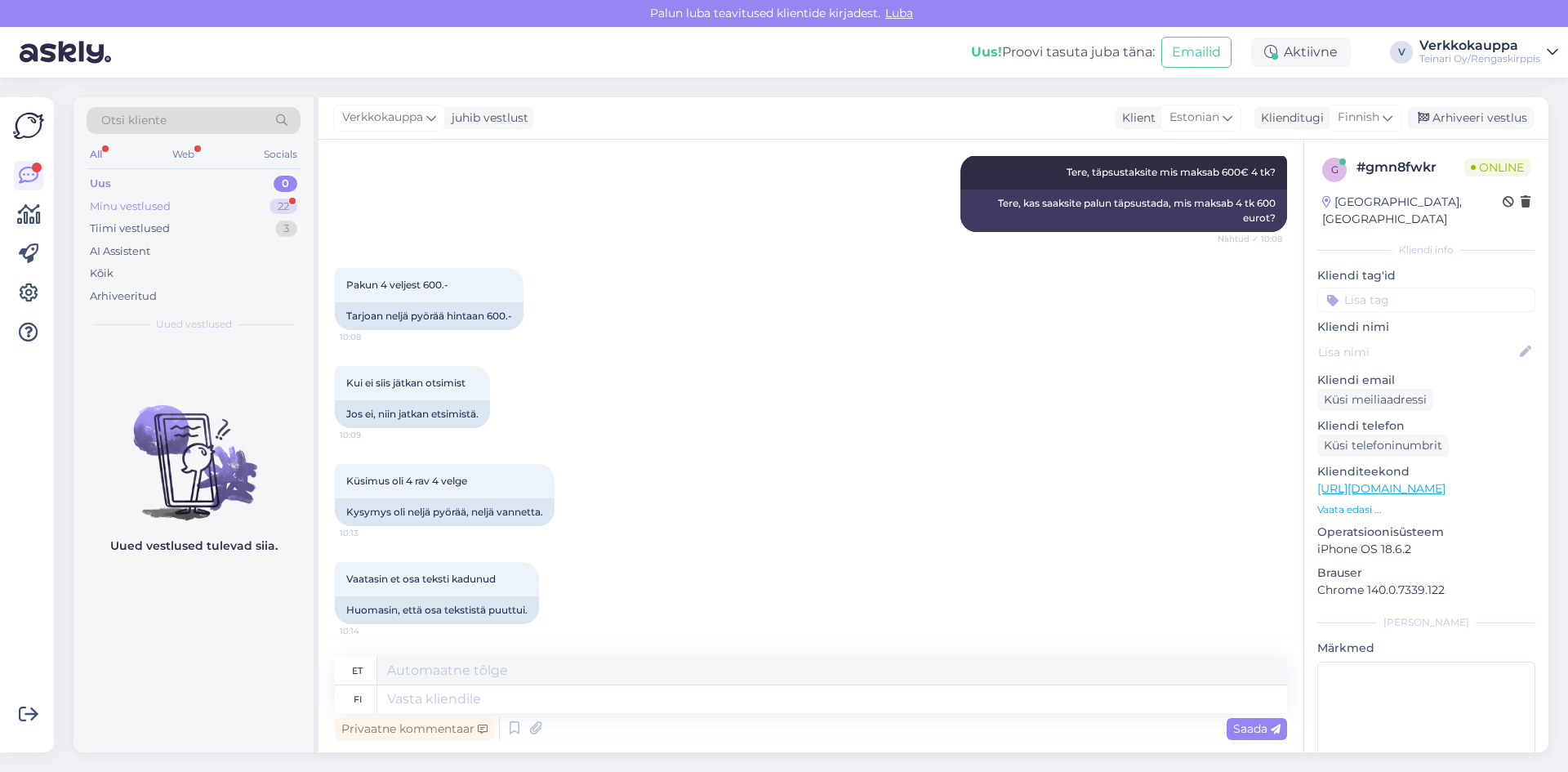
click at [147, 207] on div "Minu vestlused" at bounding box center [130, 207] width 81 height 17
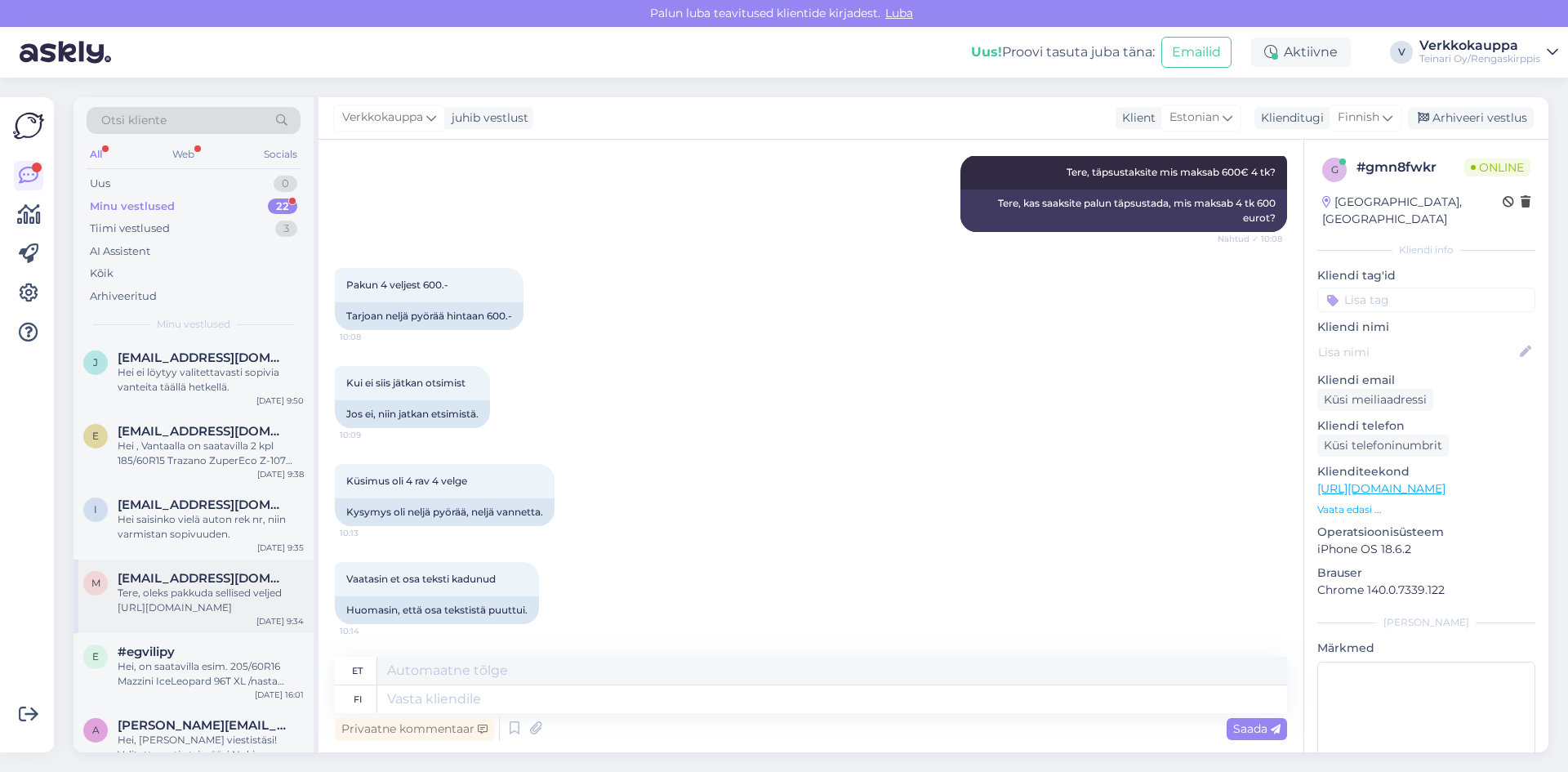
scroll to position [163, 0]
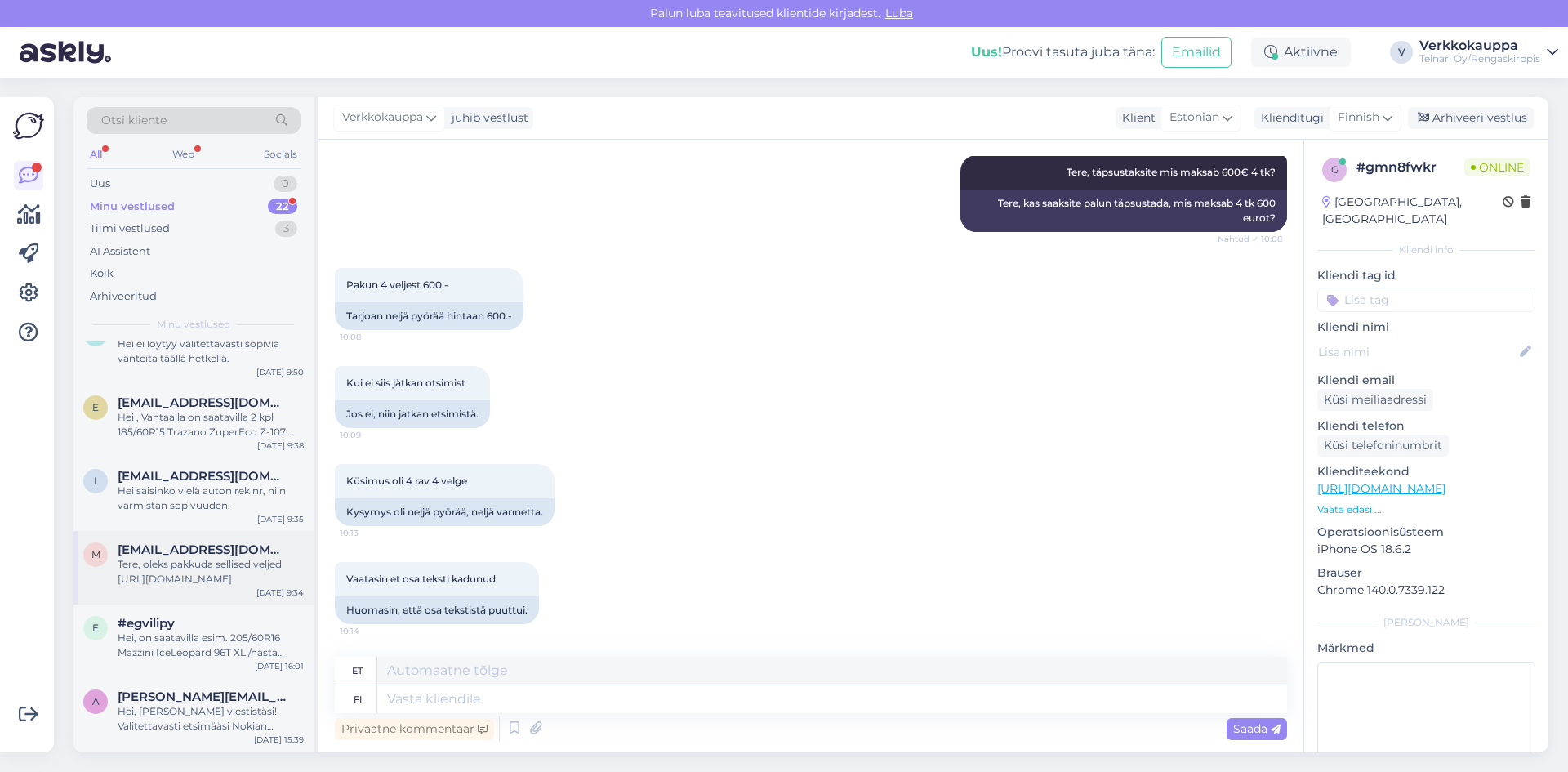
click at [230, 569] on div "Tere, oleks pakkuda sellised veljed [URL][DOMAIN_NAME]" at bounding box center [210, 572] width 186 height 30
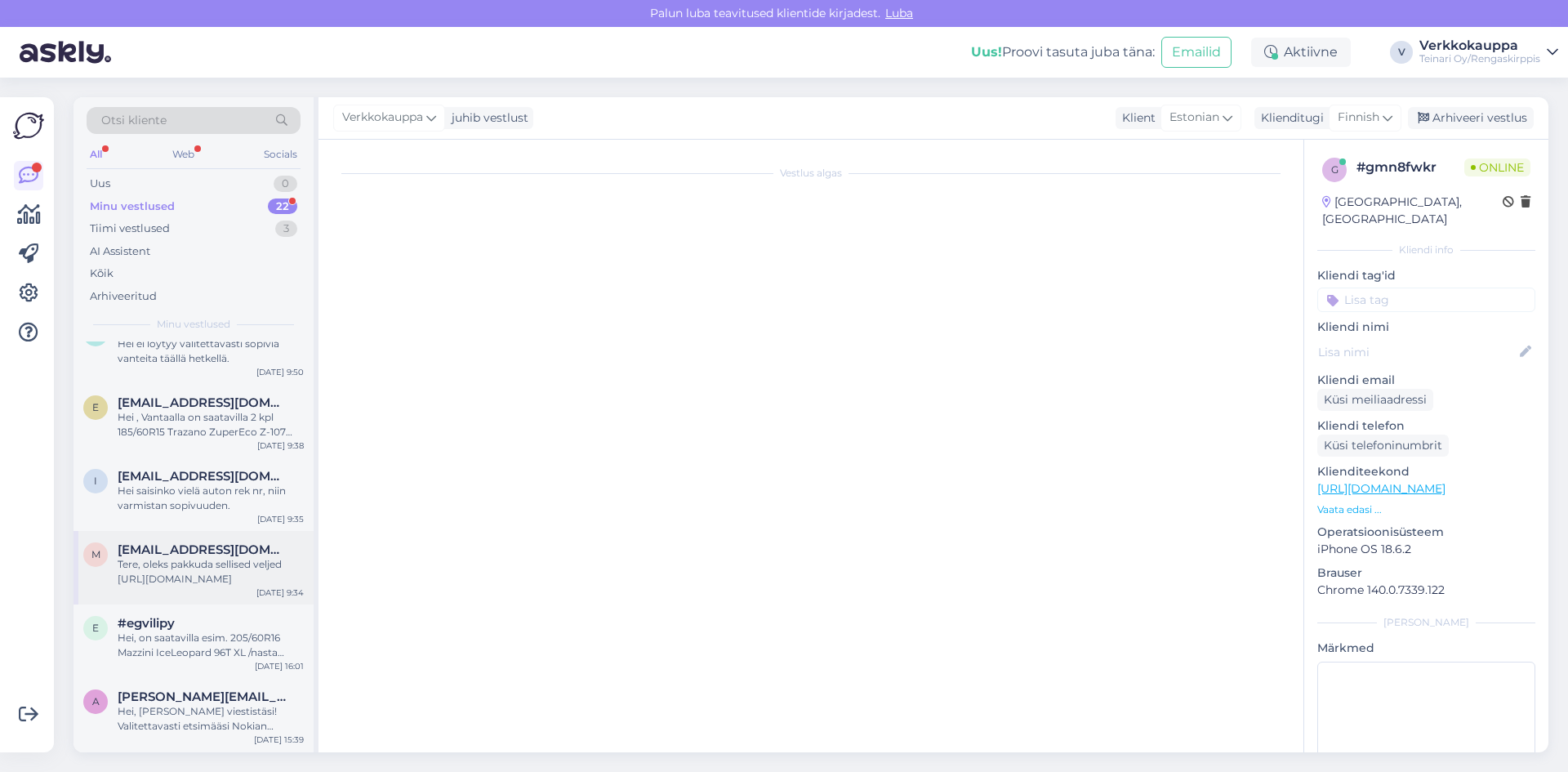
scroll to position [0, 0]
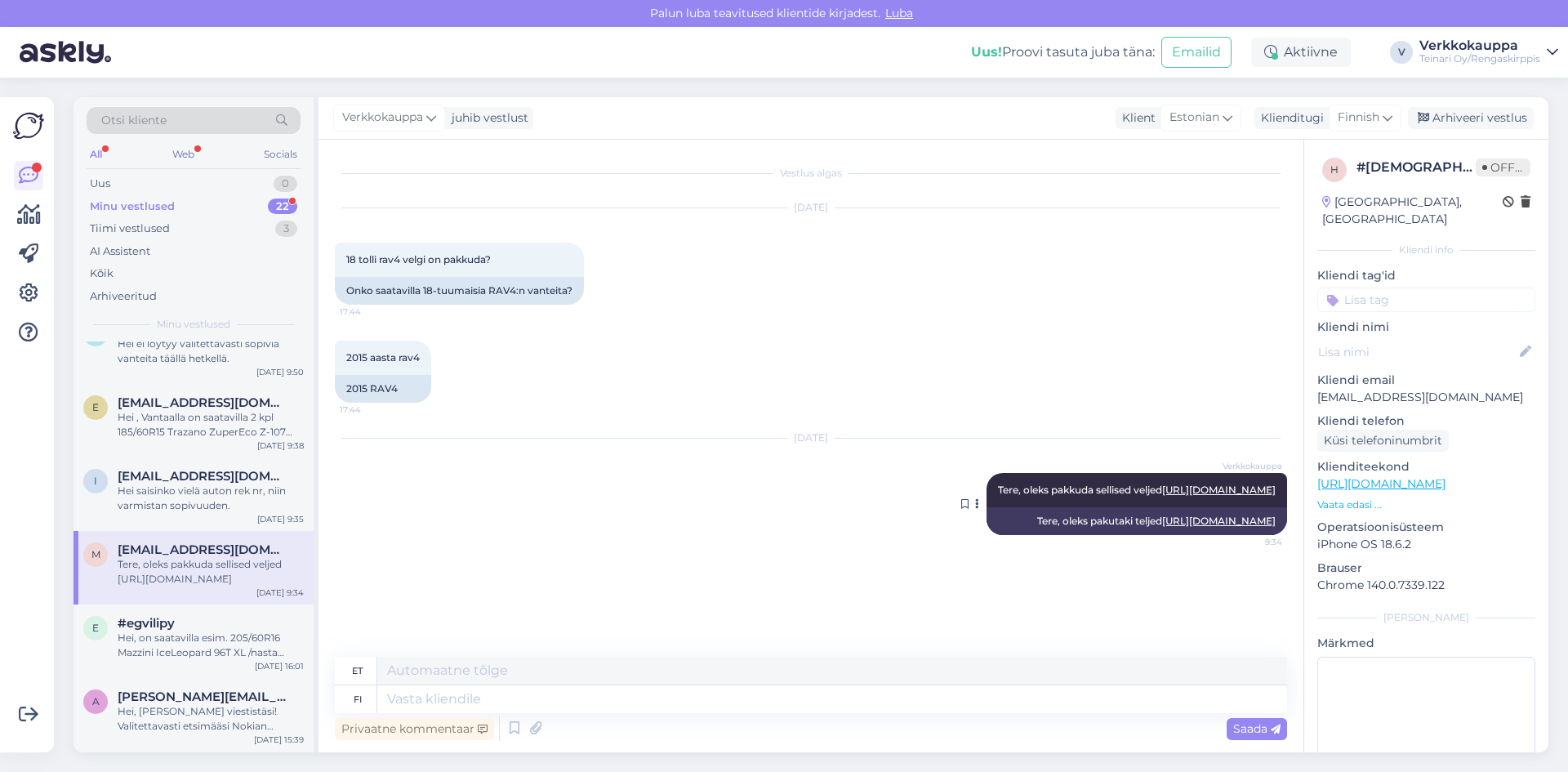
click at [1171, 527] on link "[URL][DOMAIN_NAME]" at bounding box center [1218, 520] width 113 height 12
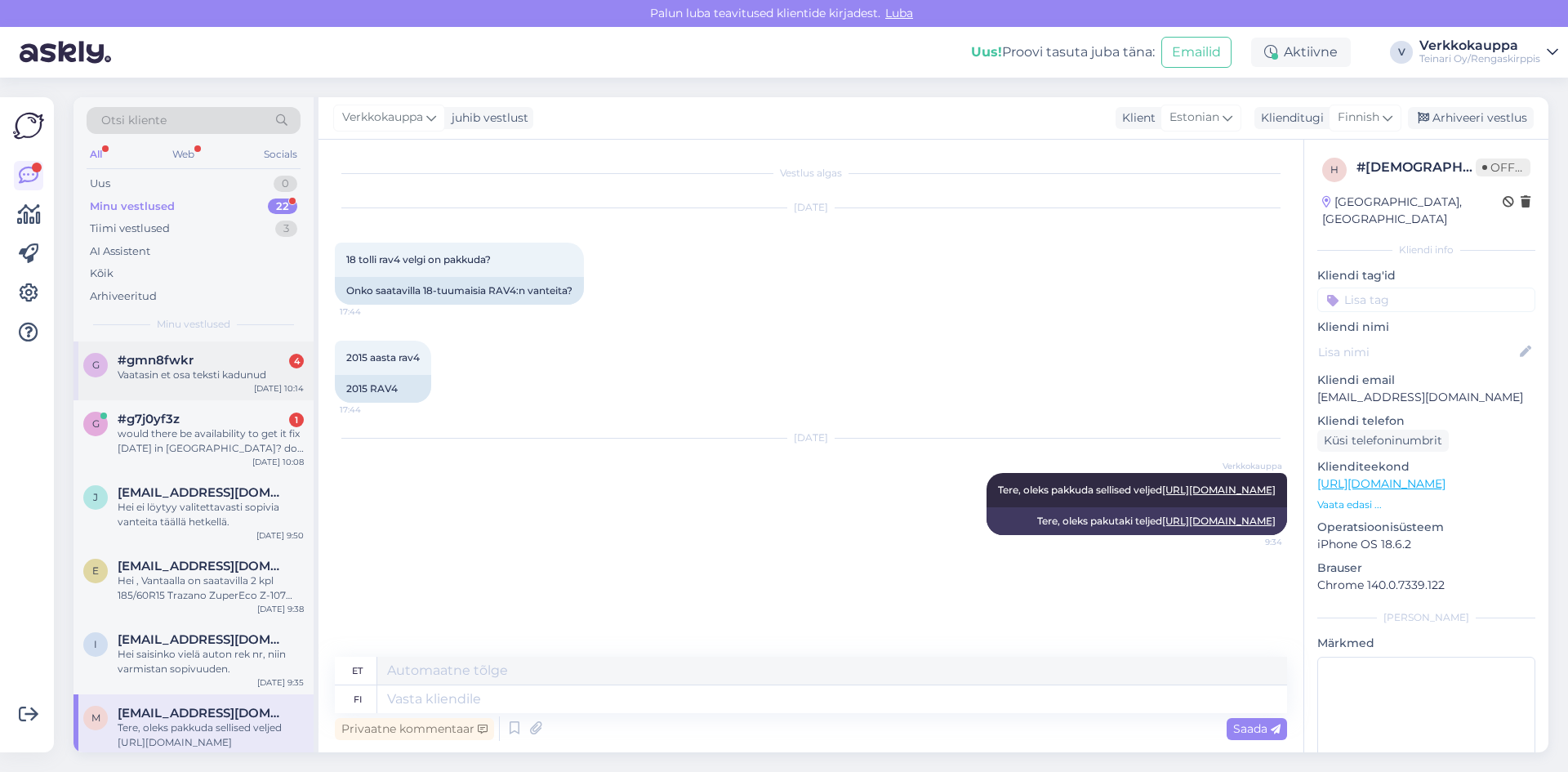
click at [204, 366] on div "#gmn8fwkr 4" at bounding box center [210, 360] width 186 height 15
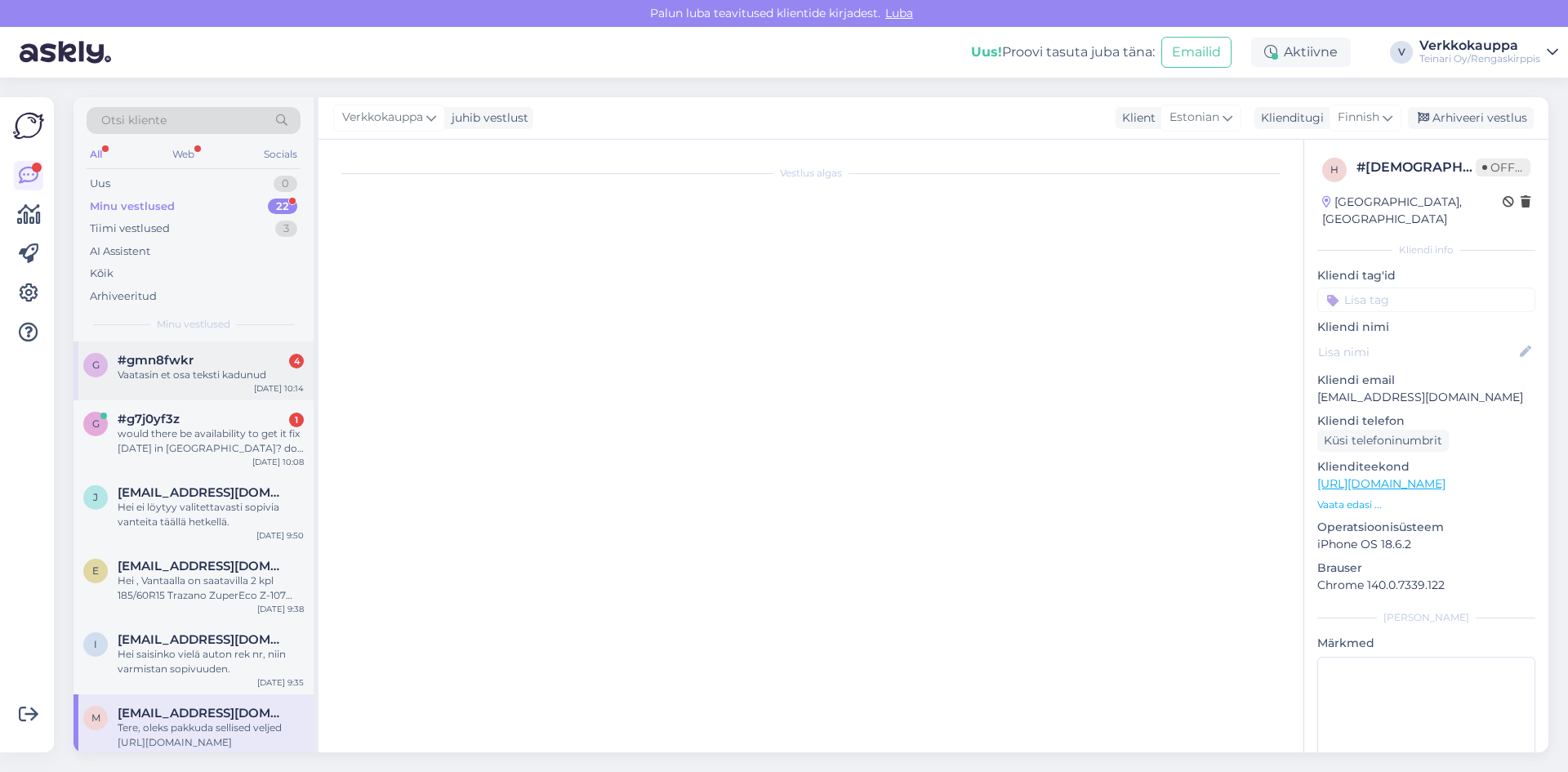
scroll to position [186, 0]
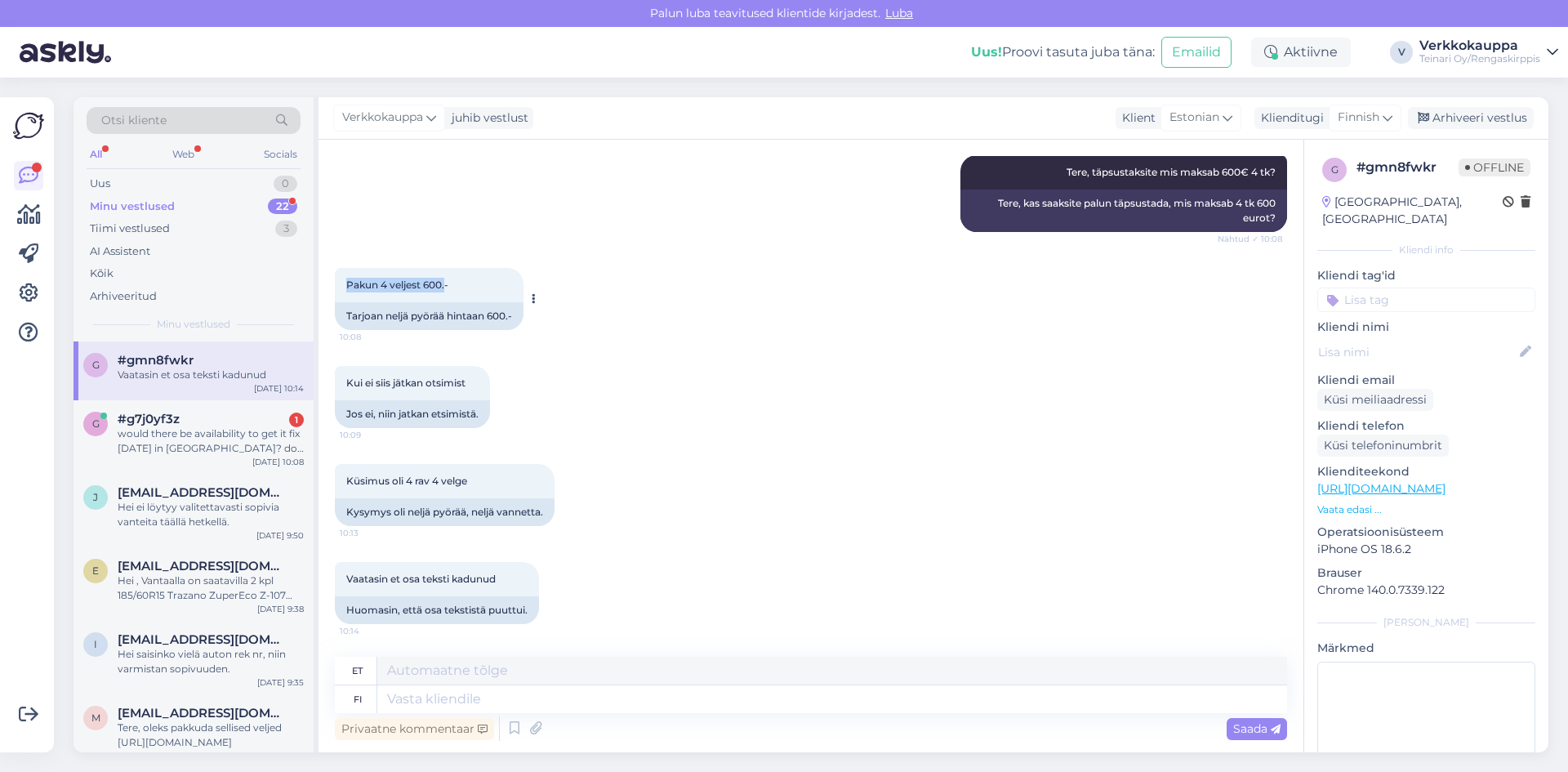
drag, startPoint x: 345, startPoint y: 283, endPoint x: 446, endPoint y: 282, distance: 101.0
click at [446, 282] on div "Pakun 4 veljest 600.- 10:08" at bounding box center [430, 285] width 189 height 34
copy span "Pakun 4 veljest 600."
click at [736, 499] on div "Küsimus oli 4 rav 4 velge 10:13 Kysymys oli neljä pyörää, neljä vannetta." at bounding box center [811, 496] width 953 height 98
paste textarea "Tere! Täname pakkumise eest. Kahjuks ei saa me praegu hinnas vastu tulla, kuna …"
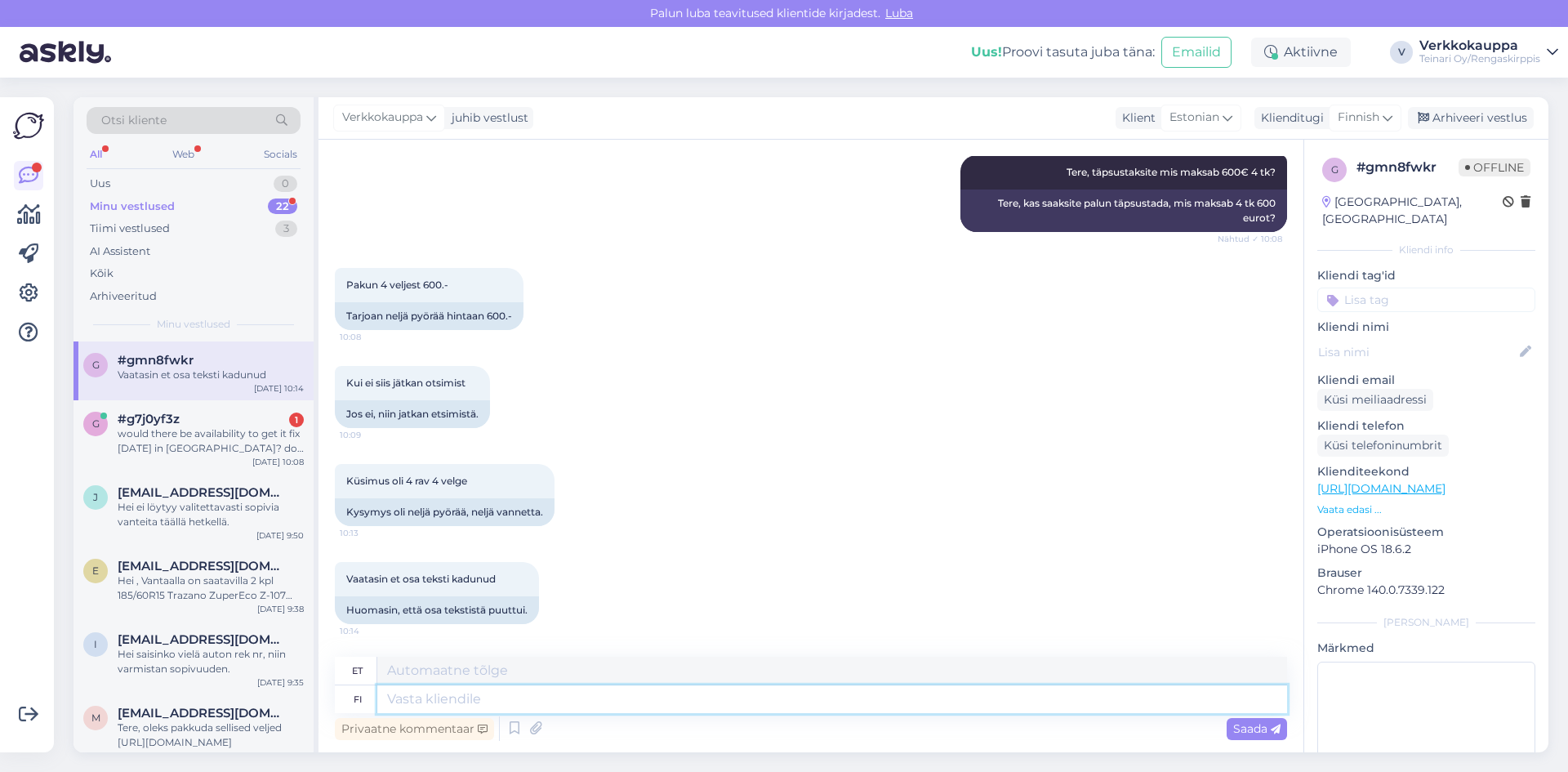
type textarea "Tere! Täname pakkumise eest. Kahjuks ei saa me praegu hinnas vastu tulla, kuna …"
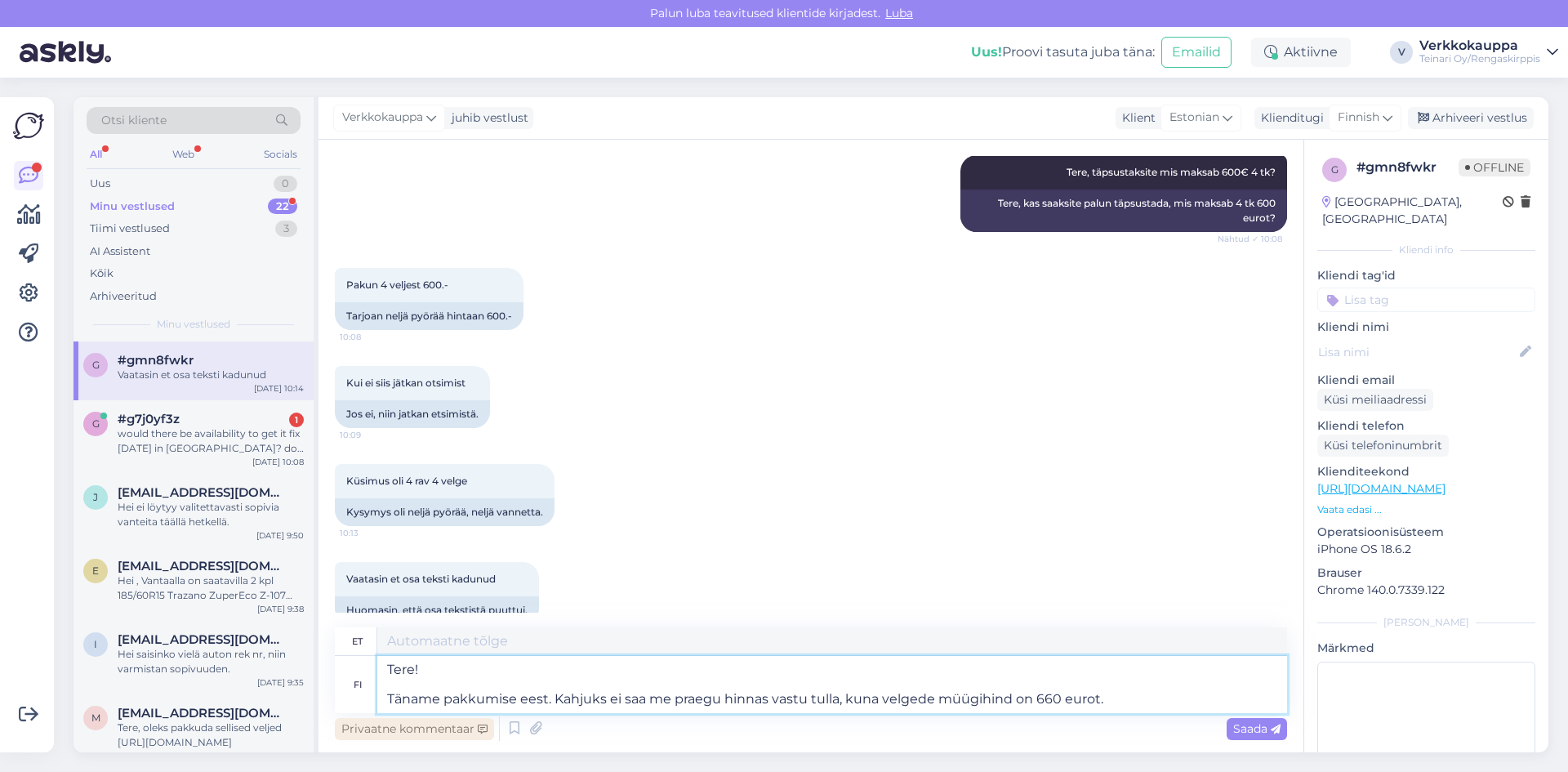
type textarea "Tere! Täname paki eest. [PERSON_NAME] ei saa me hetkel hinna eest vastutada, ku…"
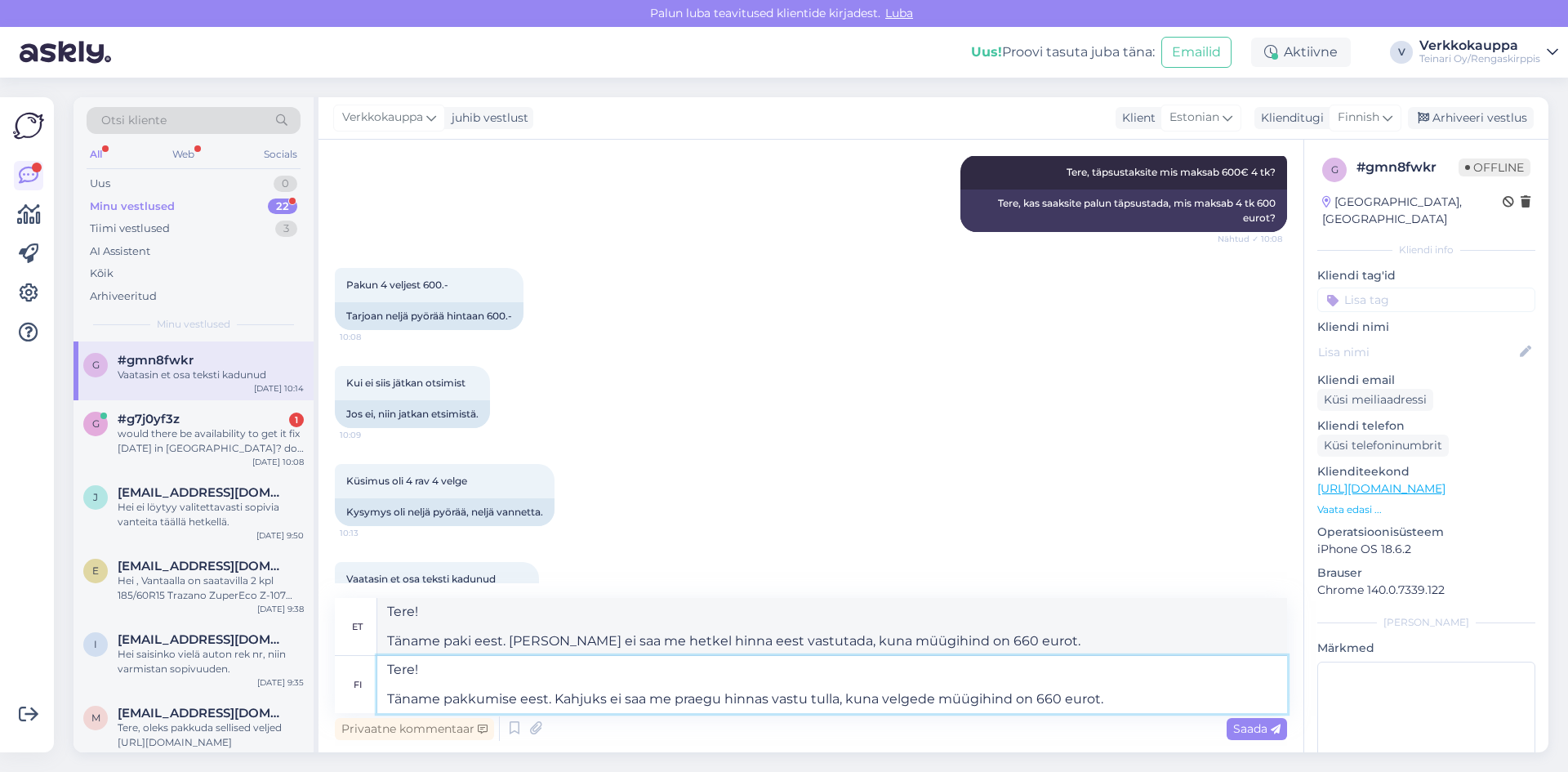
drag, startPoint x: 673, startPoint y: 695, endPoint x: 719, endPoint y: 698, distance: 46.1
click at [719, 698] on textarea "Tere! Täname pakkumise eest. Kahjuks ei saa me praegu hinnas vastu tulla, kuna …" at bounding box center [833, 684] width 910 height 57
type textarea "Tere! Täname pakkumise eest. [PERSON_NAME] ei saa me hinnas vastu tulla, kuna v…"
type textarea "Tere! Täname paki eest. [PERSON_NAME] ei saa me hinna eest vastutada, kuna müüg…"
drag, startPoint x: 794, startPoint y: 696, endPoint x: 829, endPoint y: 698, distance: 35.1
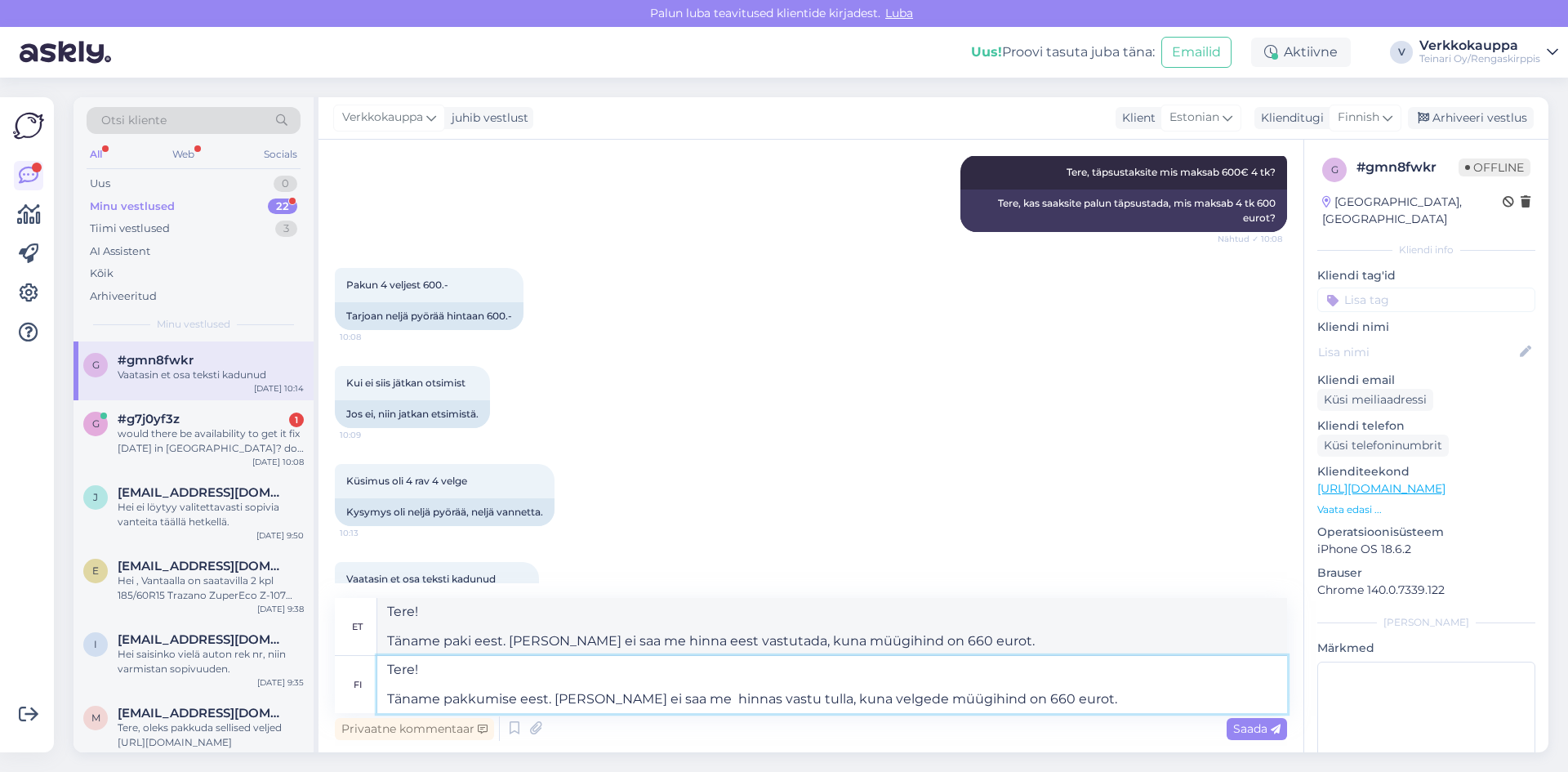
click at [829, 698] on textarea "Tere! Täname pakkumise eest. [PERSON_NAME] ei saa me hinnas vastu tulla, kuna v…" at bounding box center [833, 684] width 910 height 57
type textarea "Tere! Täname pakkumise eest. [PERSON_NAME] ei saa me hinnas vastu tulla, velged…"
type textarea "Tere! Täname paki eest. [PERSON_NAME] ei saa me hinna eest vastutust võtta, müü…"
type textarea "Tere! Täname pakkumise eest. [PERSON_NAME] ei saa me hinnas vastu tulla, velged…"
click at [1372, 113] on span "Finnish" at bounding box center [1359, 118] width 41 height 18
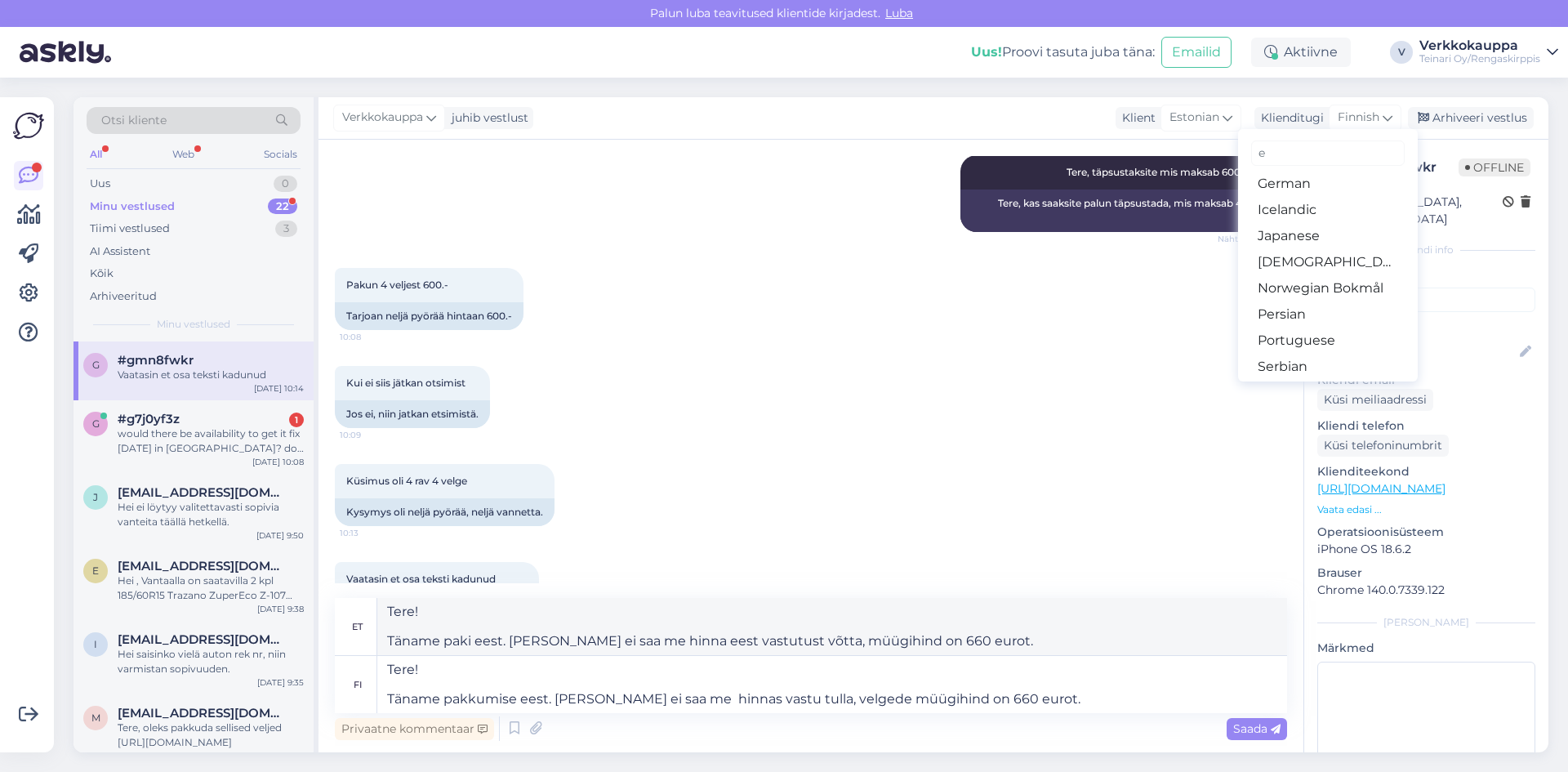
scroll to position [59, 0]
type input "e"
click at [1312, 239] on link "Estonian" at bounding box center [1328, 236] width 180 height 27
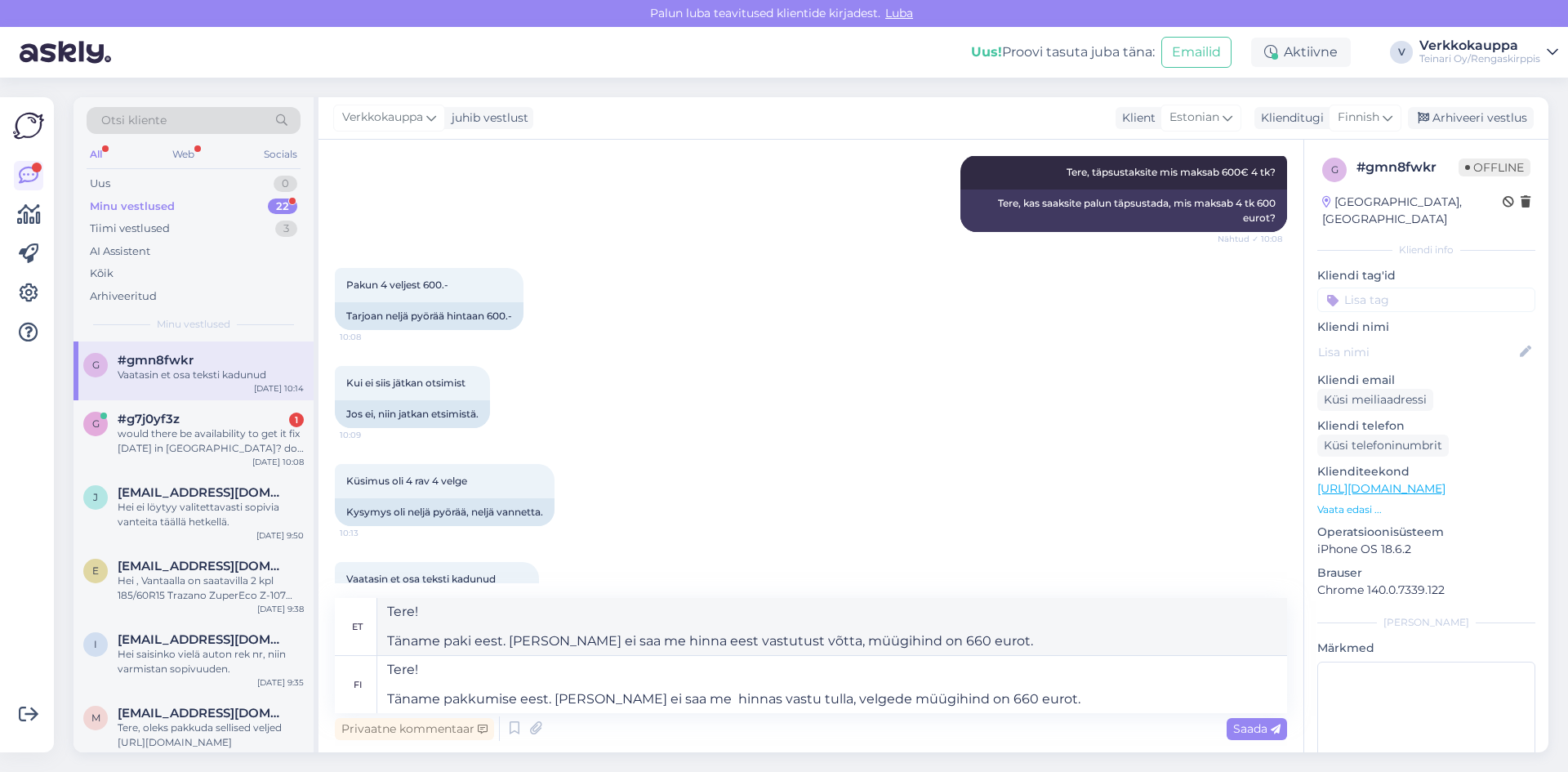
scroll to position [163, 0]
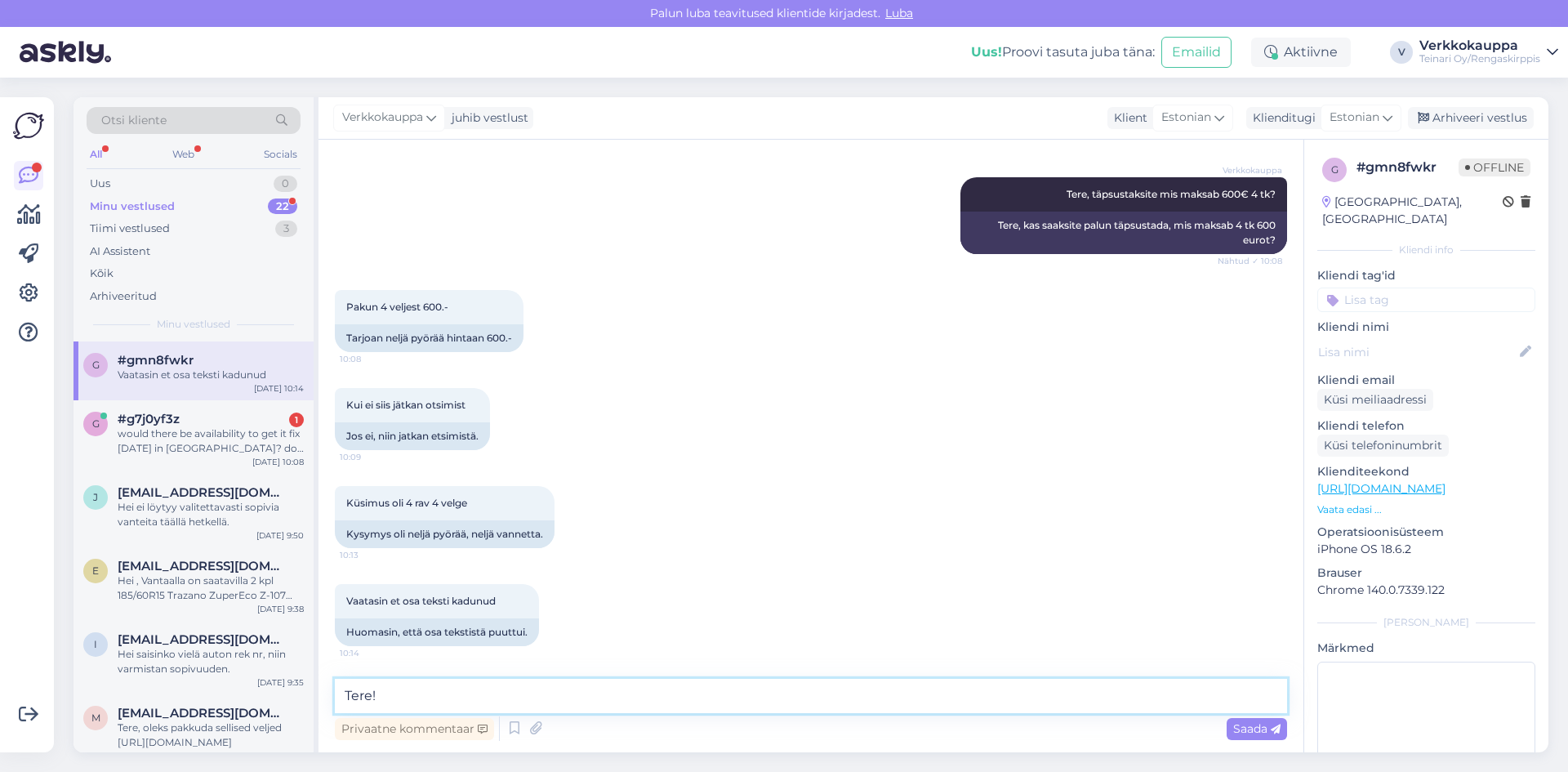
paste textarea "Tere! Täname pakkumise eest. Kahjuks ei saa me praegu hinnas vastu tulla, kuna …"
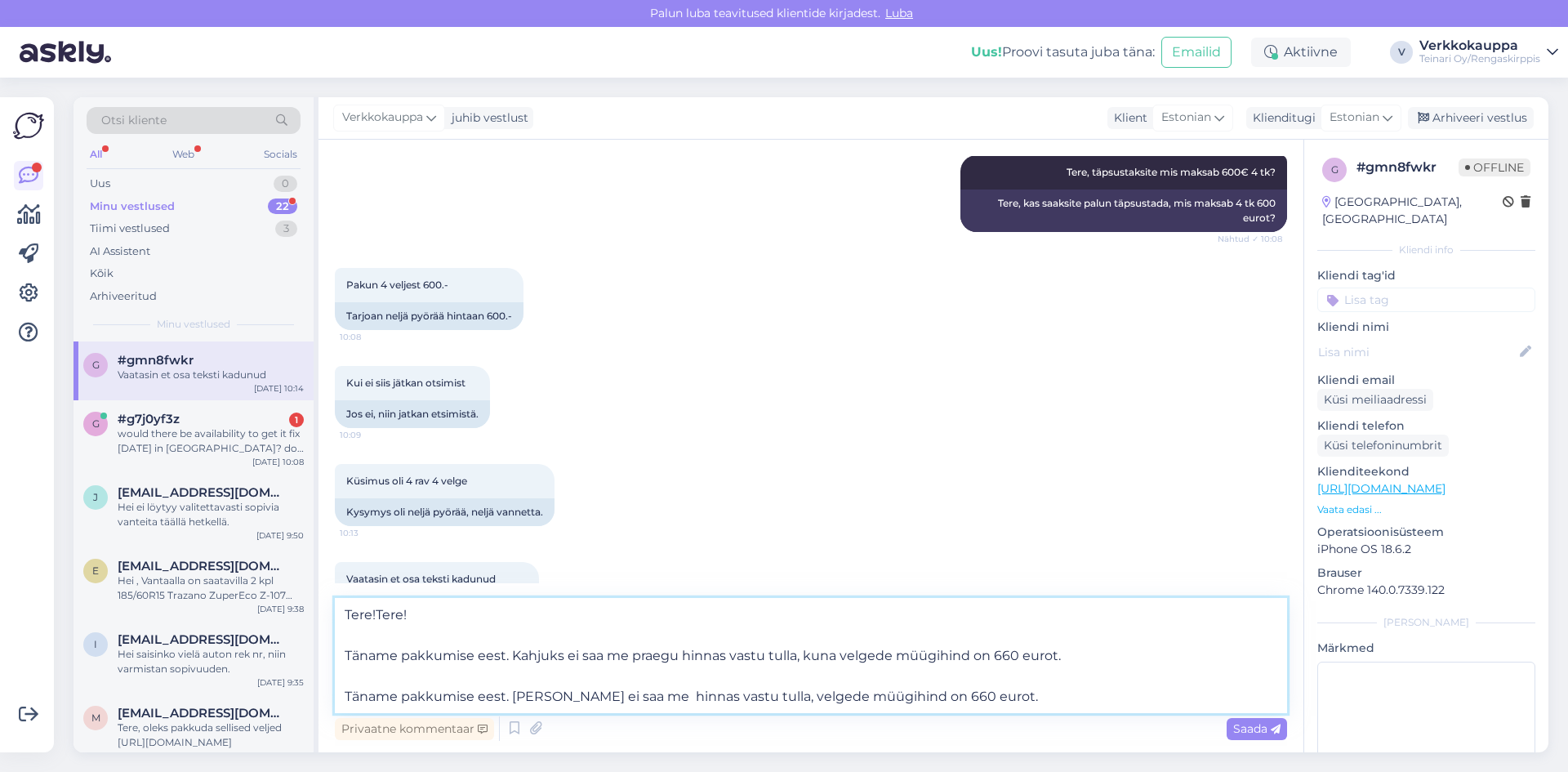
drag, startPoint x: 416, startPoint y: 616, endPoint x: 377, endPoint y: 614, distance: 39.1
click at [377, 614] on textarea "Tere!Tere! Täname pakkumise eest. Kahjuks ei saa me praegu hinnas vastu tulla, …" at bounding box center [811, 655] width 953 height 115
drag, startPoint x: 345, startPoint y: 694, endPoint x: 1045, endPoint y: 699, distance: 700.0
click at [1045, 699] on textarea "Tere! Täname pakkumise eest. Kahjuks ei saa me praegu hinnas vastu tulla, kuna …" at bounding box center [811, 655] width 953 height 115
drag, startPoint x: 630, startPoint y: 656, endPoint x: 677, endPoint y: 661, distance: 47.3
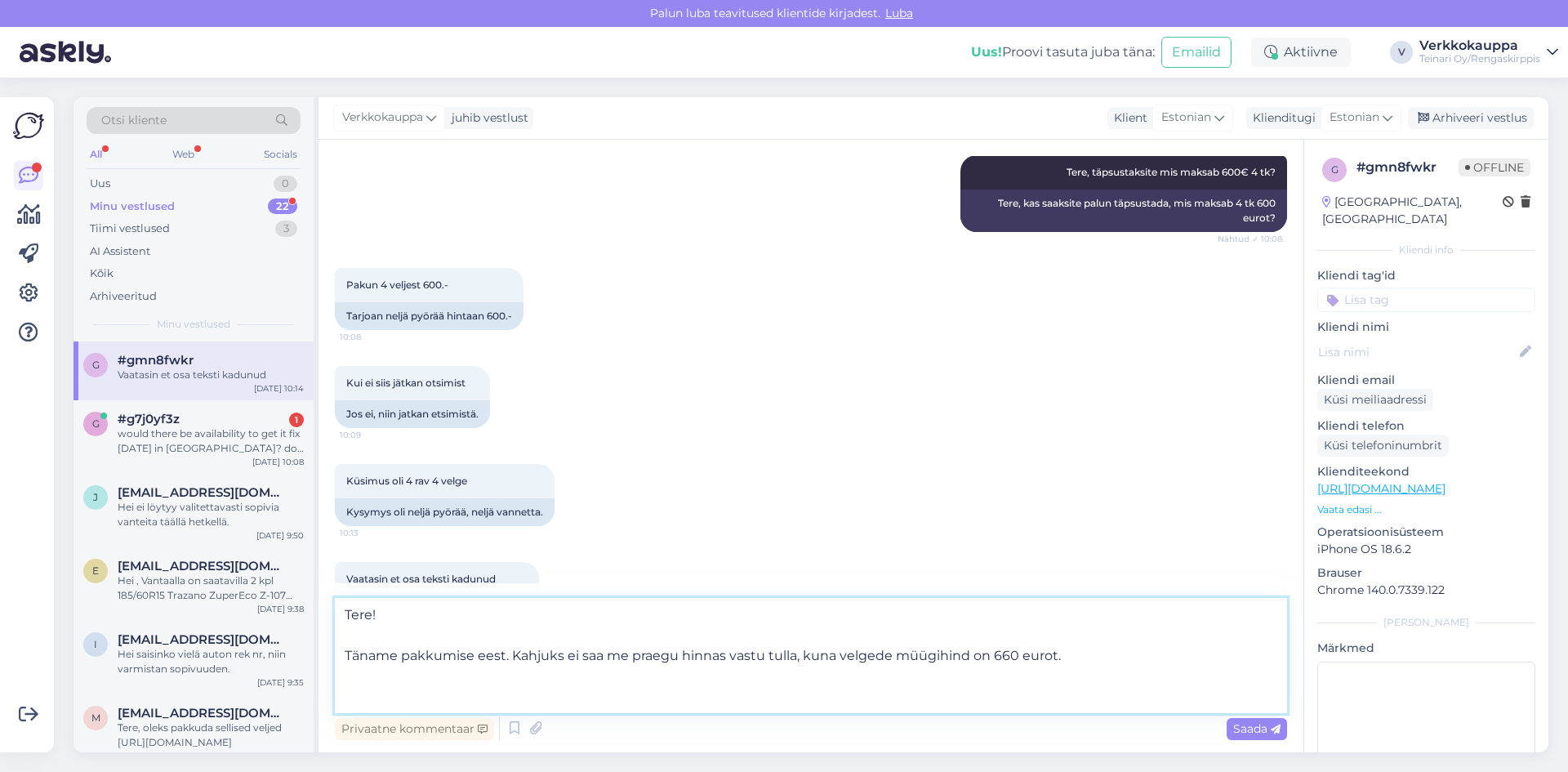
click at [677, 661] on textarea "Tere! Täname pakkumise eest. Kahjuks ei saa me praegu hinnas vastu tulla, kuna …" at bounding box center [811, 655] width 953 height 115
drag, startPoint x: 756, startPoint y: 655, endPoint x: 785, endPoint y: 659, distance: 29.3
click at [785, 659] on textarea "Tere! Täname pakkumise eest. [PERSON_NAME] ei saa me hinnas vastu tulla, kuna v…" at bounding box center [811, 655] width 953 height 115
click at [1019, 669] on textarea "Tere! Täname pakkumise eest. [PERSON_NAME] ei saa me hinnas vastu tulla, velged…" at bounding box center [811, 655] width 953 height 115
type textarea "Tere! Täname pakkumise eest. [PERSON_NAME] ei saa me hinnas vastu tulla, velged…"
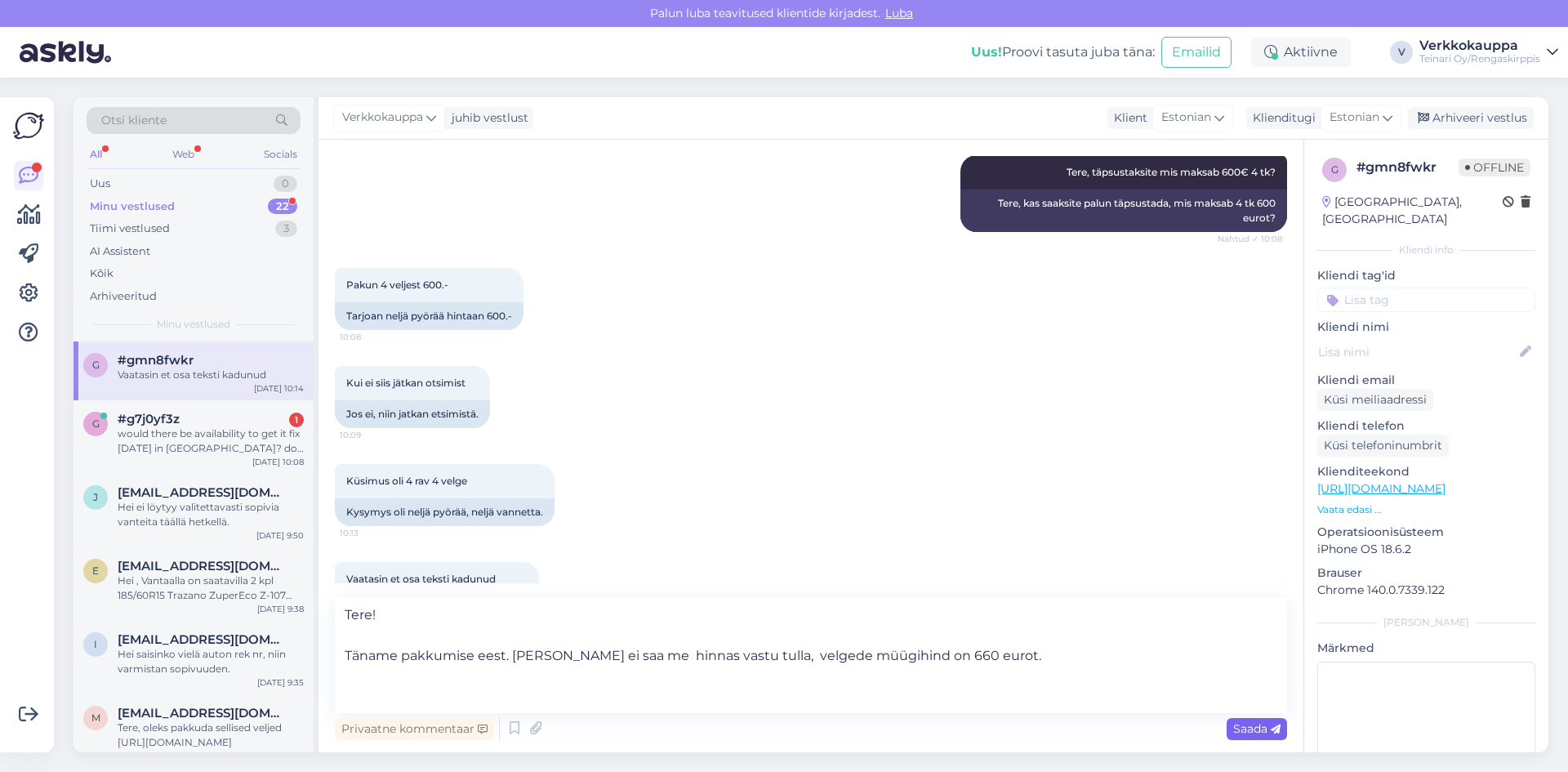
click at [1247, 737] on div "Saada" at bounding box center [1256, 729] width 60 height 22
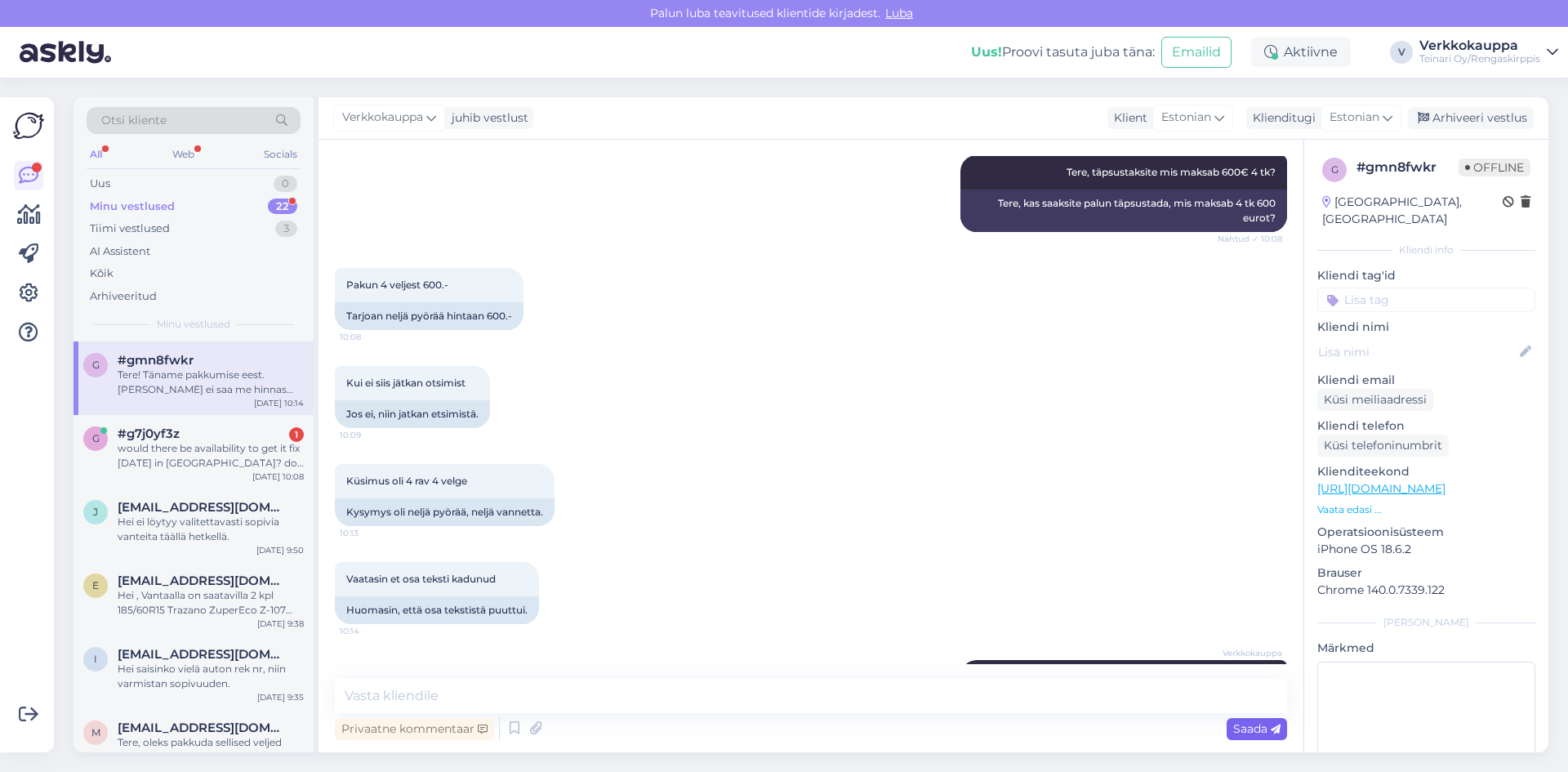
scroll to position [292, 0]
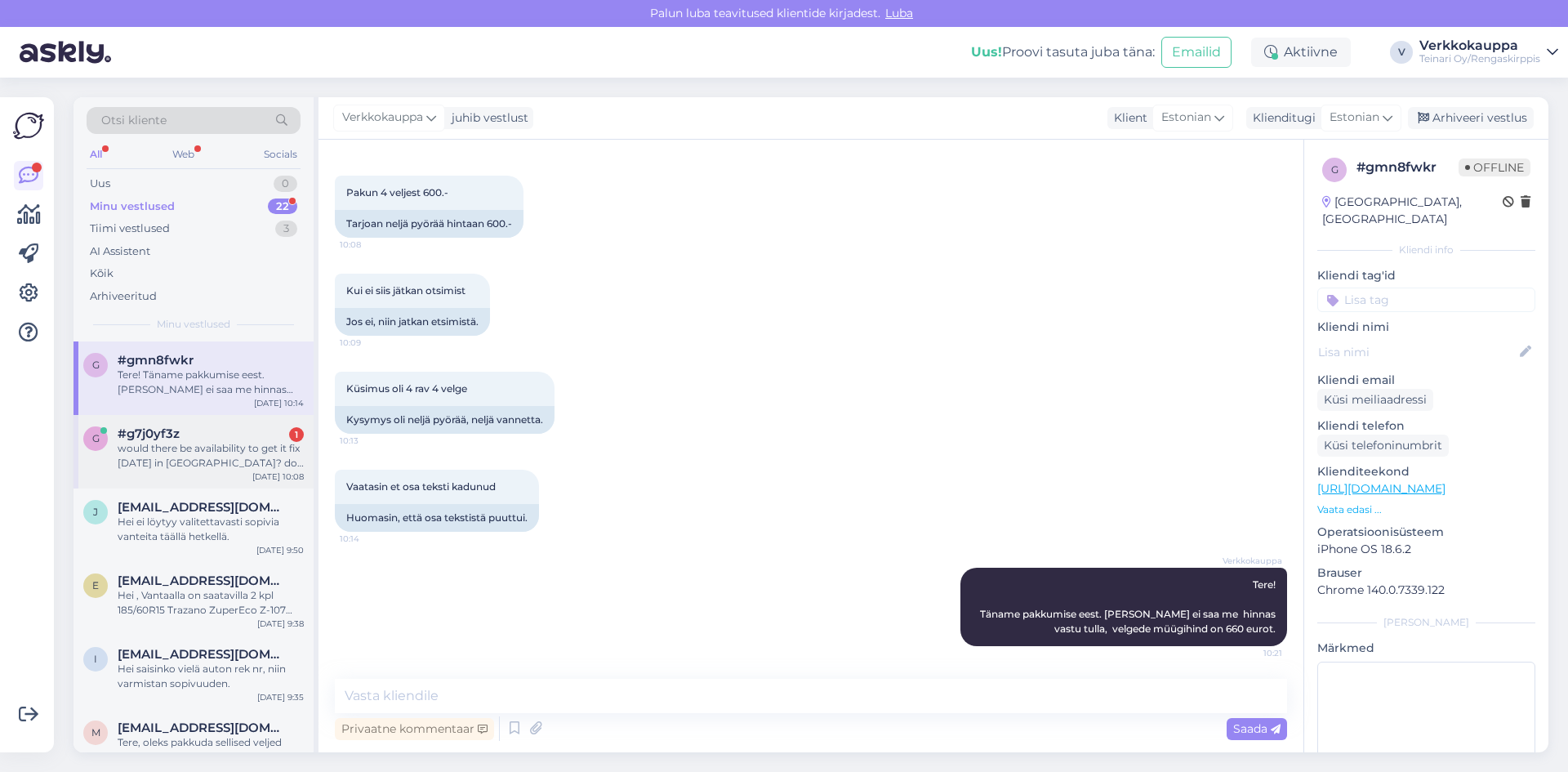
click at [168, 442] on div "would there be availability to get it fix [DATE] in [GEOGRAPHIC_DATA]? do I nee…" at bounding box center [210, 456] width 186 height 30
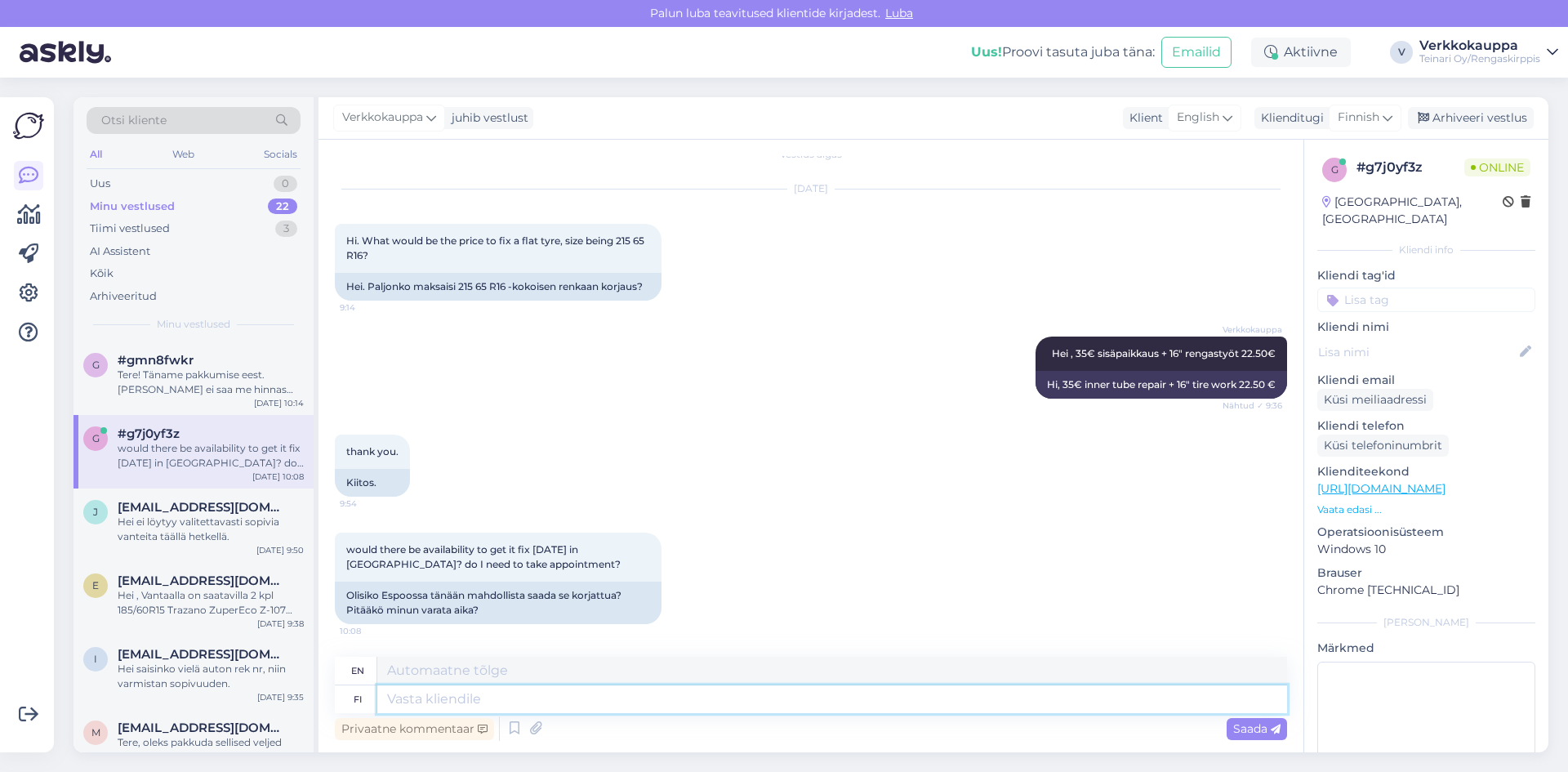
click at [453, 693] on textarea at bounding box center [833, 699] width 910 height 28
type textarea "Hei"
type textarea "Hello"
type textarea "Hei ,"
type textarea "Hello,"
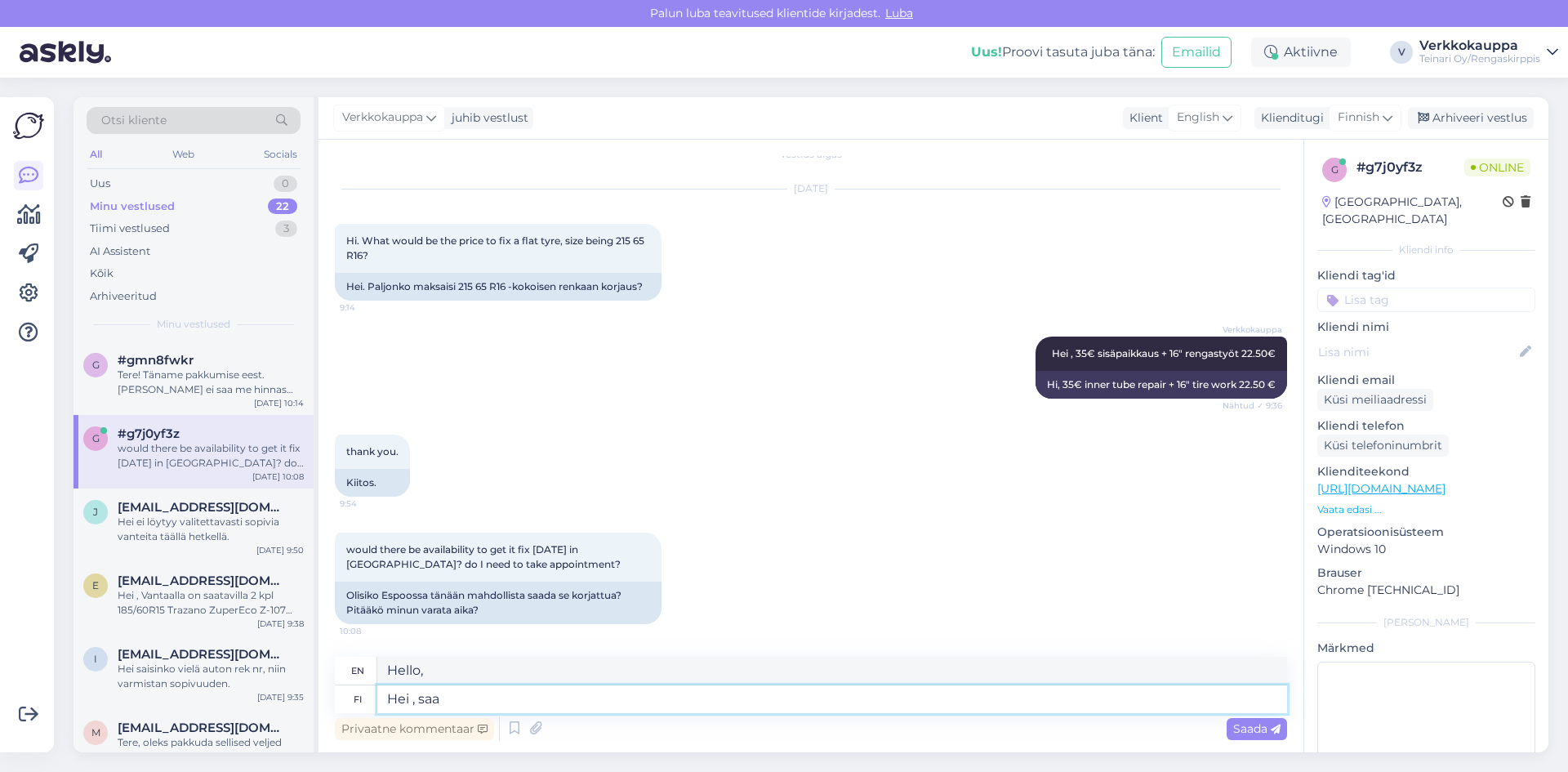
type textarea "Hei , saa t"
type textarea "Hey, get it."
type textarea "Hei , saa tulla E"
type textarea "Hey, come in."
type textarea "Hei , saa tulla Espoo"
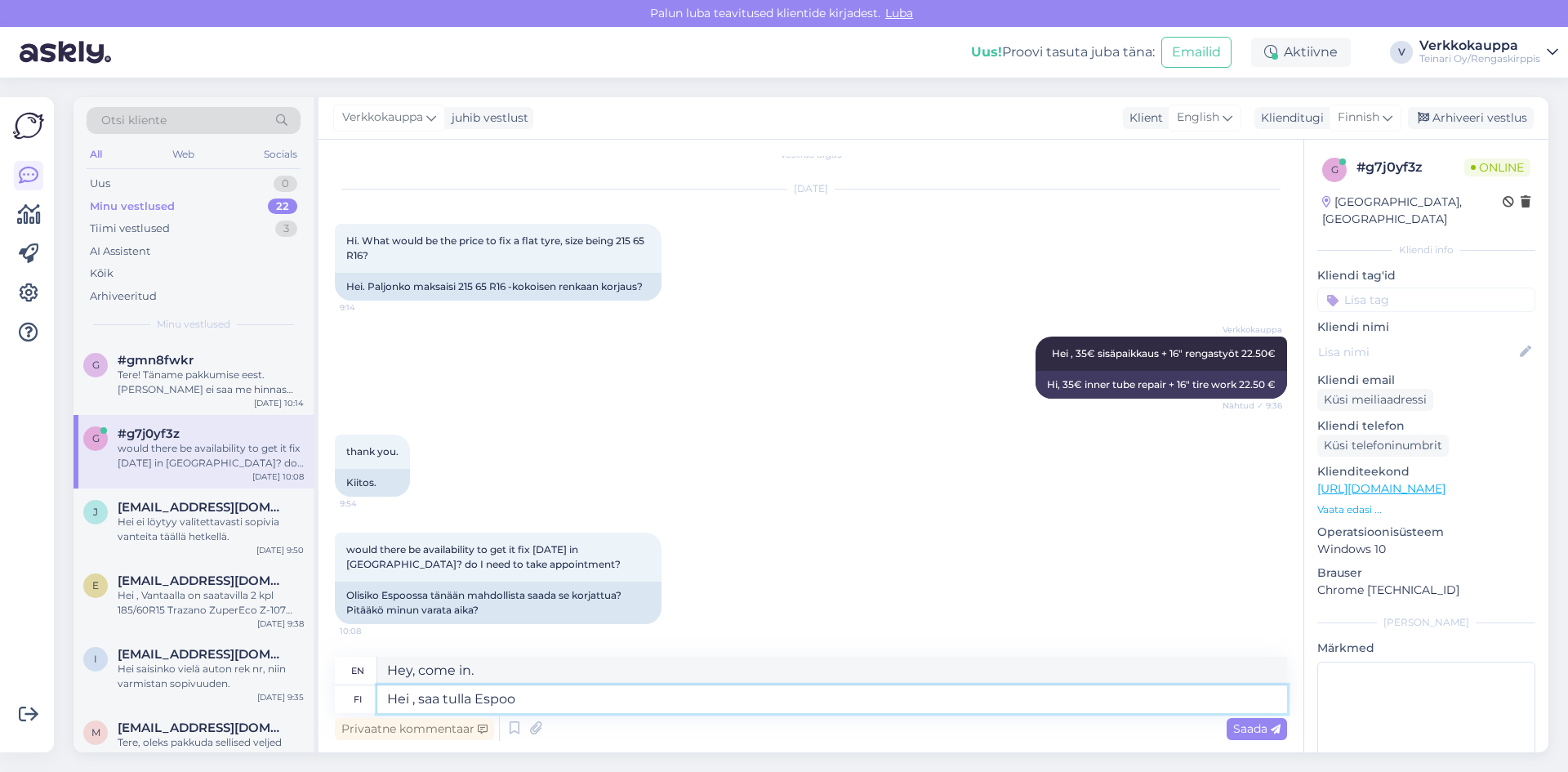
type textarea "Hey, come to Espoo."
type textarea "Hei , saa tulla Espooseen i"
type textarea "Hey, you can come to Espoo."
type textarea "Hei , saa tulla Espooseen ilman aj"
type textarea "Hey, you can come to Espoo without"
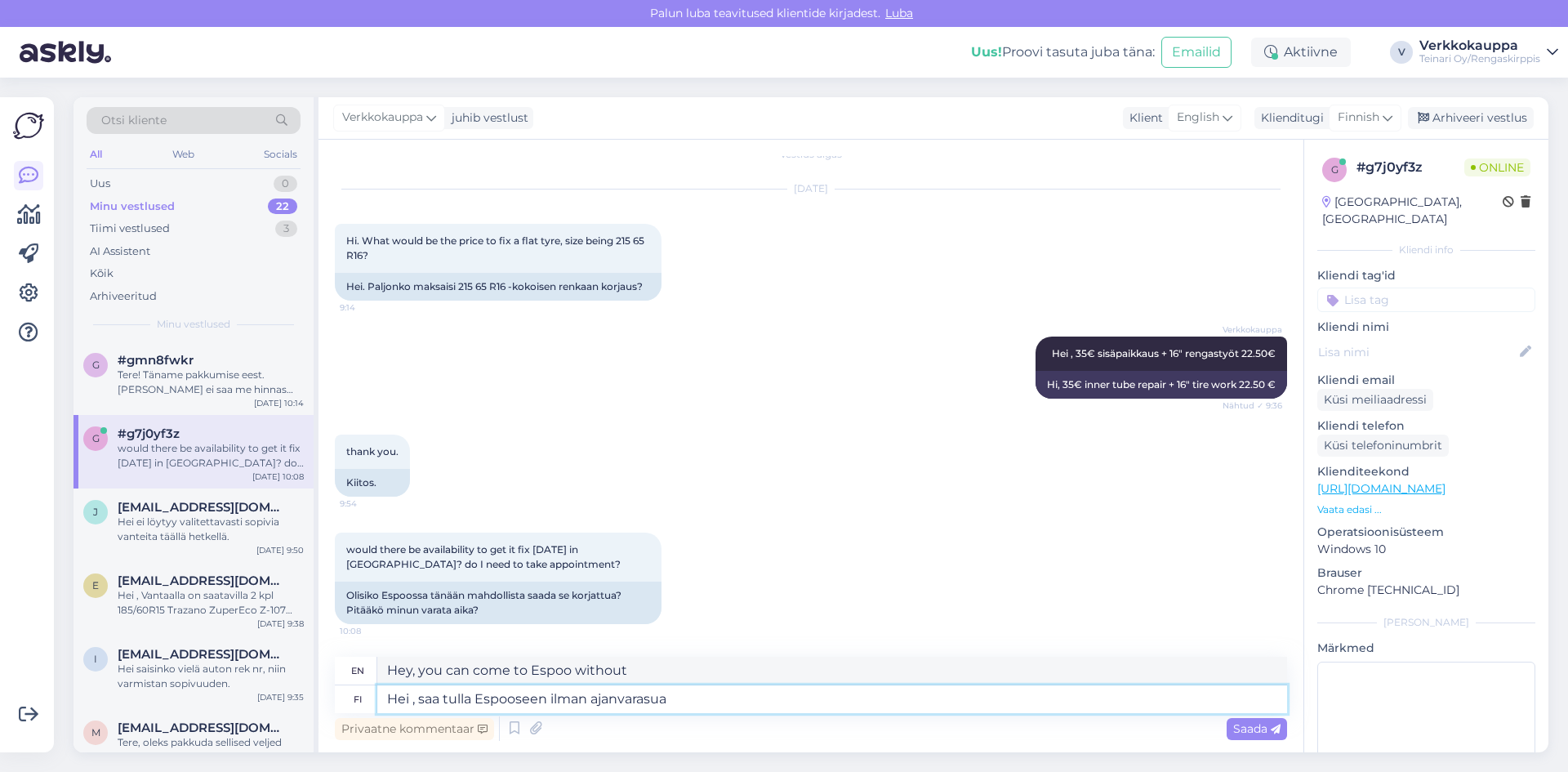
type textarea "Hei , saa tulla Espooseen ilman ajanvarasuat"
type textarea "Hey, you can come to Espoo without an appointment."
type textarea "Hei , saa tulla Espooseen ilman ajanvarasuat."
type textarea "Hi, you can come to Espoo without an appointment."
type textarea "Hei , saa tulla Espooseen ilman ajanvarasuat. Tervetuloa!"
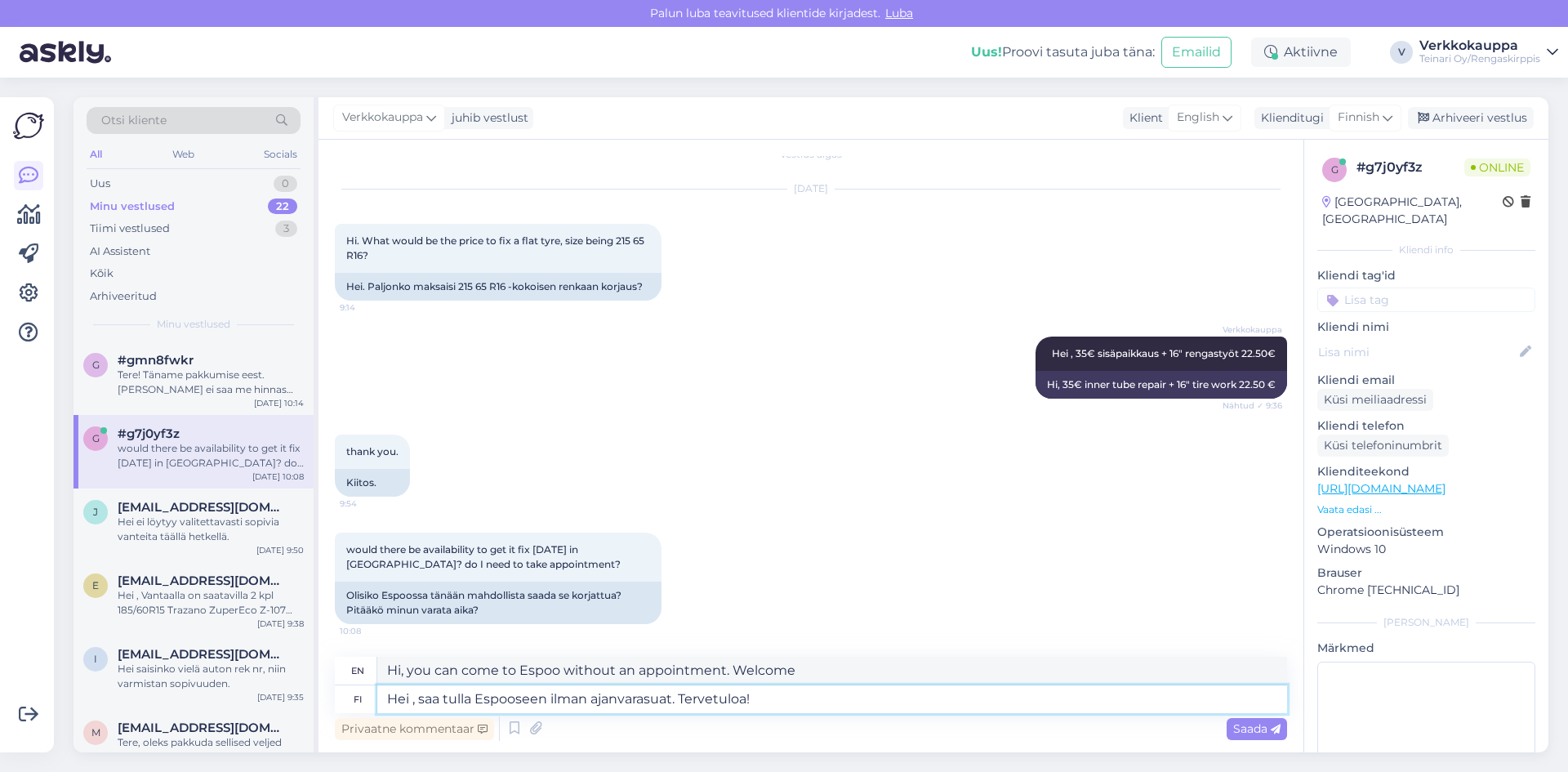
type textarea "Hi, you can come to Espoo without an appointment. Welcome!"
click at [672, 700] on textarea "Hei , saa tulla Espooseen ilman ajanvarasuat. Tervetuloa!" at bounding box center [833, 699] width 910 height 28
type textarea "Hei , saa tulla Espooseen ilman ajanvarausta. Tervetuloa!"
click at [1243, 727] on span "Saada" at bounding box center [1257, 729] width 47 height 15
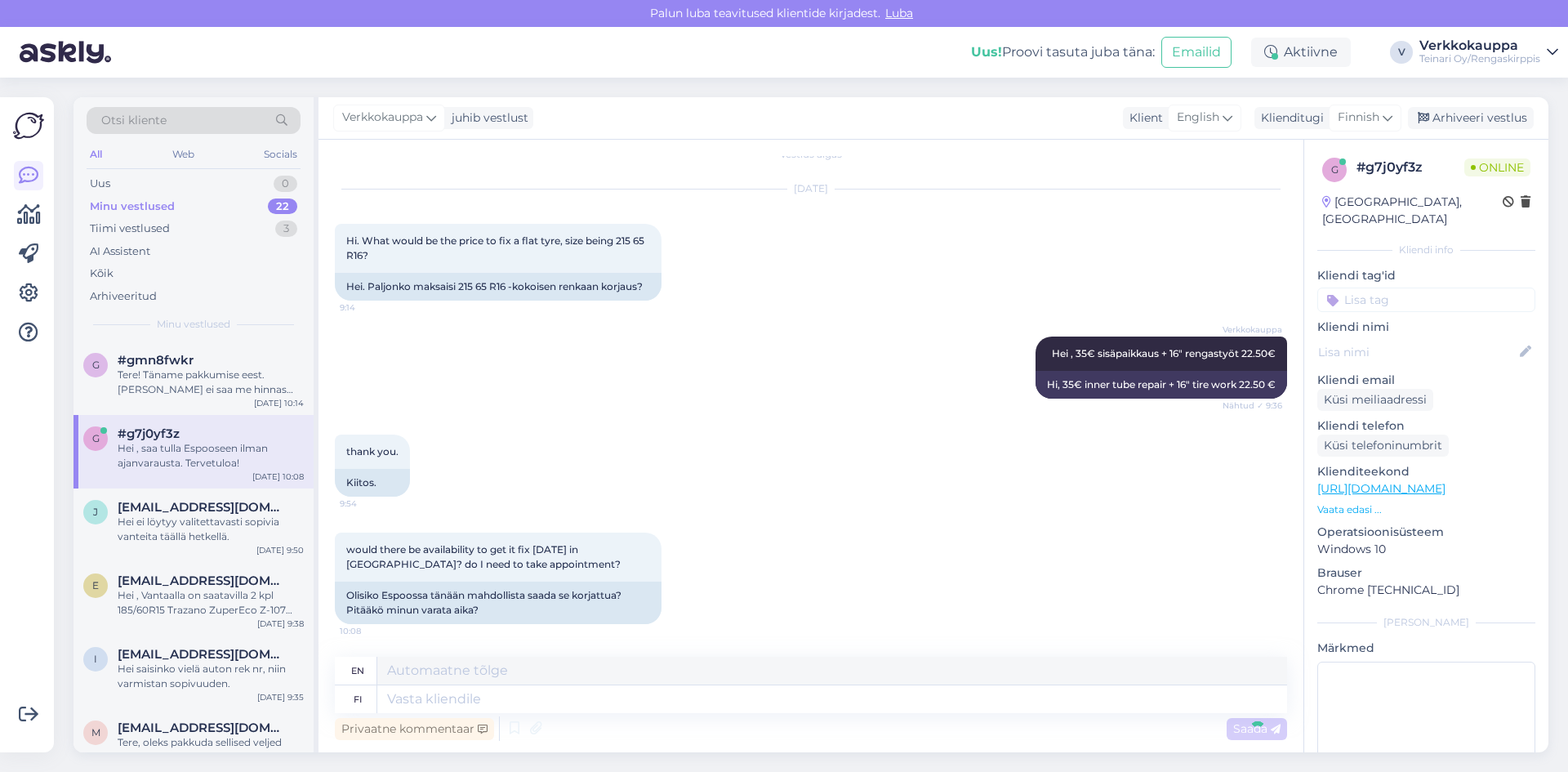
scroll to position [132, 0]
